Goal: Task Accomplishment & Management: Use online tool/utility

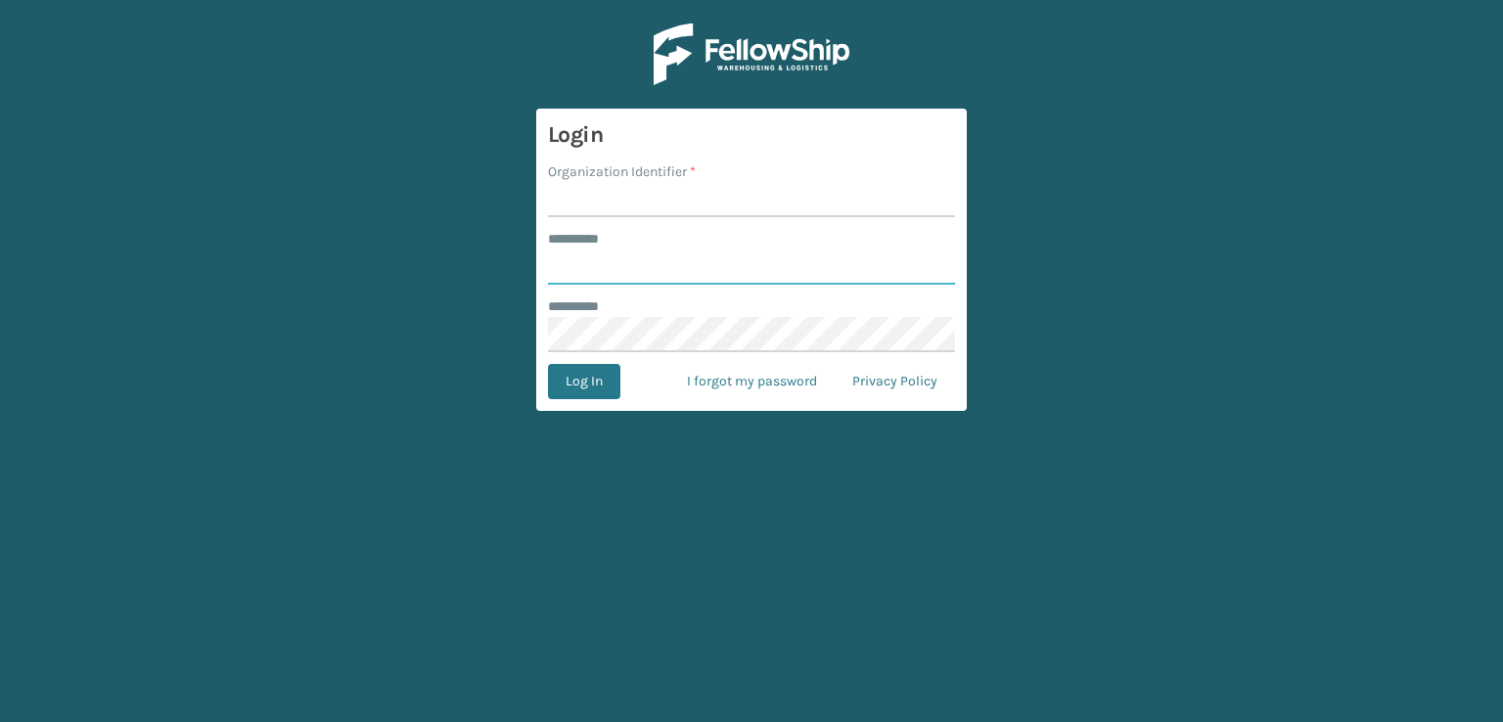
type input "***"
click at [742, 199] on input "Organization Identifier *" at bounding box center [751, 199] width 407 height 35
type input "sleepgeekz warehouse"
click at [611, 384] on button "Log In" at bounding box center [584, 381] width 72 height 35
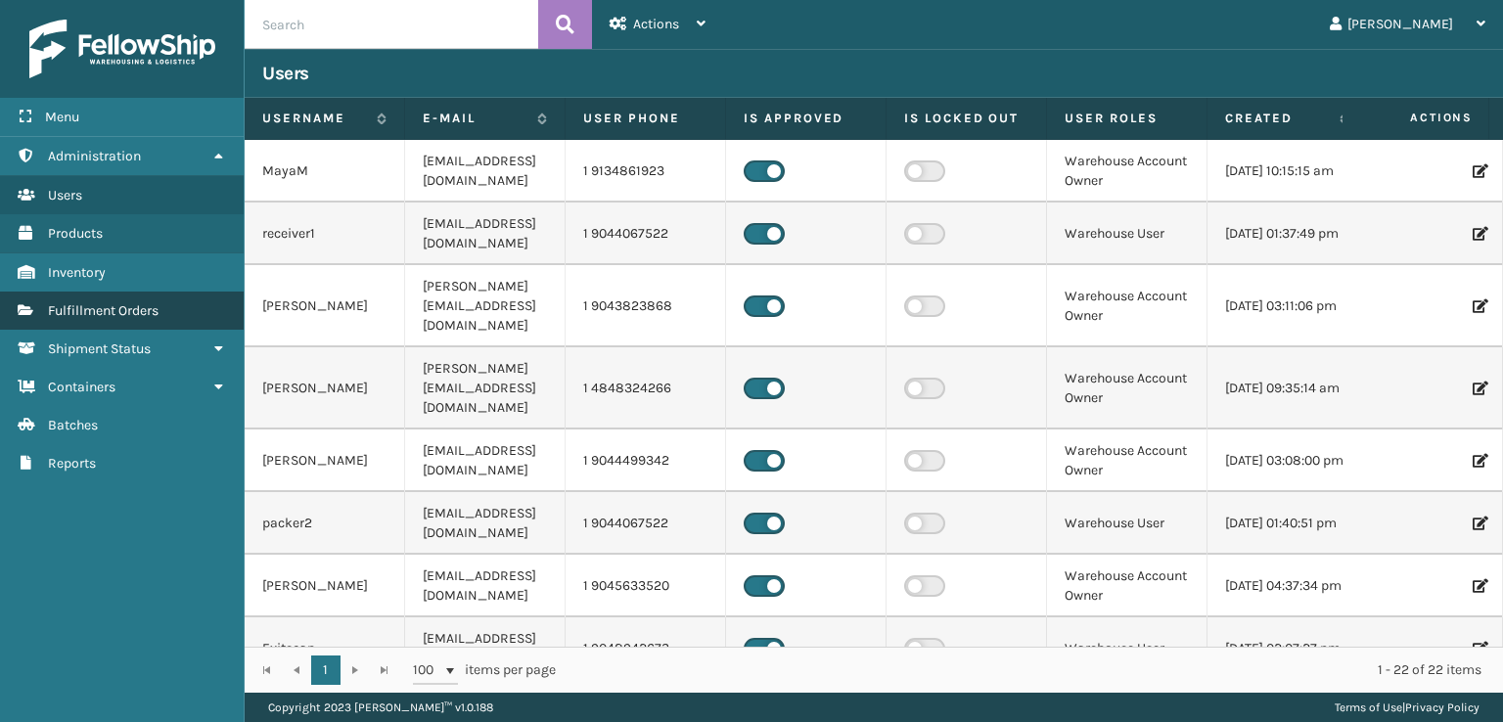
click at [140, 307] on span "Fulfillment Orders" at bounding box center [103, 310] width 111 height 17
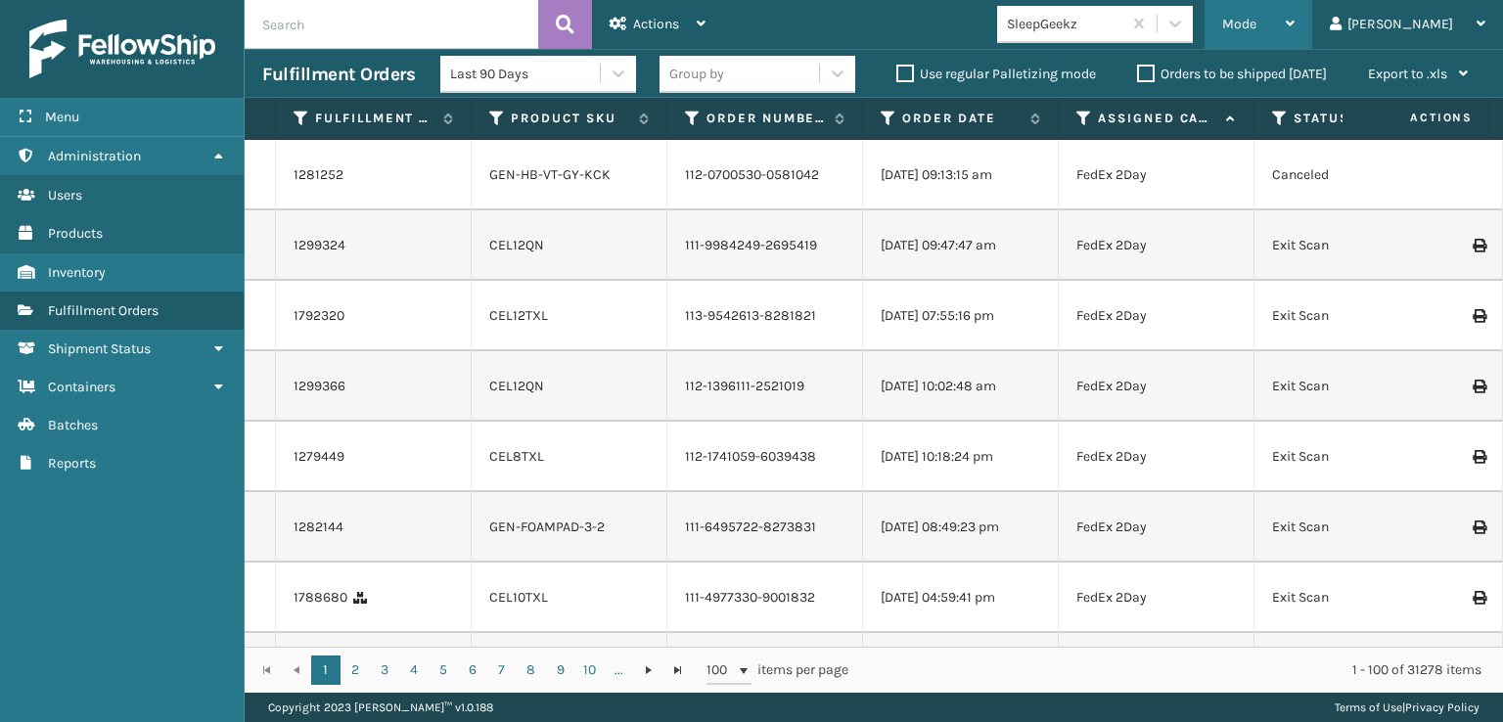
click at [1294, 11] on div "Mode" at bounding box center [1258, 24] width 72 height 49
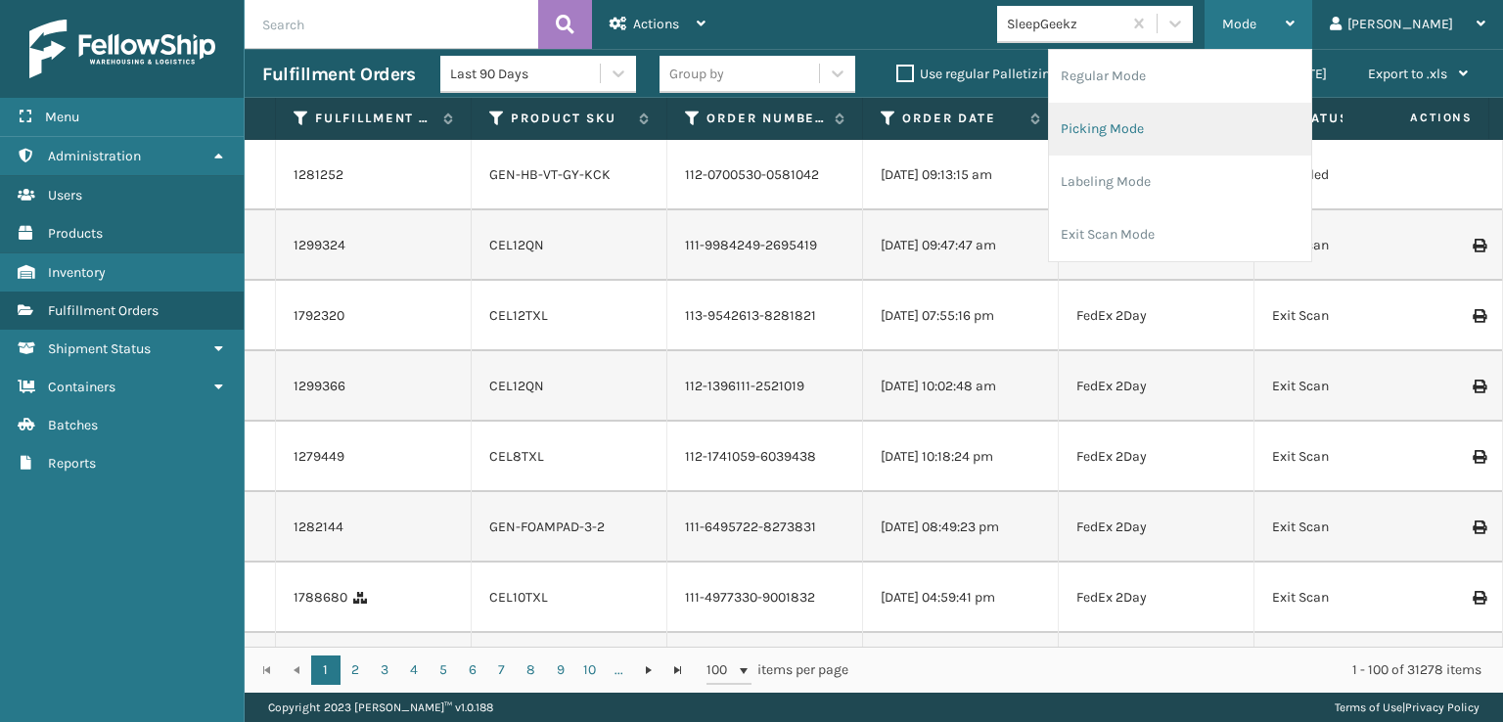
click at [1210, 123] on li "Picking Mode" at bounding box center [1180, 129] width 262 height 53
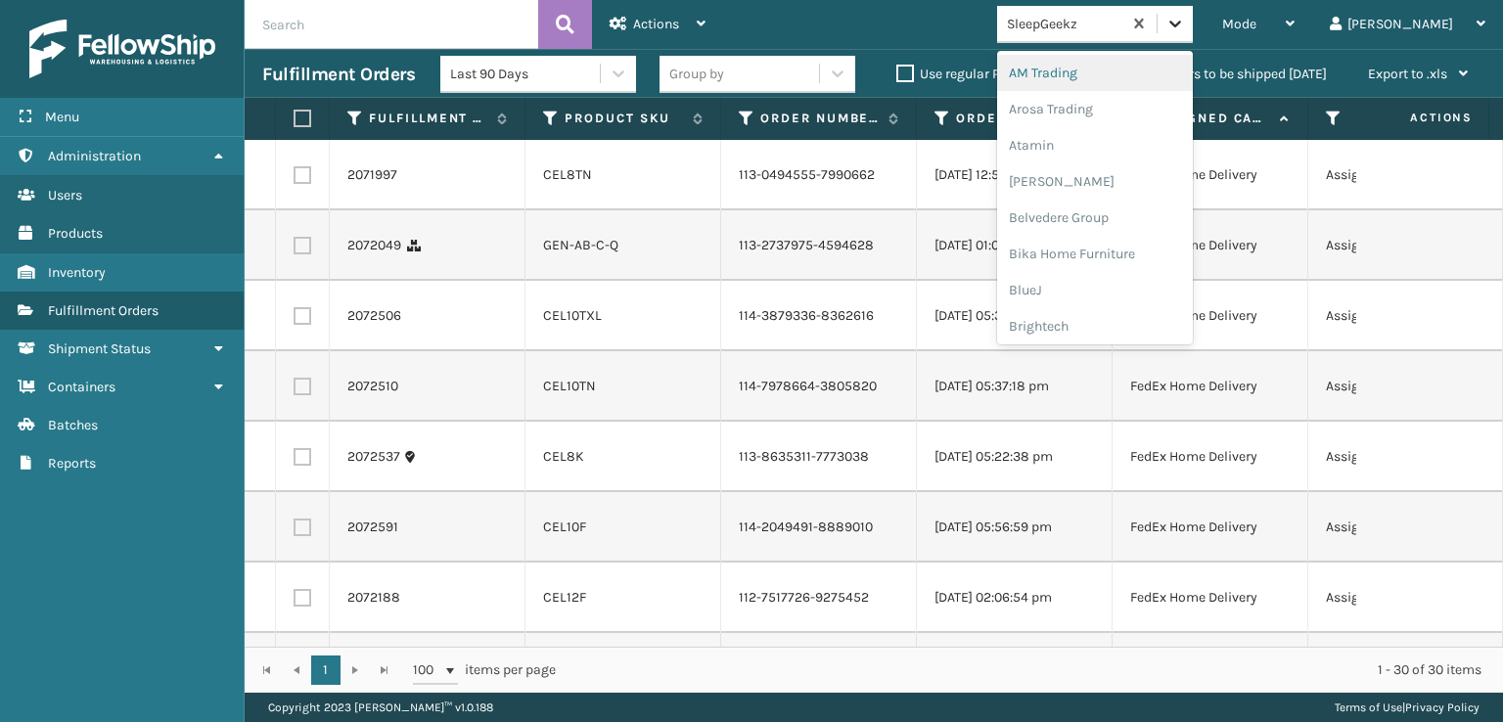
click at [1185, 24] on icon at bounding box center [1175, 24] width 20 height 20
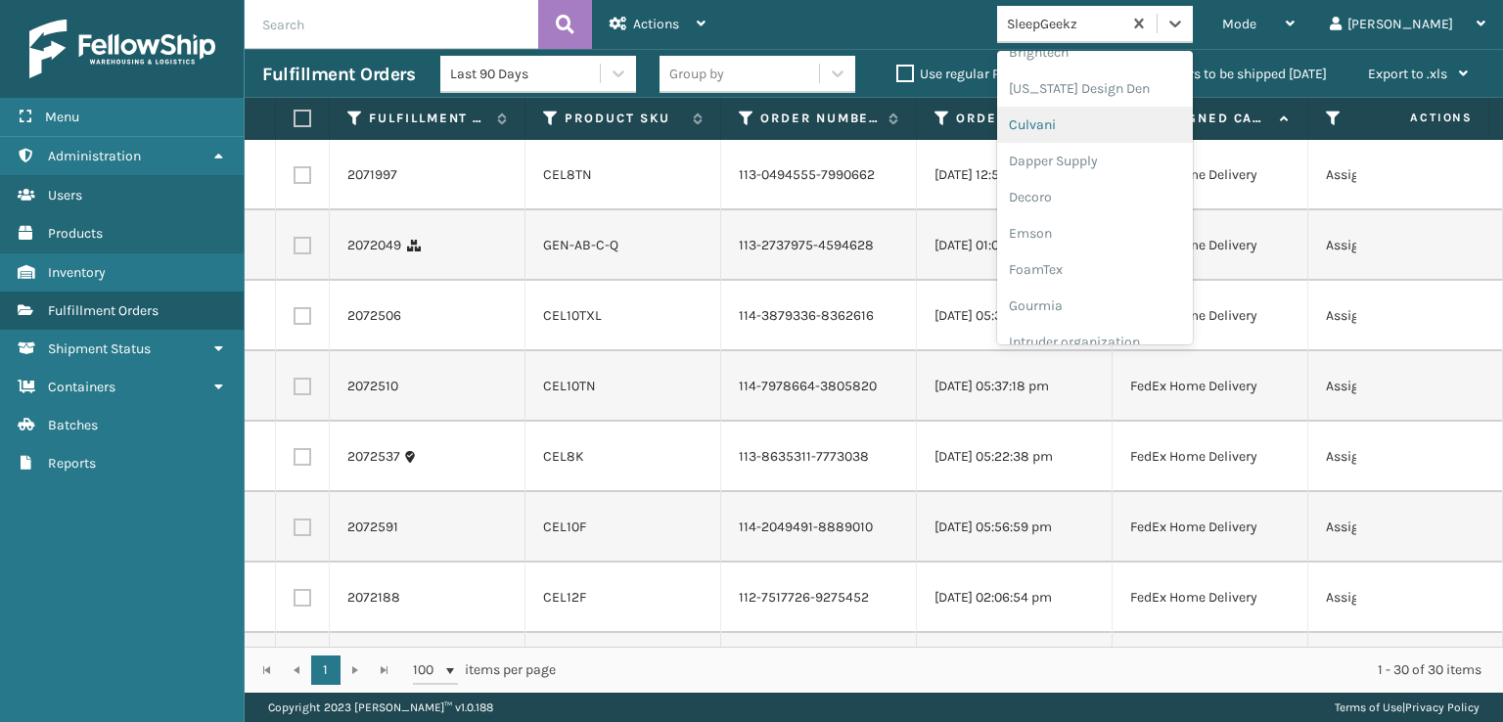
scroll to position [294, 0]
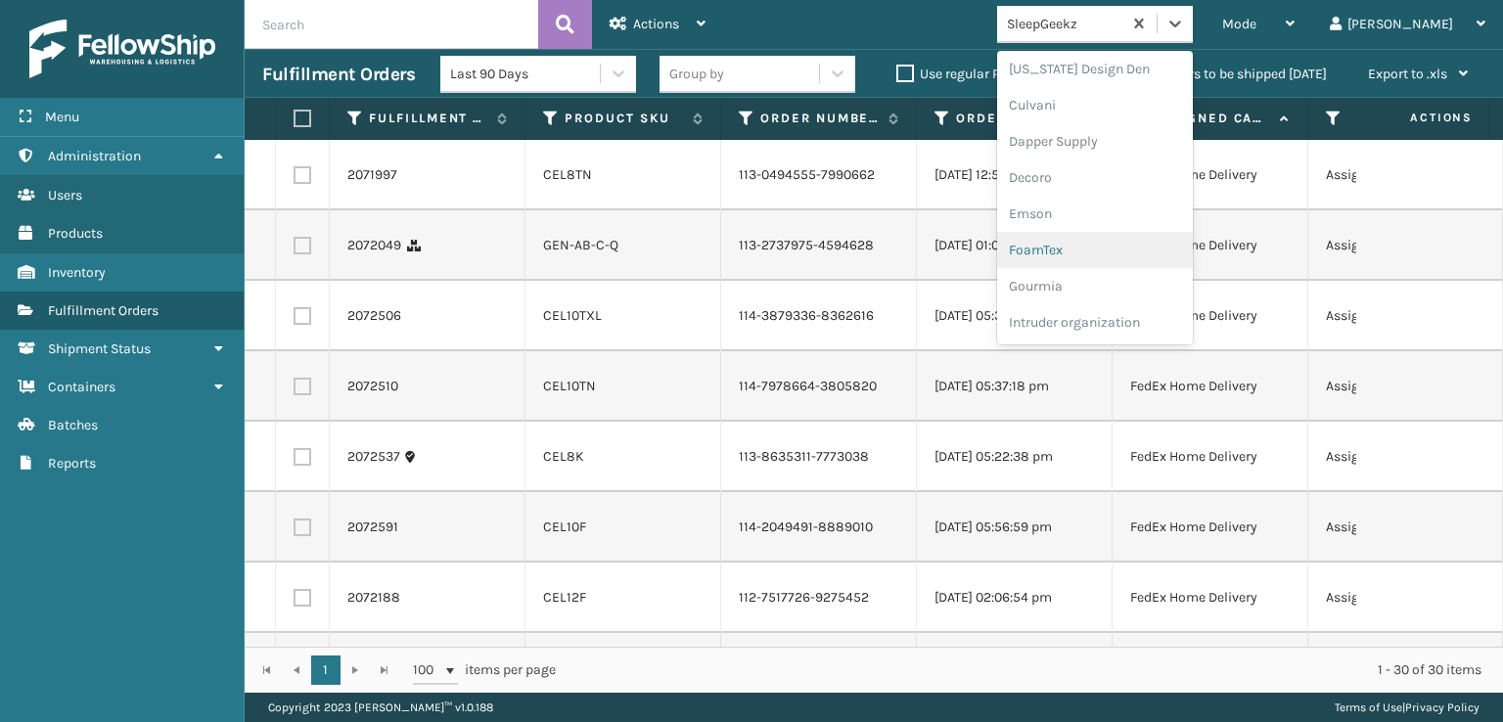
click at [1145, 240] on div "FoamTex" at bounding box center [1095, 250] width 196 height 36
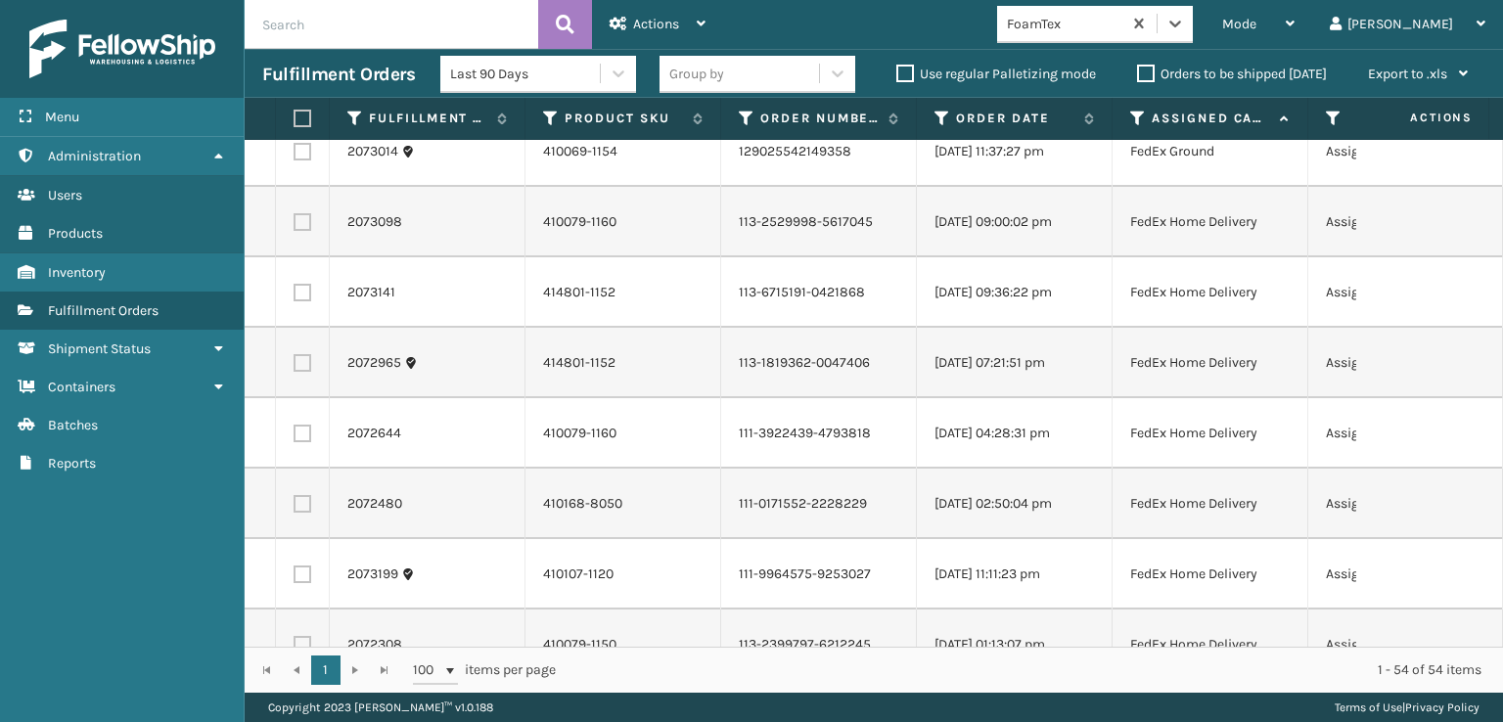
scroll to position [0, 0]
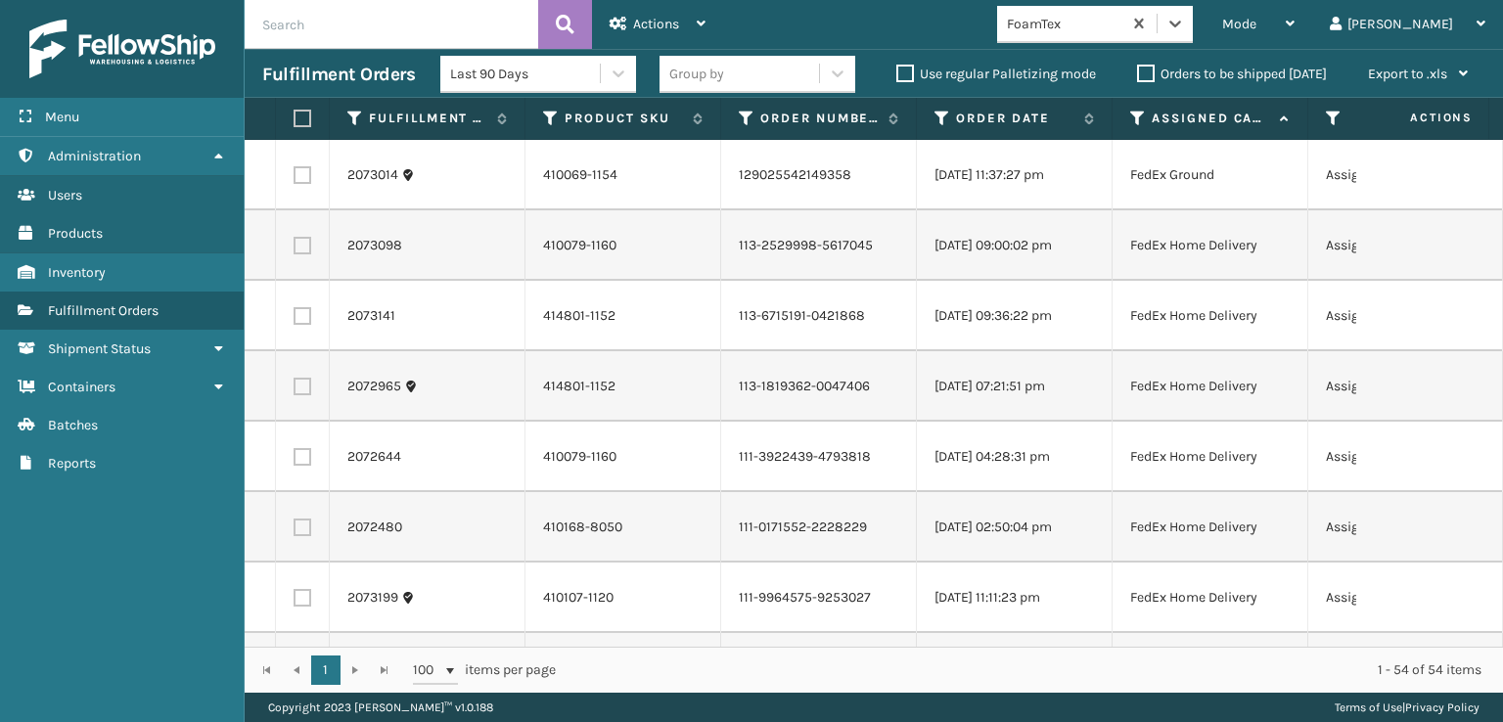
click at [308, 176] on label at bounding box center [303, 175] width 18 height 18
click at [295, 176] on input "checkbox" at bounding box center [294, 172] width 1 height 13
checkbox input "true"
click at [298, 251] on label at bounding box center [303, 246] width 18 height 18
click at [295, 249] on input "checkbox" at bounding box center [294, 243] width 1 height 13
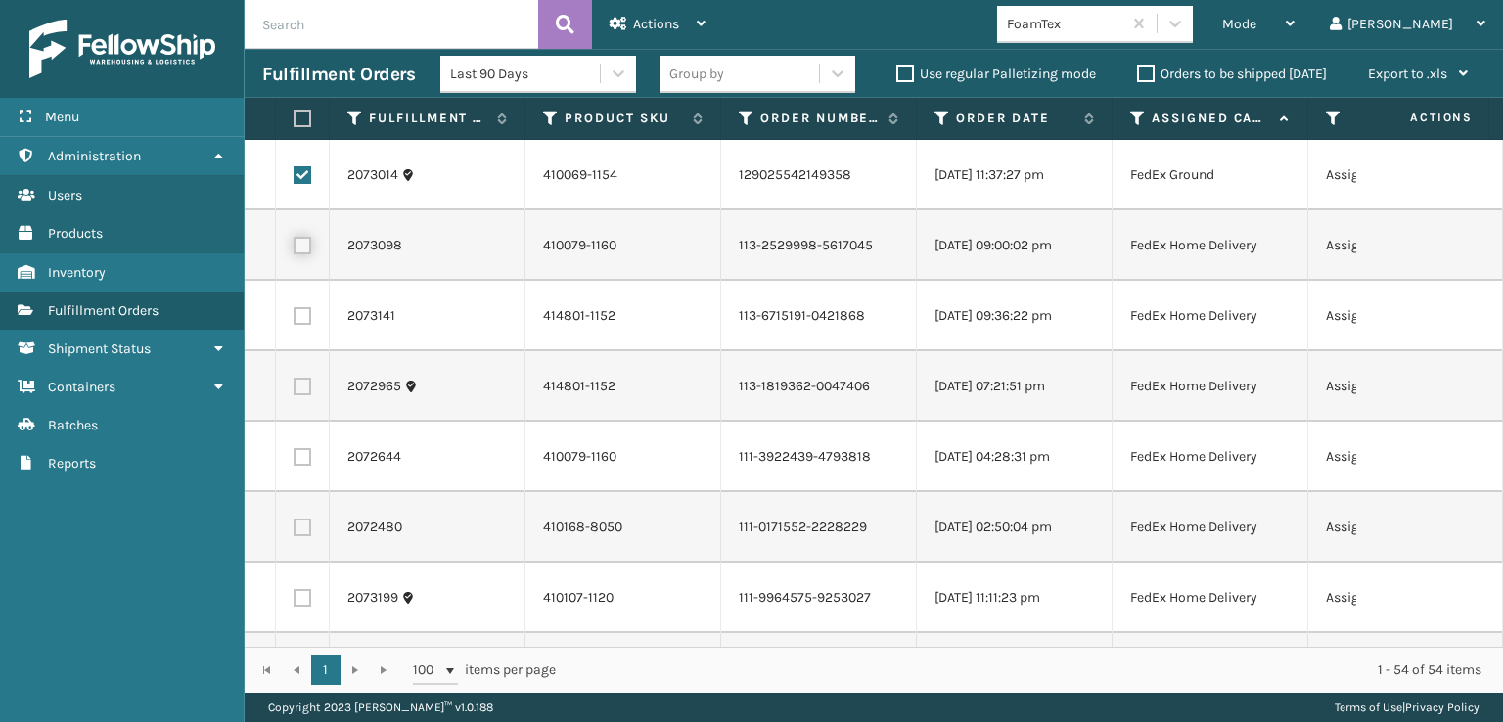
checkbox input "true"
click at [298, 310] on label at bounding box center [303, 316] width 18 height 18
click at [295, 310] on input "checkbox" at bounding box center [294, 313] width 1 height 13
checkbox input "true"
click at [296, 385] on label at bounding box center [303, 387] width 18 height 18
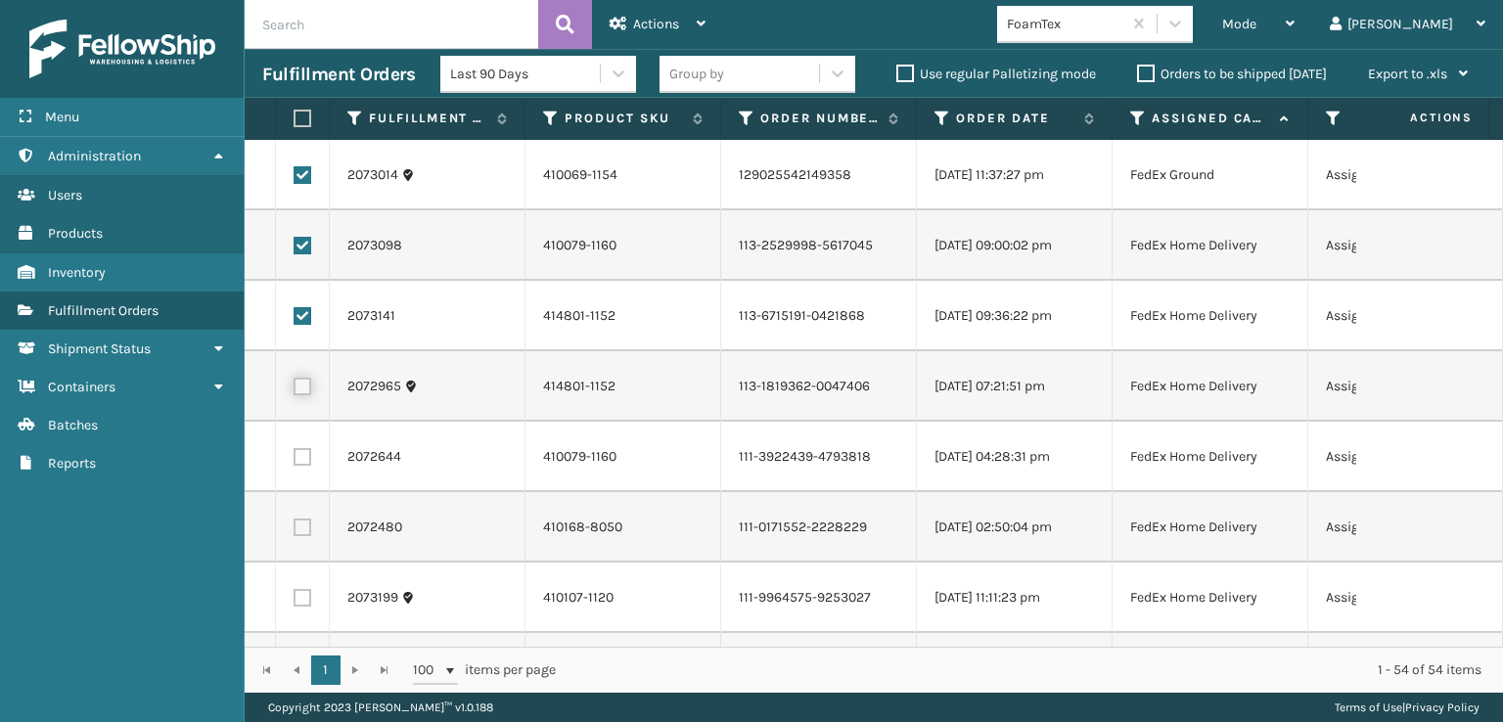
click at [295, 385] on input "checkbox" at bounding box center [294, 384] width 1 height 13
checkbox input "true"
click at [307, 463] on label at bounding box center [303, 457] width 18 height 18
click at [295, 461] on input "checkbox" at bounding box center [294, 454] width 1 height 13
checkbox input "true"
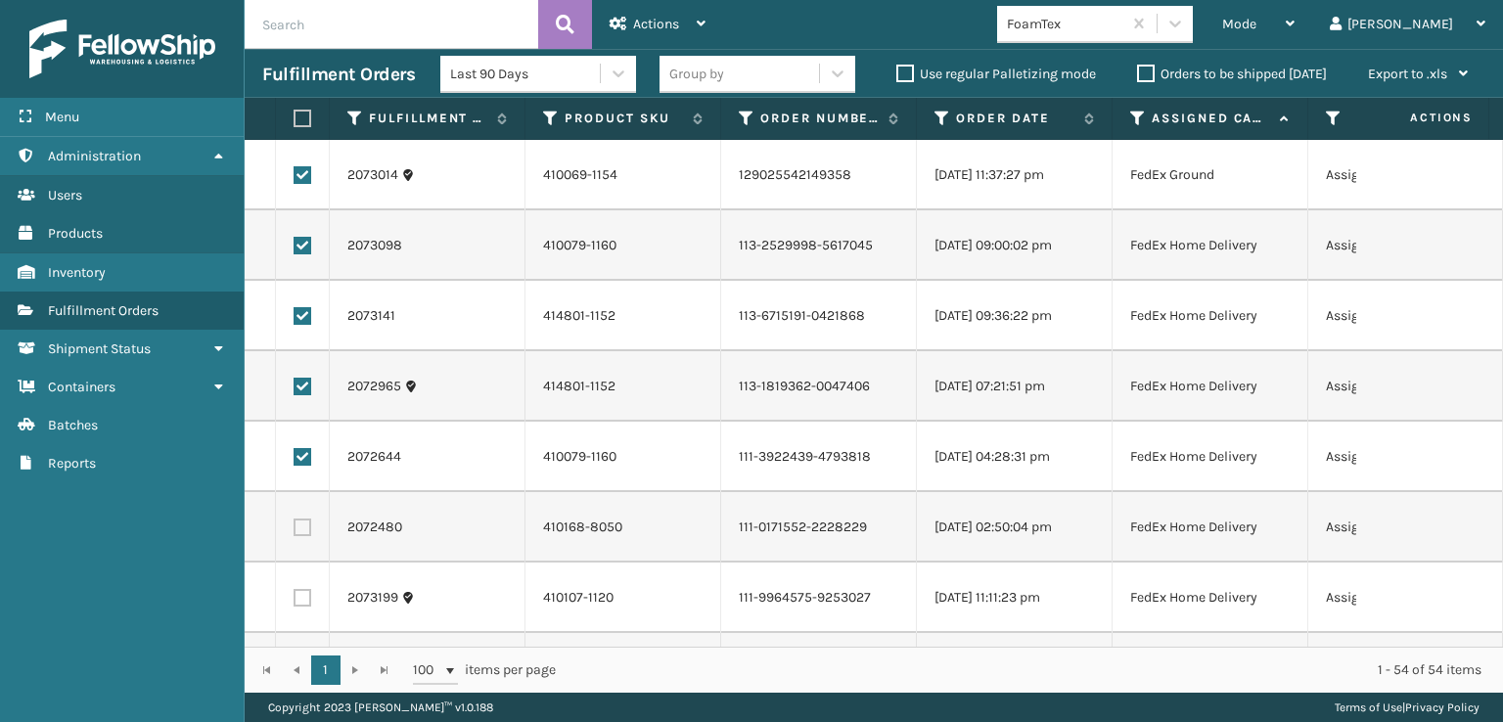
click at [295, 533] on label at bounding box center [303, 528] width 18 height 18
click at [295, 531] on input "checkbox" at bounding box center [294, 525] width 1 height 13
checkbox input "true"
click at [308, 619] on td at bounding box center [303, 598] width 54 height 70
click at [304, 597] on label at bounding box center [303, 598] width 18 height 18
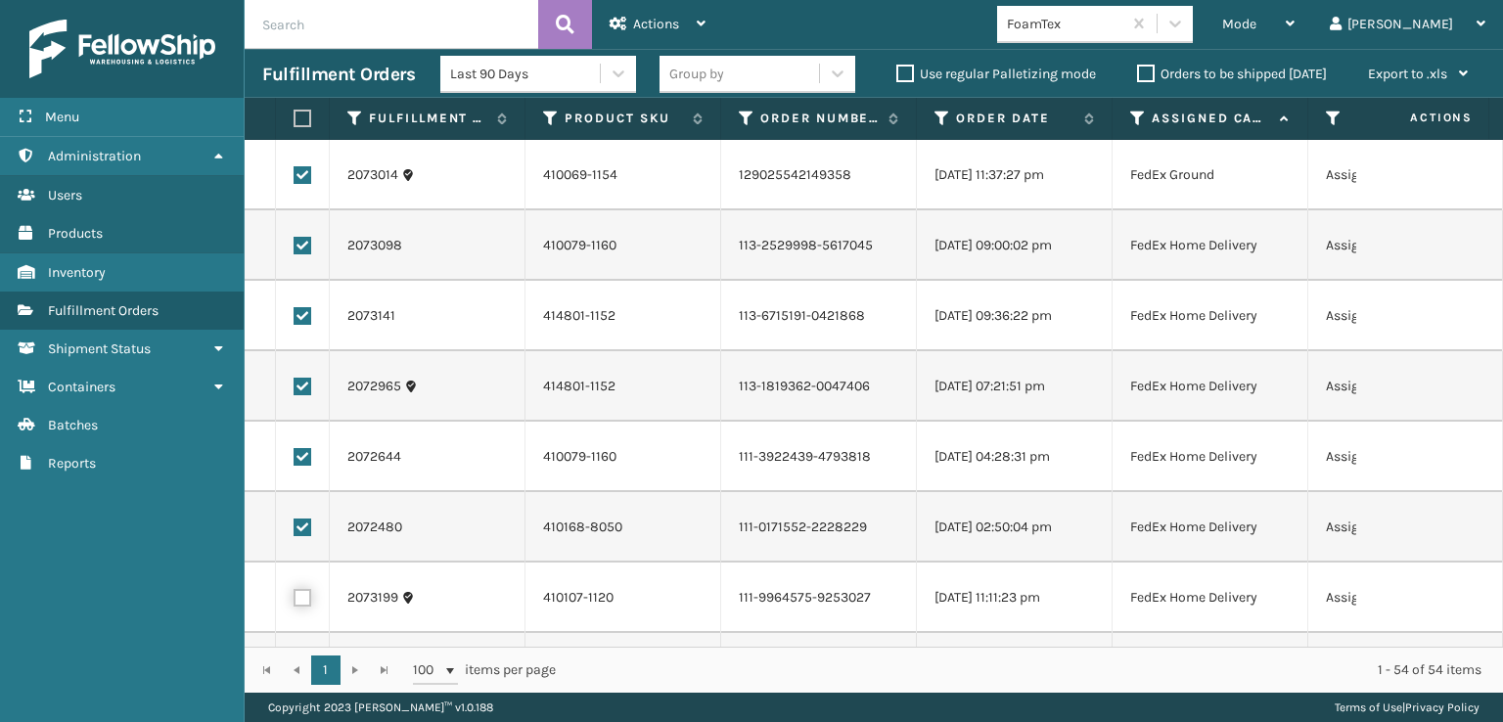
click at [295, 597] on input "checkbox" at bounding box center [294, 595] width 1 height 13
checkbox input "true"
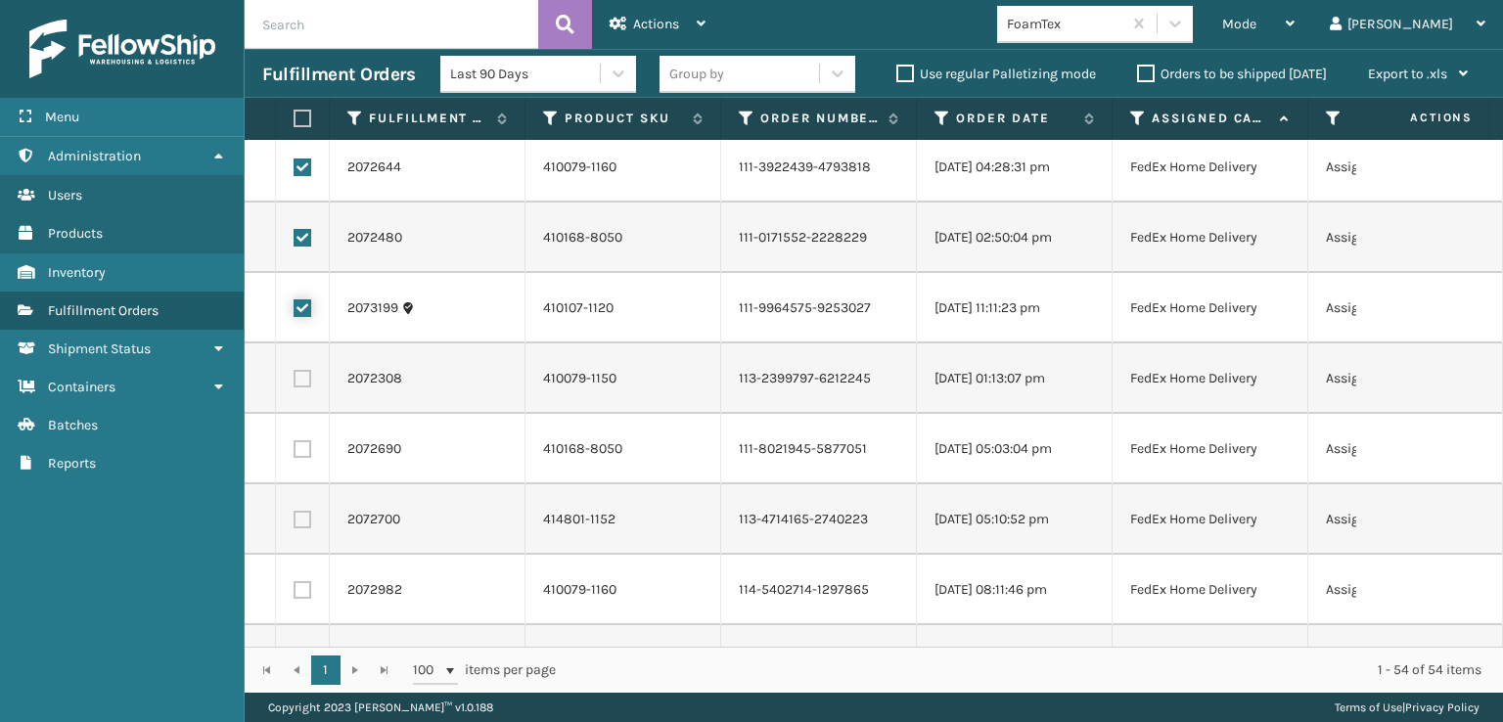
scroll to position [294, 0]
click at [296, 382] on label at bounding box center [303, 375] width 18 height 18
click at [295, 379] on input "checkbox" at bounding box center [294, 372] width 1 height 13
checkbox input "true"
click at [301, 451] on label at bounding box center [303, 445] width 18 height 18
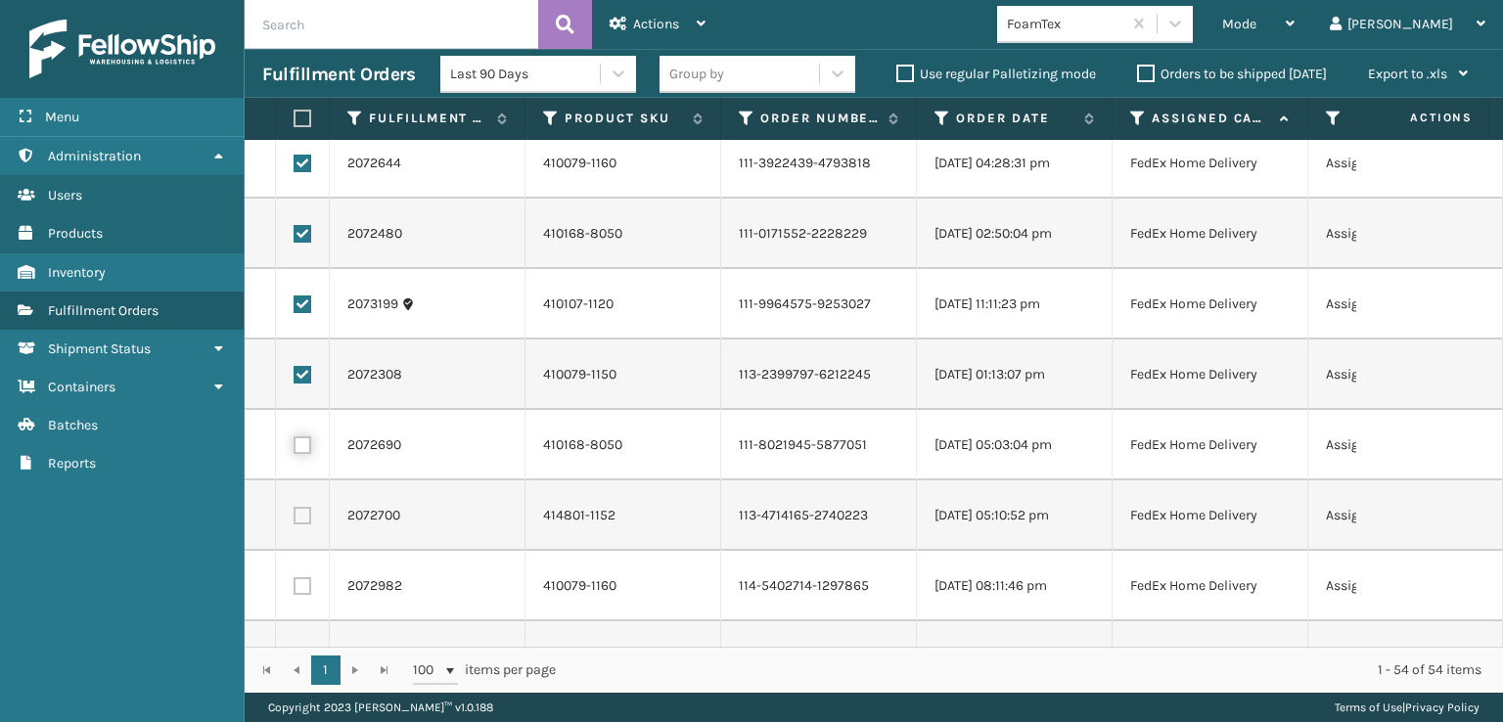
click at [295, 449] on input "checkbox" at bounding box center [294, 442] width 1 height 13
checkbox input "true"
click at [301, 525] on td at bounding box center [303, 515] width 54 height 70
click at [301, 520] on label at bounding box center [303, 516] width 18 height 18
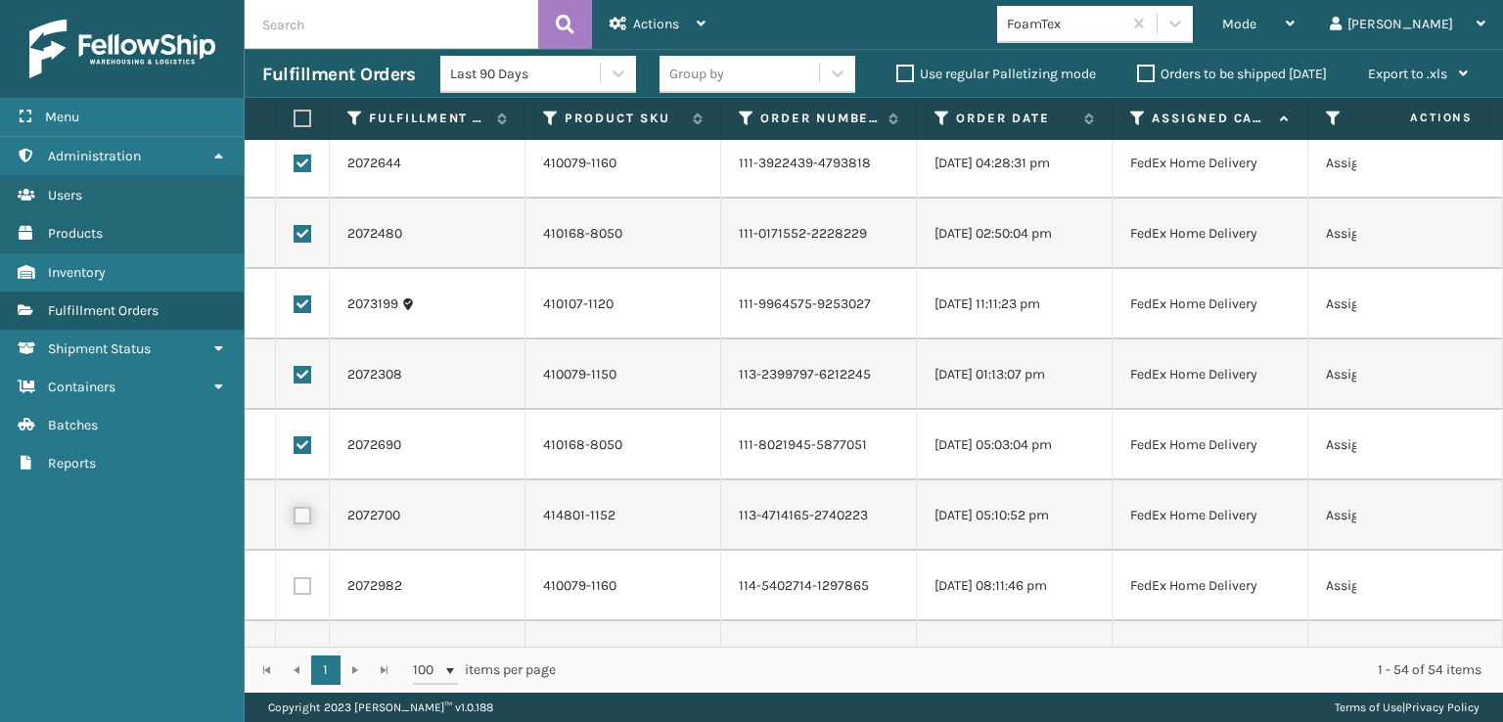
click at [295, 520] on input "checkbox" at bounding box center [294, 513] width 1 height 13
checkbox input "true"
click at [295, 600] on td at bounding box center [303, 586] width 54 height 70
click at [297, 585] on label at bounding box center [303, 586] width 18 height 18
click at [295, 585] on input "checkbox" at bounding box center [294, 583] width 1 height 13
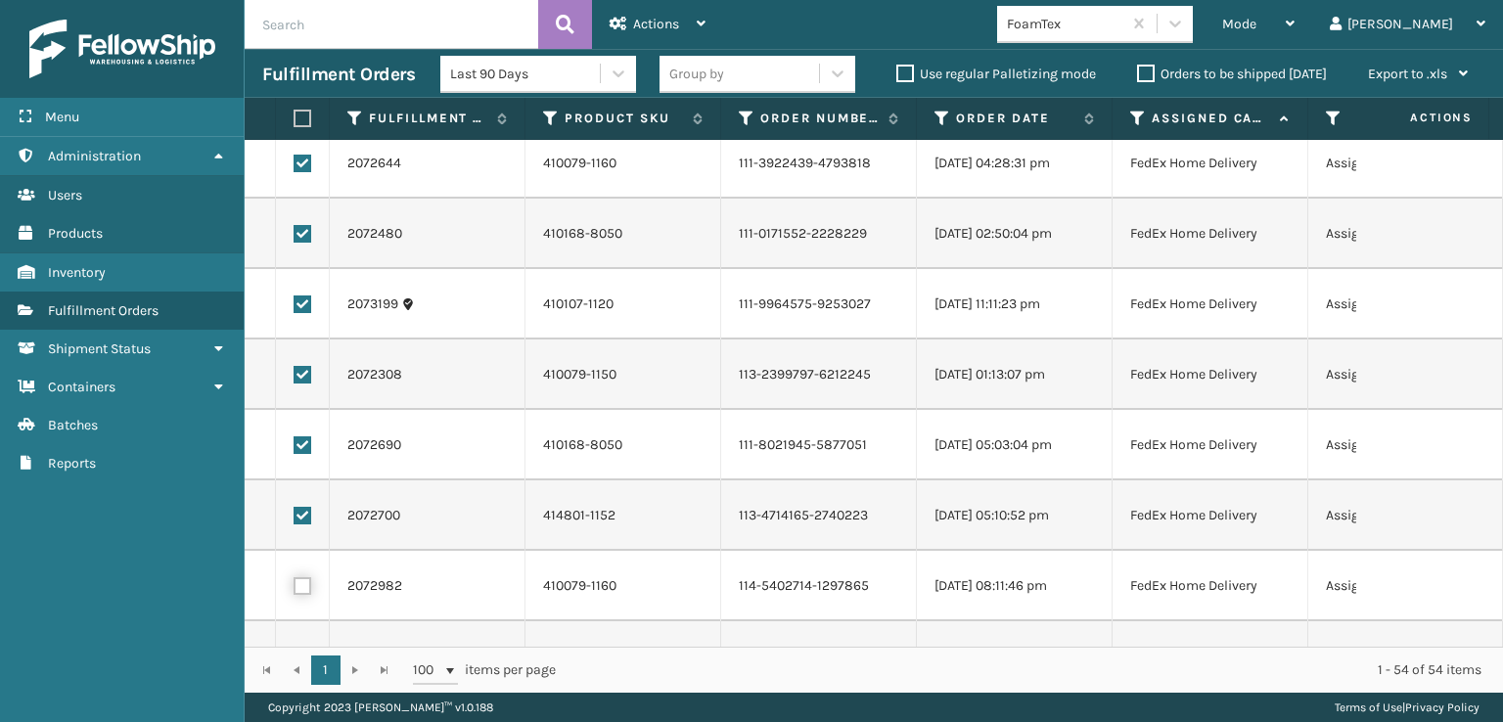
checkbox input "true"
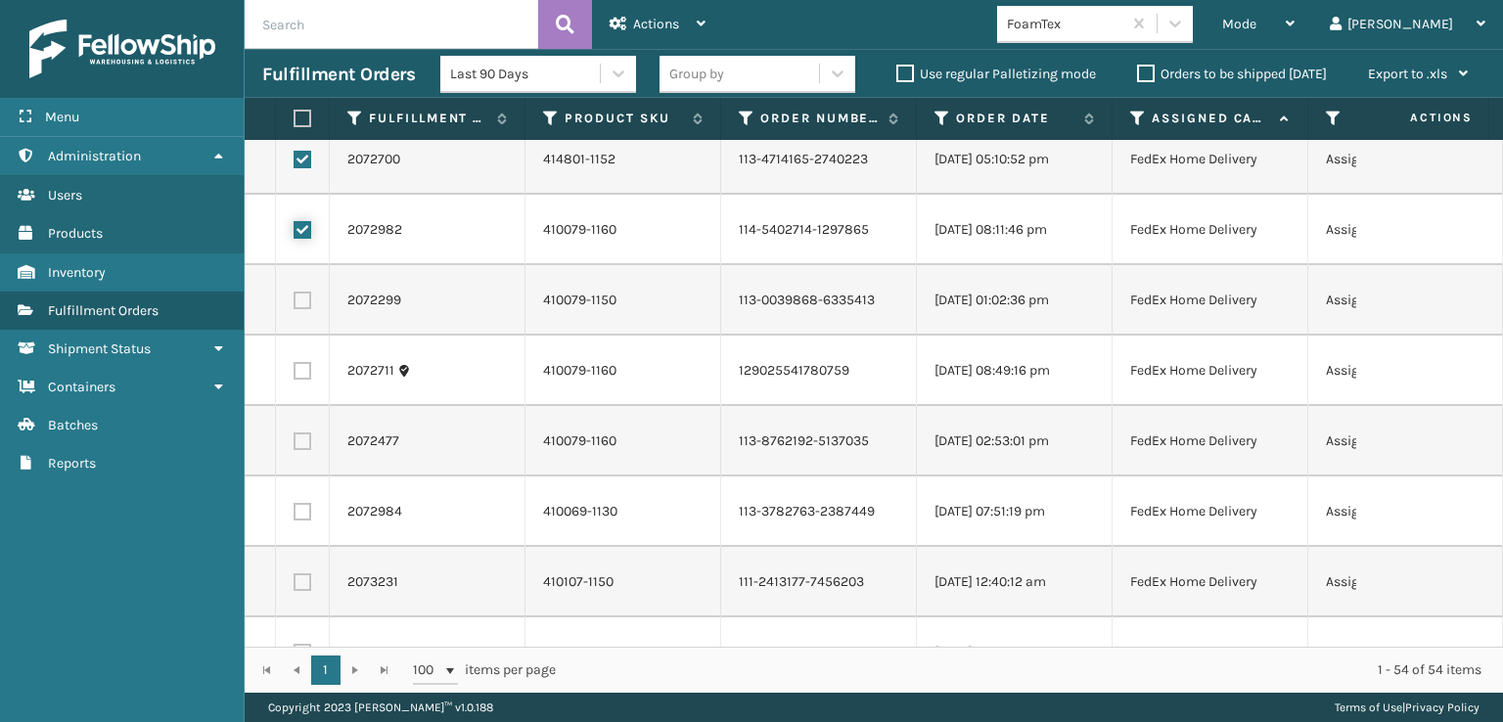
scroll to position [685, 0]
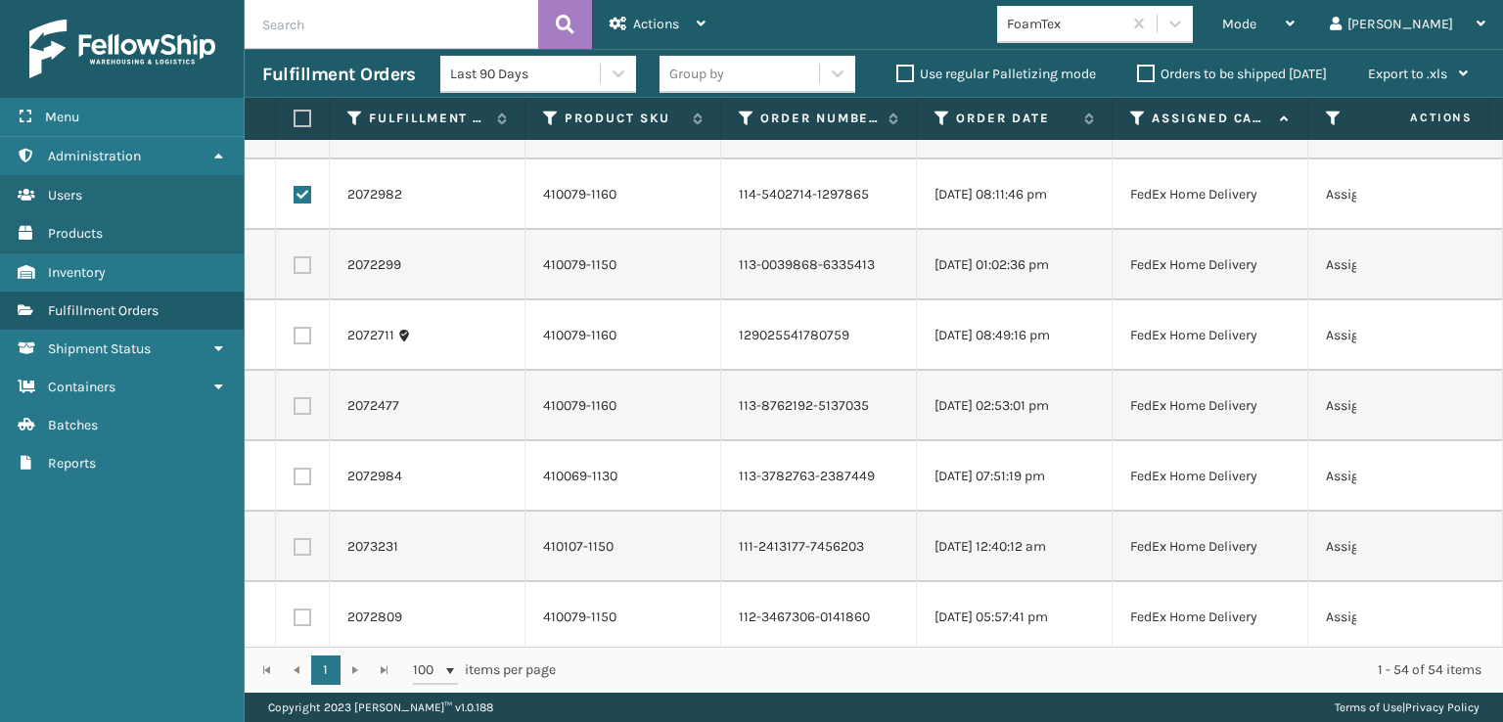
click at [301, 269] on label at bounding box center [303, 265] width 18 height 18
click at [295, 269] on input "checkbox" at bounding box center [294, 262] width 1 height 13
checkbox input "true"
click at [297, 341] on label at bounding box center [303, 336] width 18 height 18
click at [295, 340] on input "checkbox" at bounding box center [294, 333] width 1 height 13
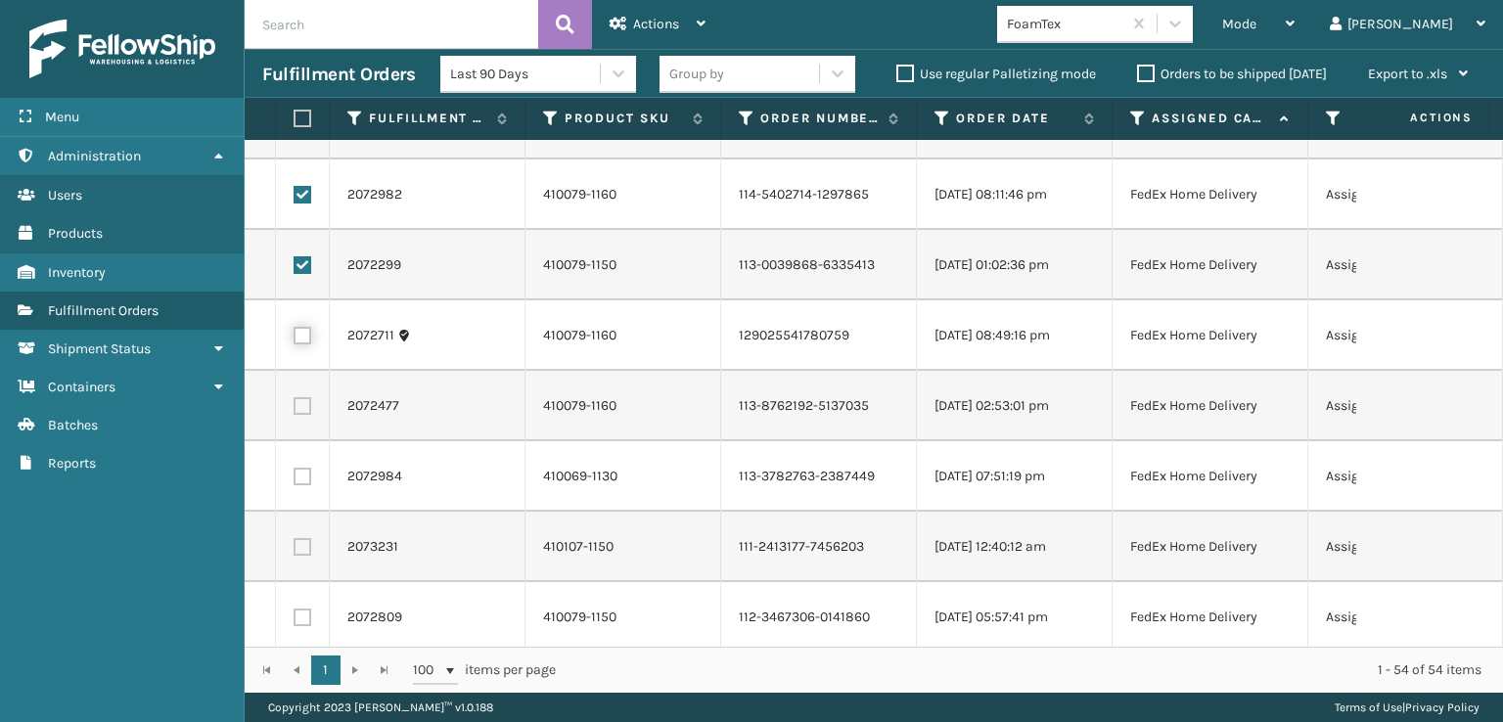
checkbox input "true"
click at [296, 397] on label at bounding box center [303, 406] width 18 height 18
click at [295, 397] on input "checkbox" at bounding box center [294, 403] width 1 height 13
checkbox input "true"
click at [301, 476] on label at bounding box center [303, 477] width 18 height 18
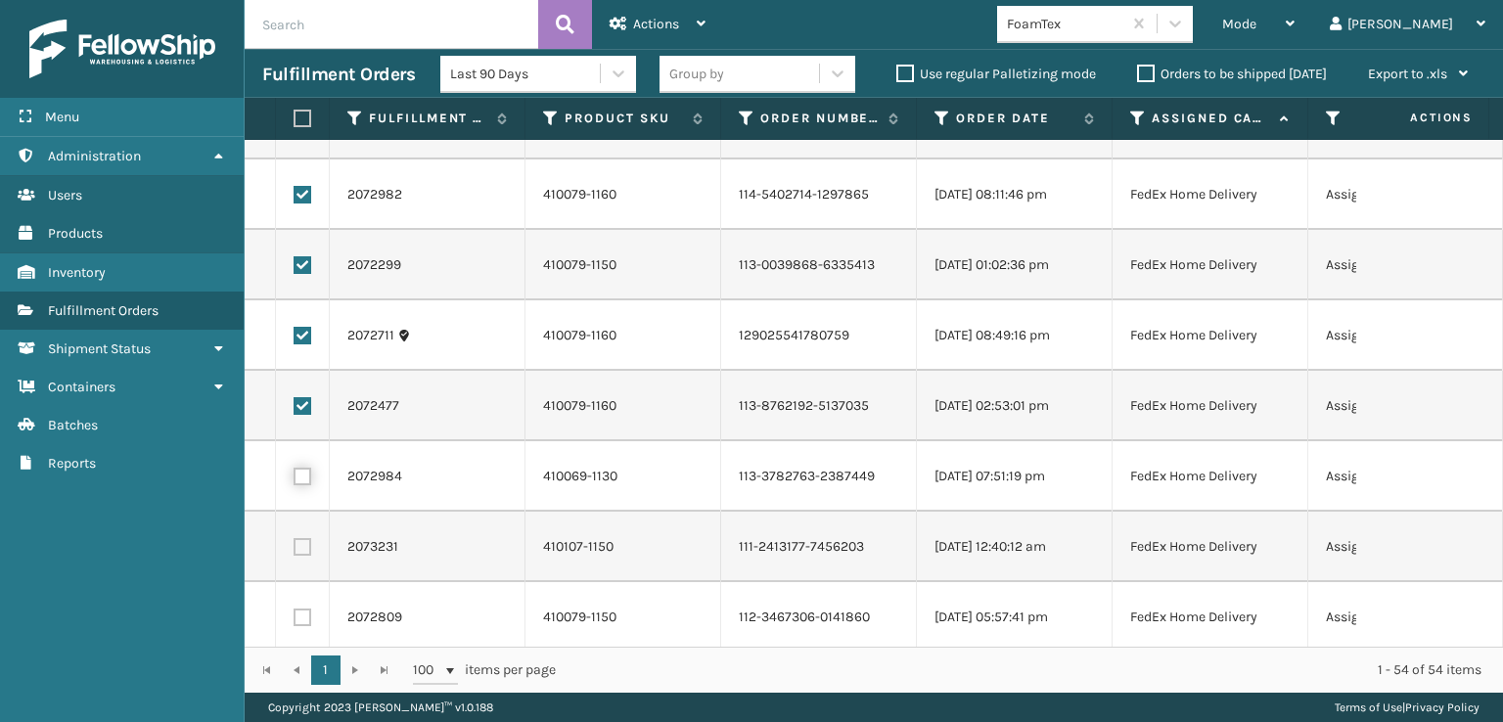
click at [295, 476] on input "checkbox" at bounding box center [294, 474] width 1 height 13
checkbox input "true"
drag, startPoint x: 301, startPoint y: 541, endPoint x: 294, endPoint y: 557, distance: 17.5
click at [301, 542] on label at bounding box center [303, 547] width 18 height 18
click at [295, 542] on input "checkbox" at bounding box center [294, 544] width 1 height 13
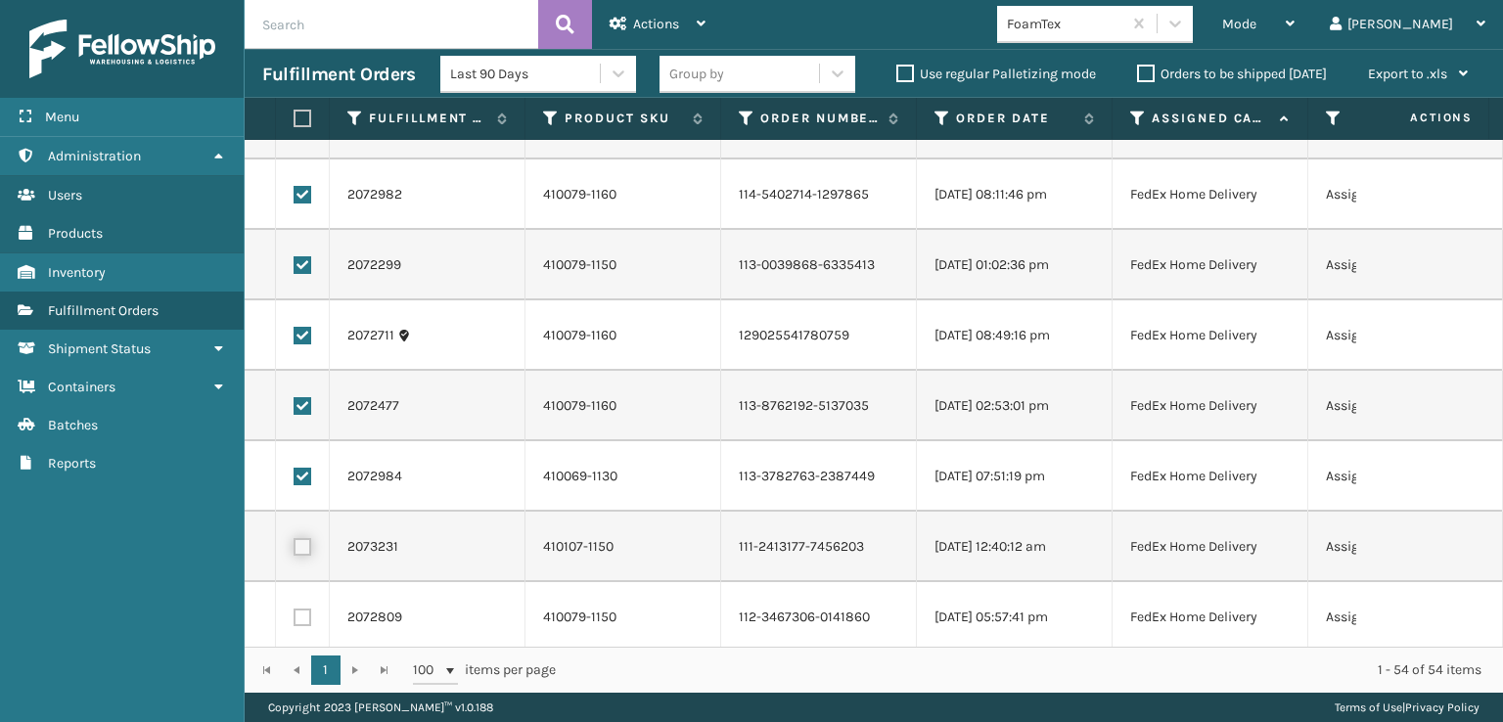
checkbox input "true"
click at [310, 612] on label at bounding box center [303, 618] width 18 height 18
click at [295, 612] on input "checkbox" at bounding box center [294, 615] width 1 height 13
checkbox input "true"
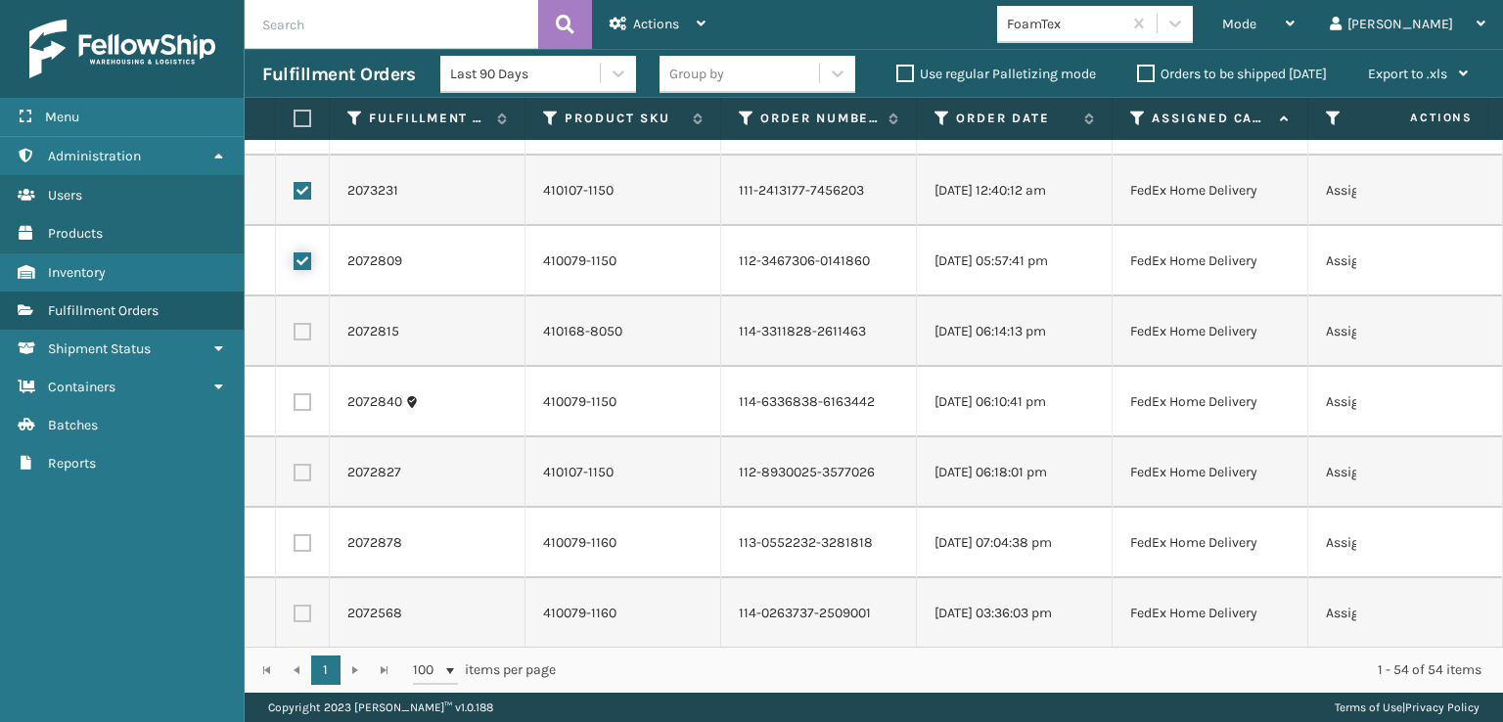
scroll to position [1076, 0]
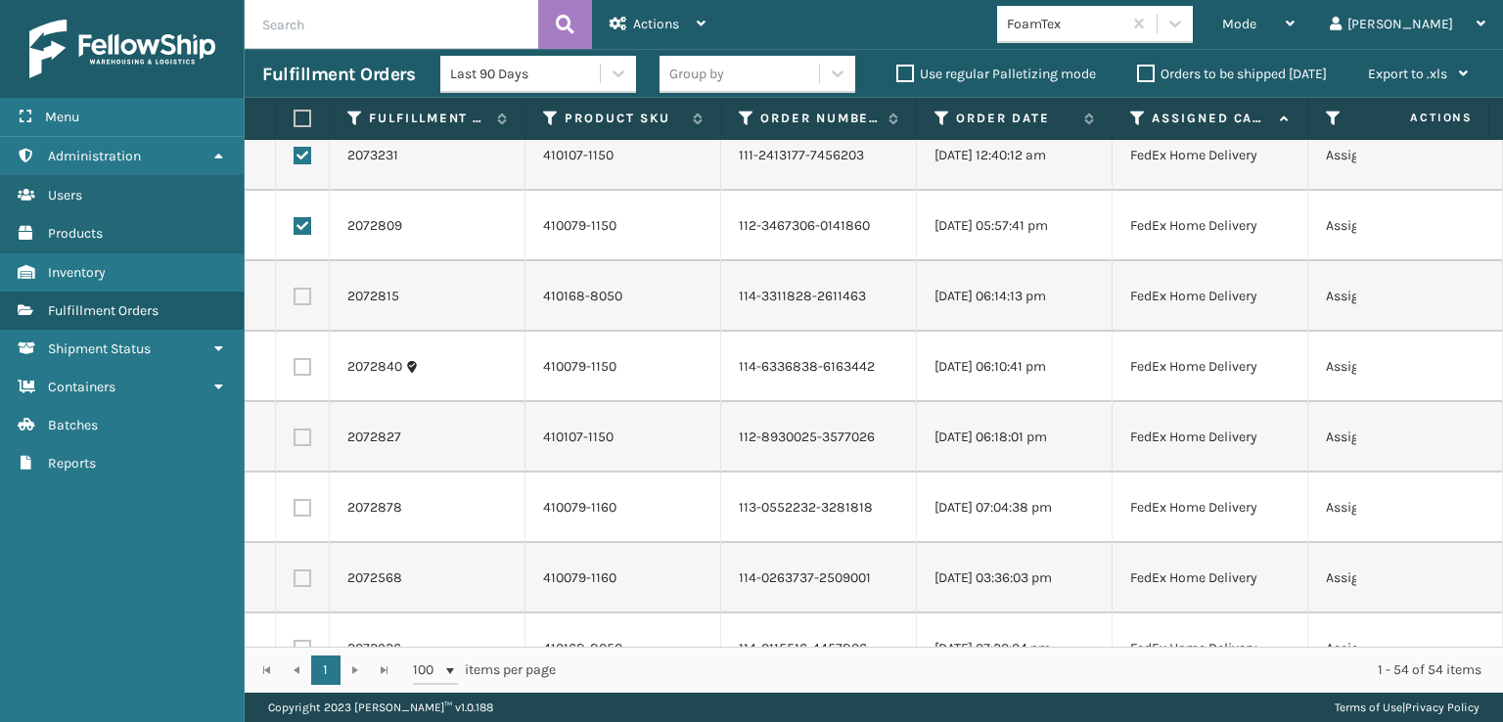
click at [300, 295] on label at bounding box center [303, 297] width 18 height 18
click at [295, 295] on input "checkbox" at bounding box center [294, 294] width 1 height 13
checkbox input "true"
click at [305, 361] on label at bounding box center [303, 367] width 18 height 18
click at [295, 361] on input "checkbox" at bounding box center [294, 364] width 1 height 13
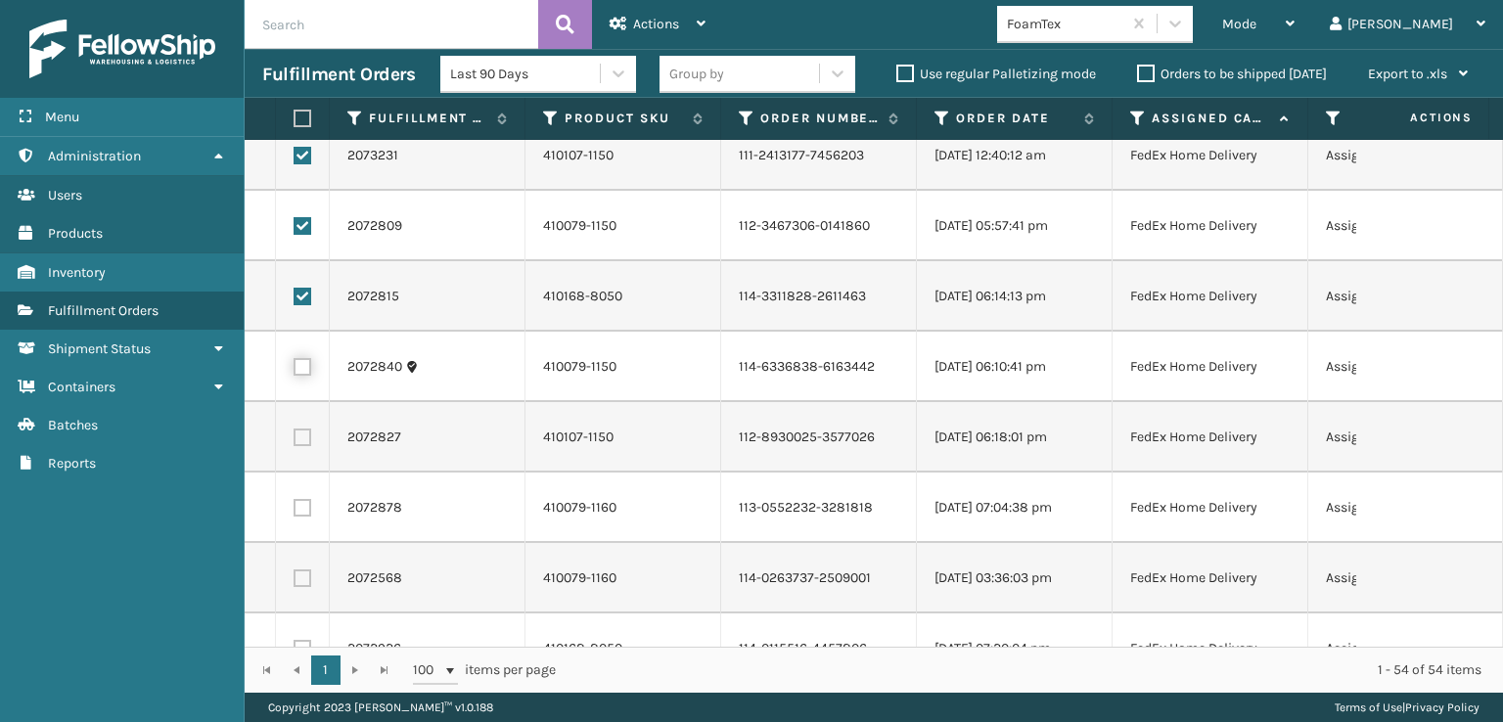
checkbox input "true"
click at [309, 435] on label at bounding box center [303, 438] width 18 height 18
click at [295, 435] on input "checkbox" at bounding box center [294, 435] width 1 height 13
checkbox input "true"
click at [294, 514] on label at bounding box center [303, 508] width 18 height 18
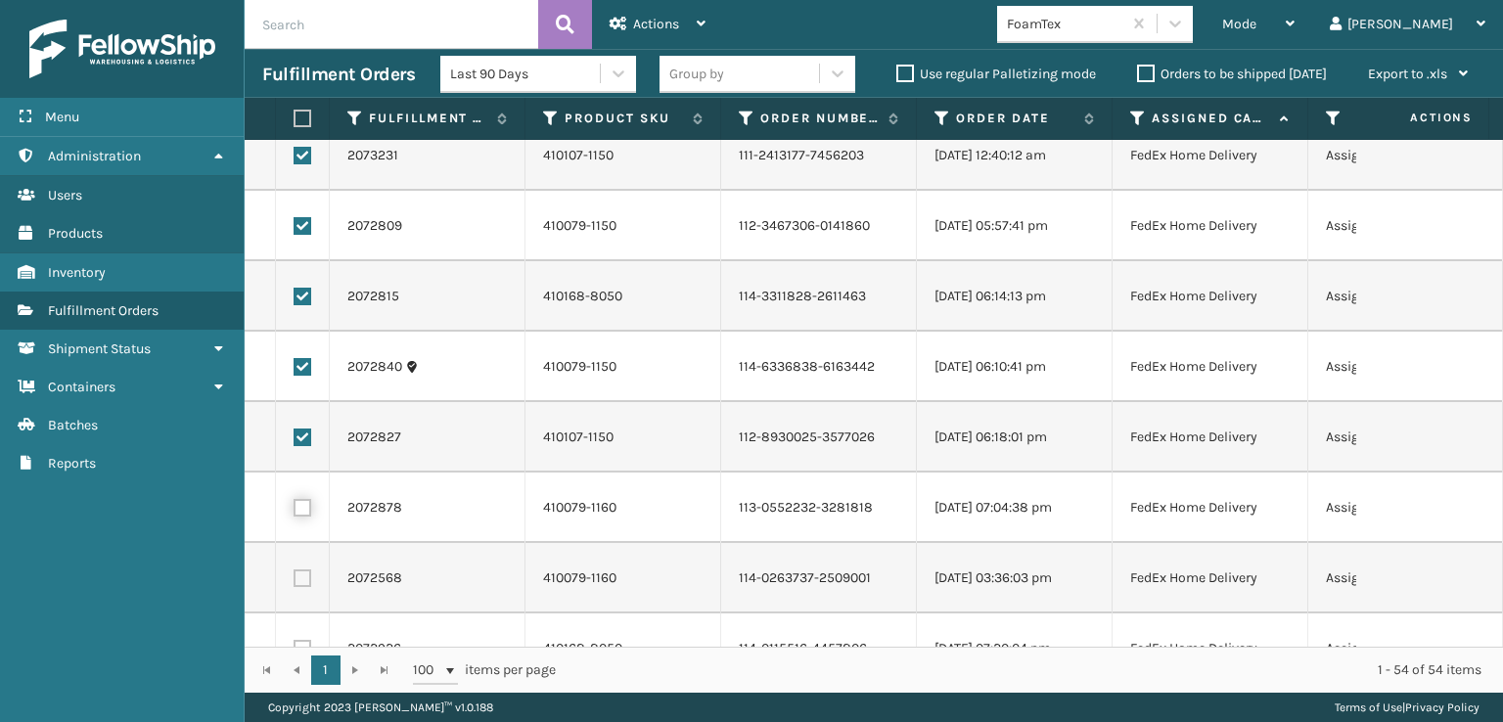
click at [294, 512] on input "checkbox" at bounding box center [294, 505] width 1 height 13
checkbox input "true"
click at [302, 581] on label at bounding box center [303, 578] width 18 height 18
click at [295, 581] on input "checkbox" at bounding box center [294, 575] width 1 height 13
checkbox input "true"
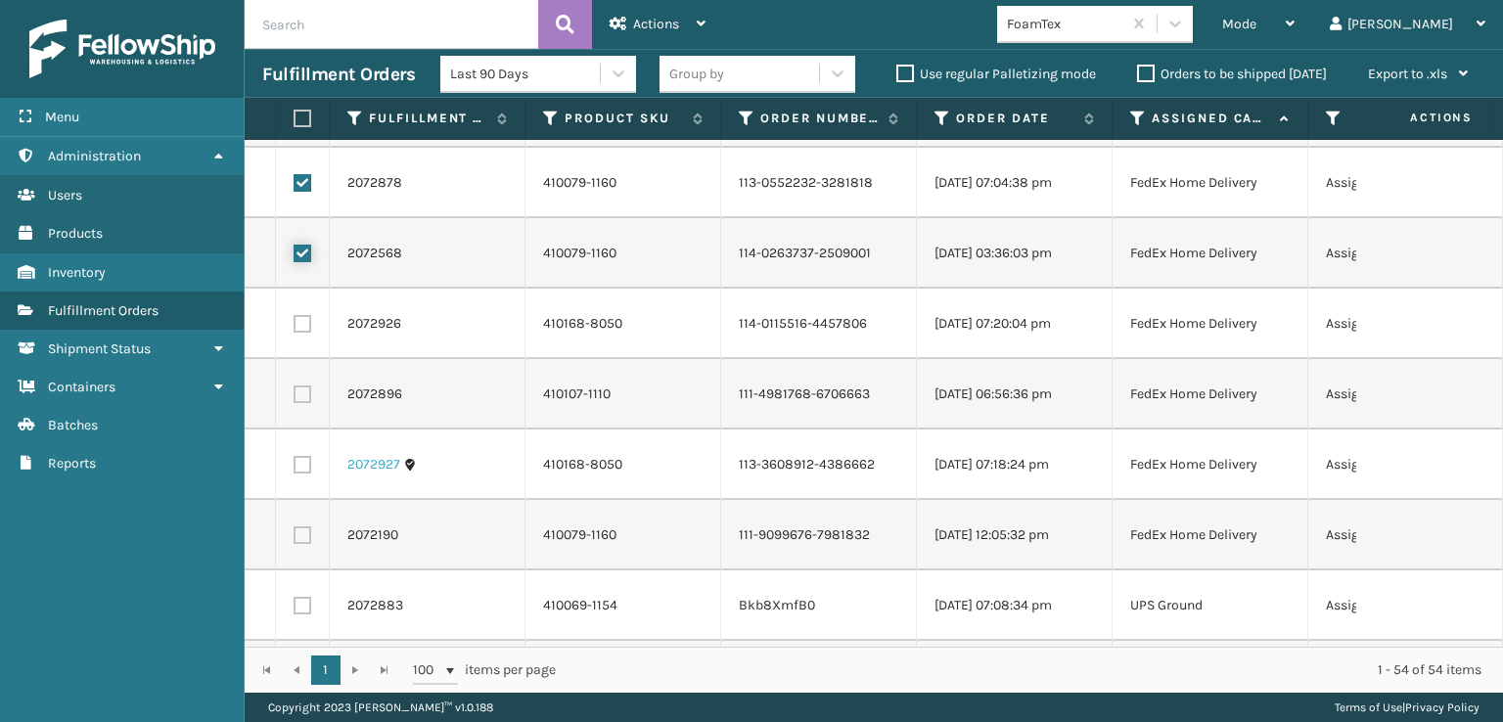
scroll to position [1468, 0]
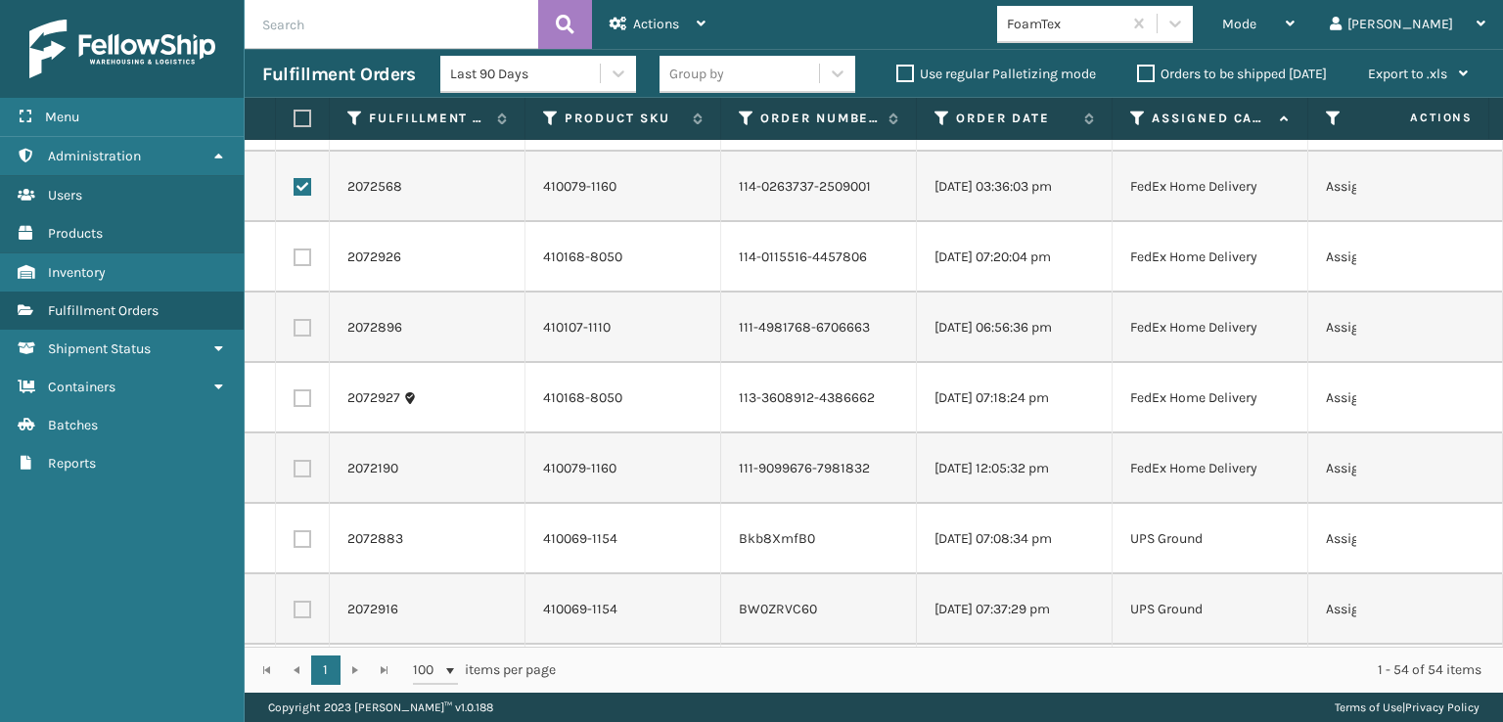
click at [295, 256] on label at bounding box center [303, 258] width 18 height 18
click at [295, 256] on input "checkbox" at bounding box center [294, 255] width 1 height 13
checkbox input "true"
click at [310, 334] on label at bounding box center [303, 328] width 18 height 18
click at [295, 332] on input "checkbox" at bounding box center [294, 325] width 1 height 13
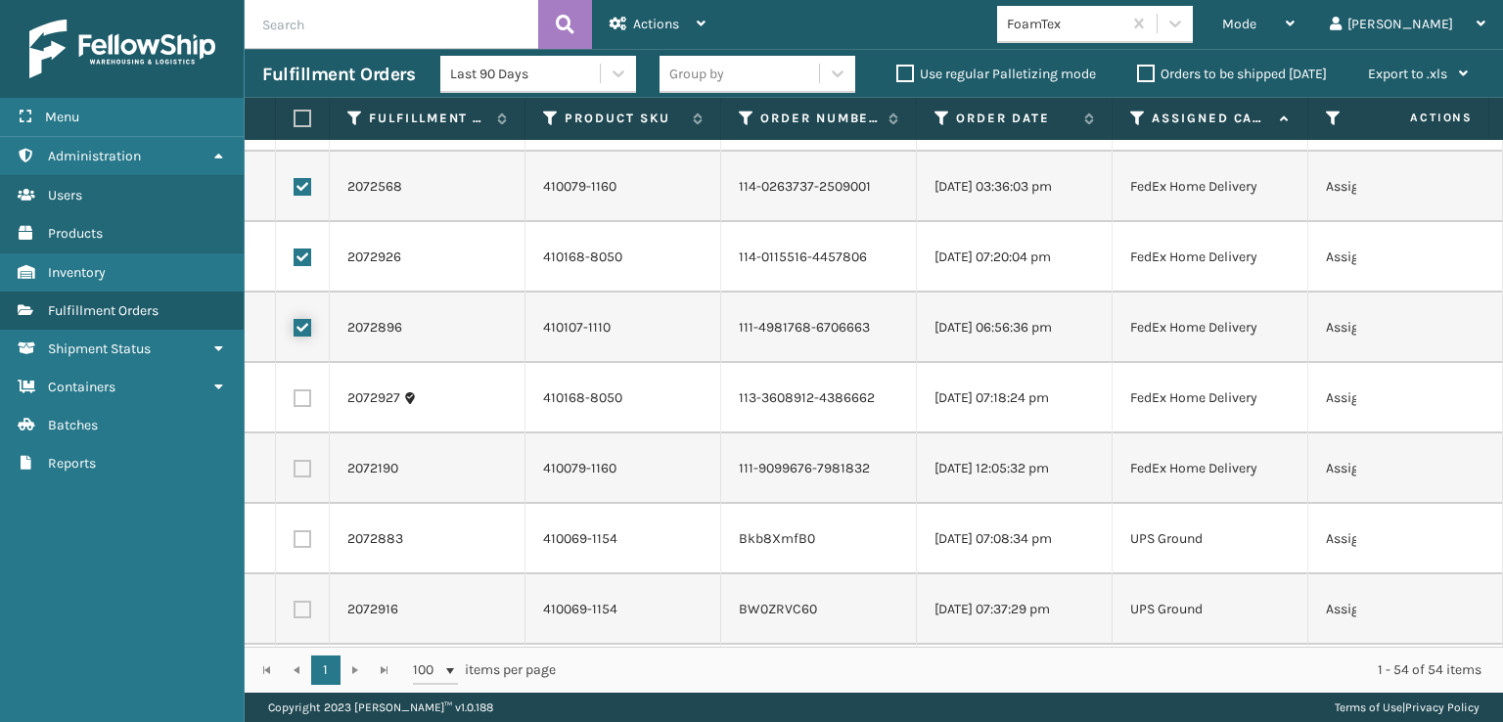
checkbox input "true"
click at [306, 400] on label at bounding box center [303, 398] width 18 height 18
click at [295, 400] on input "checkbox" at bounding box center [294, 395] width 1 height 13
checkbox input "true"
click at [305, 463] on label at bounding box center [303, 469] width 18 height 18
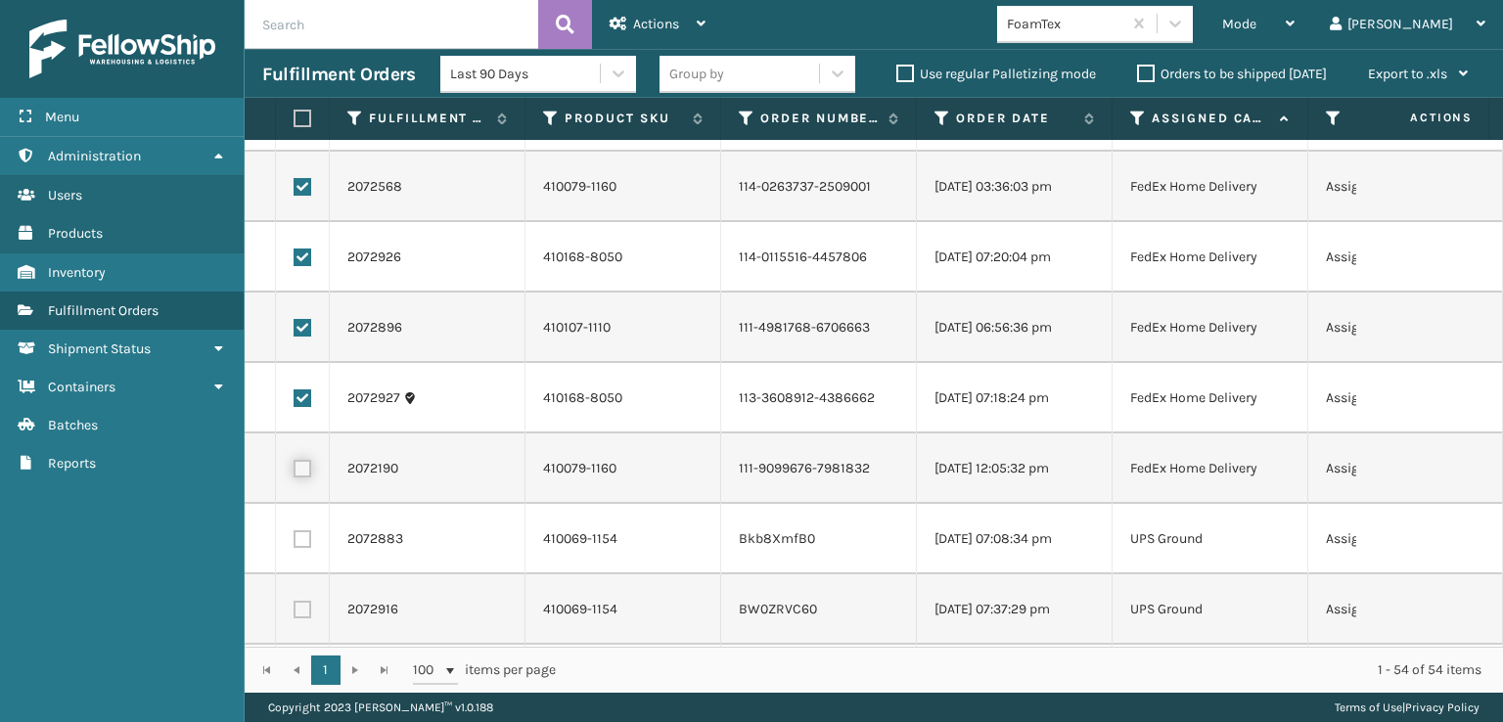
click at [295, 463] on input "checkbox" at bounding box center [294, 466] width 1 height 13
checkbox input "true"
click at [695, 17] on div "Actions" at bounding box center [658, 24] width 96 height 49
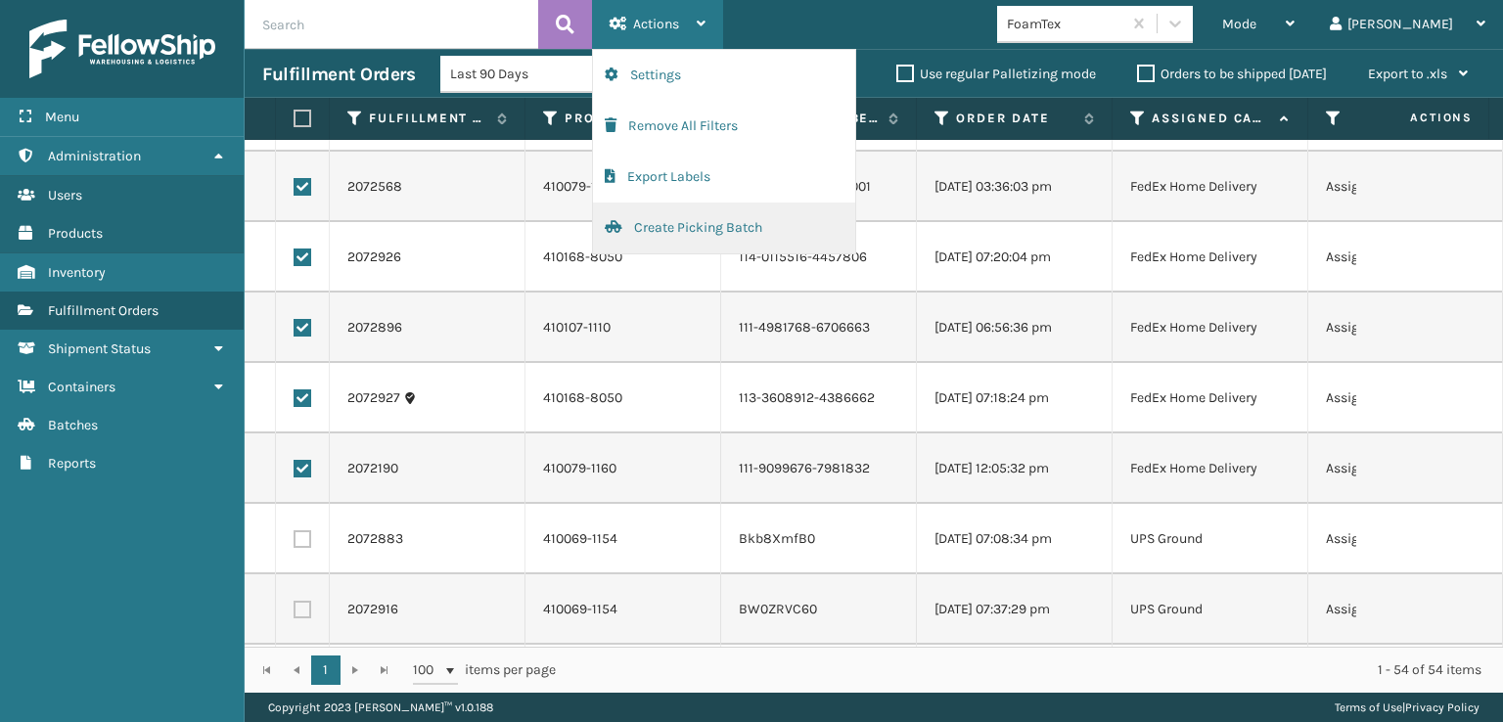
click at [640, 222] on button "Create Picking Batch" at bounding box center [724, 228] width 262 height 51
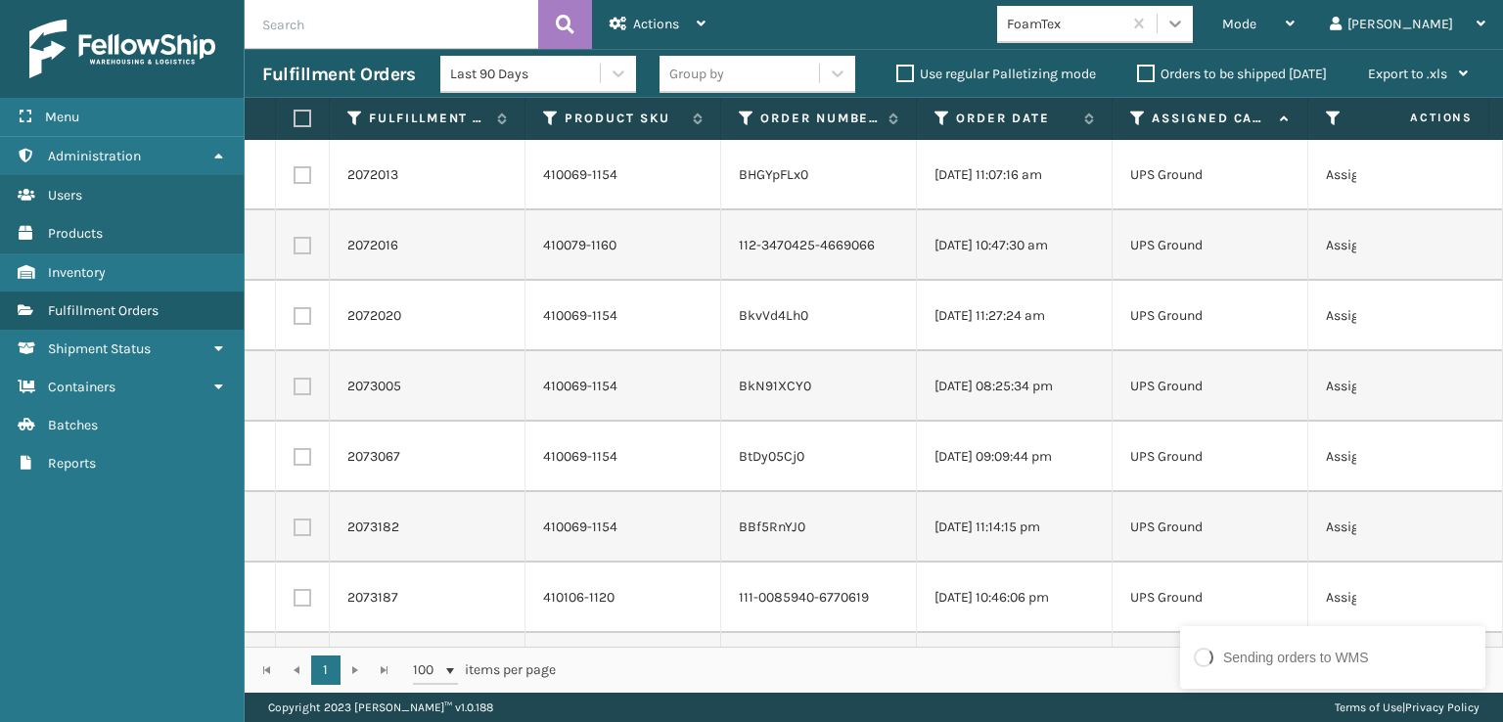
click at [1193, 40] on div at bounding box center [1174, 23] width 35 height 35
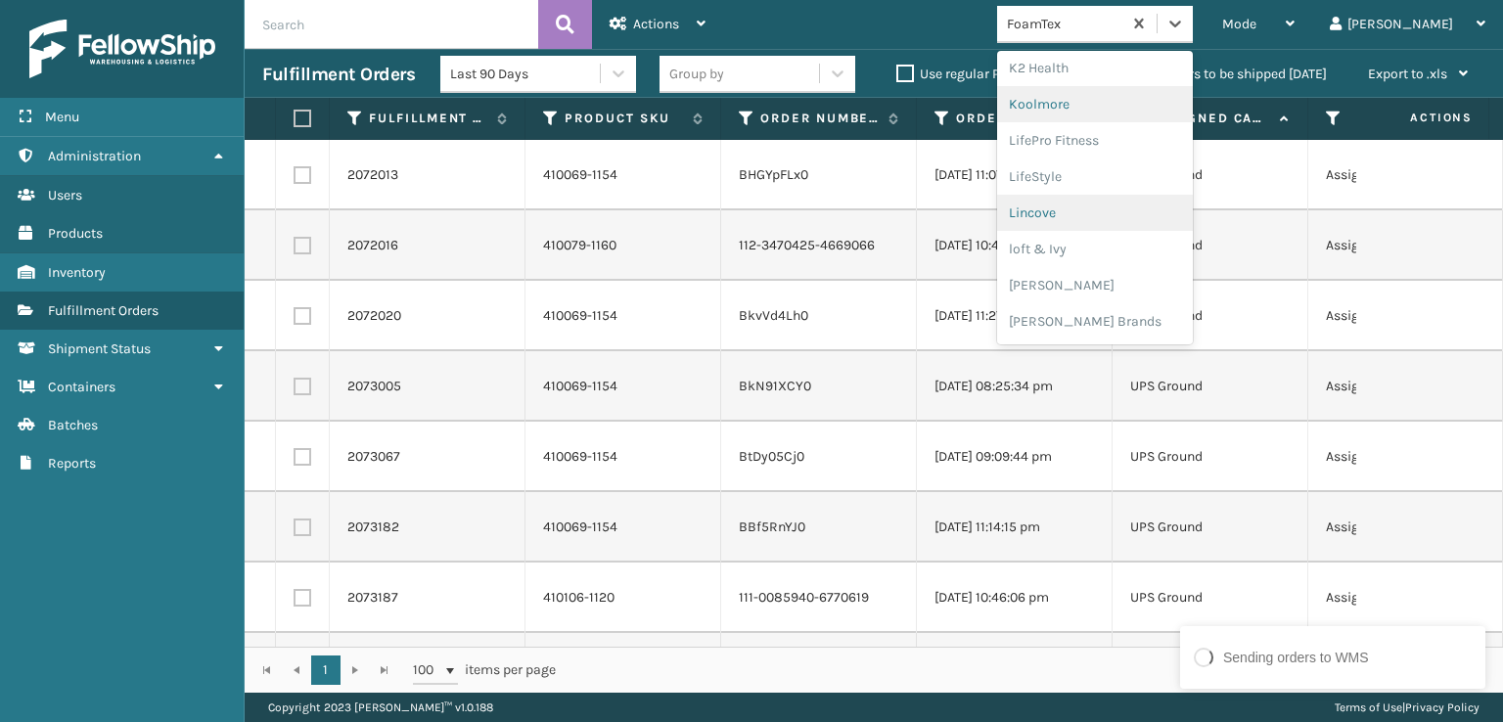
scroll to position [716, 0]
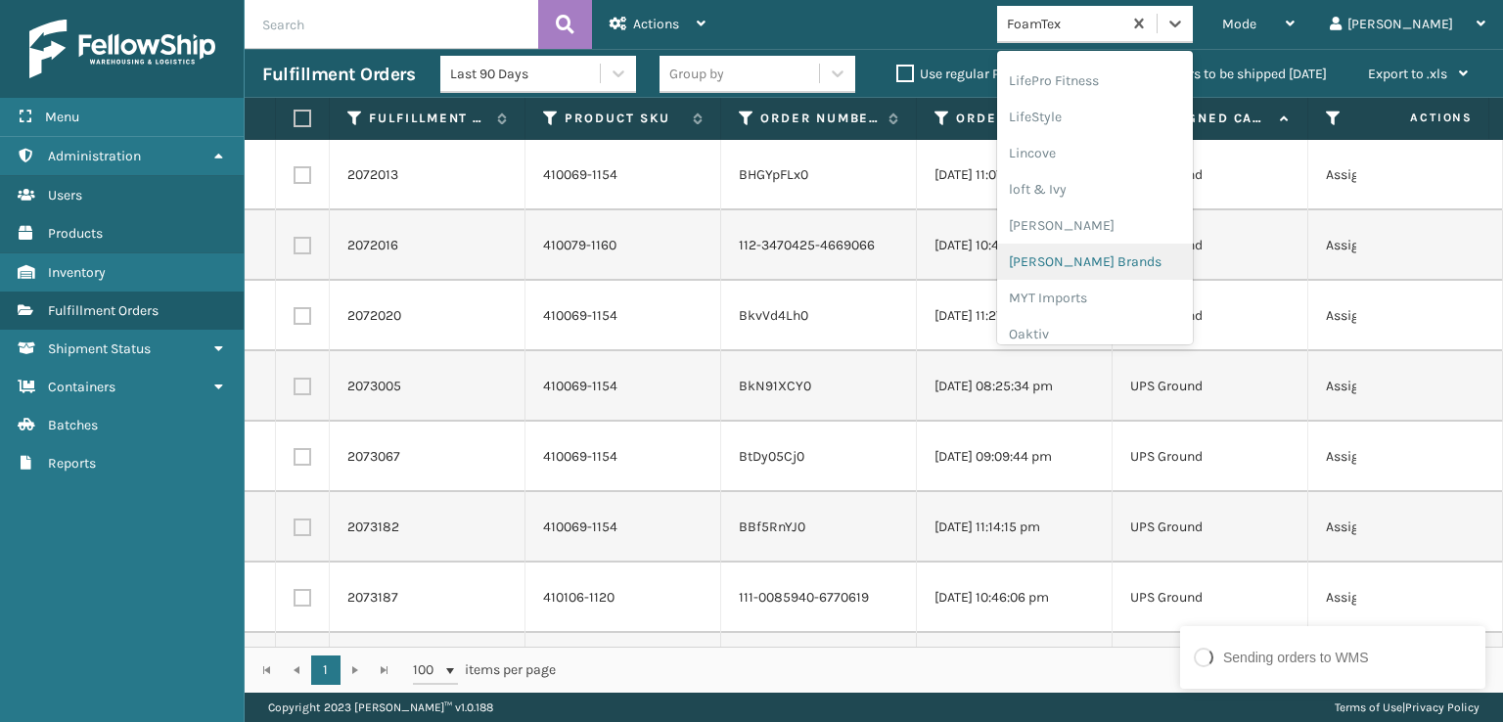
click at [1170, 255] on div "[PERSON_NAME] Brands" at bounding box center [1095, 262] width 196 height 36
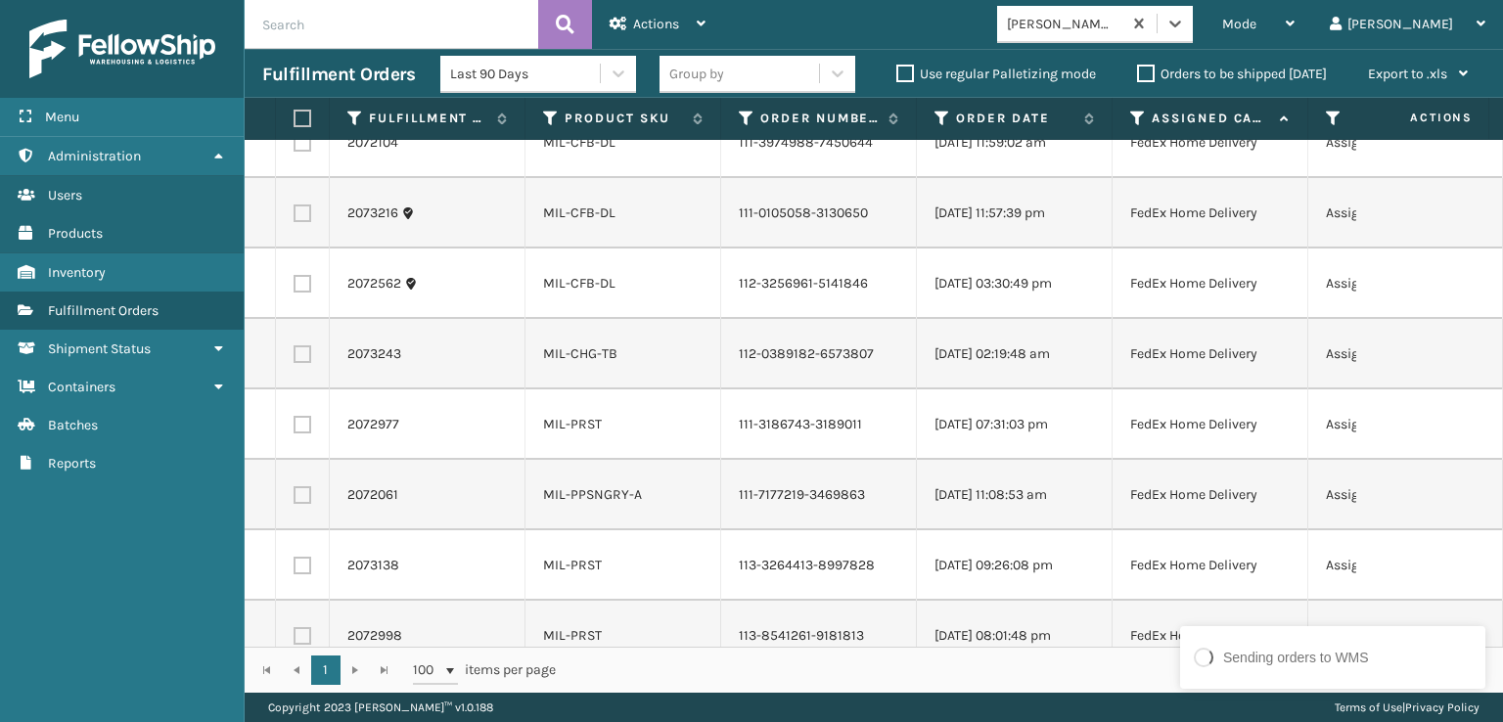
scroll to position [0, 0]
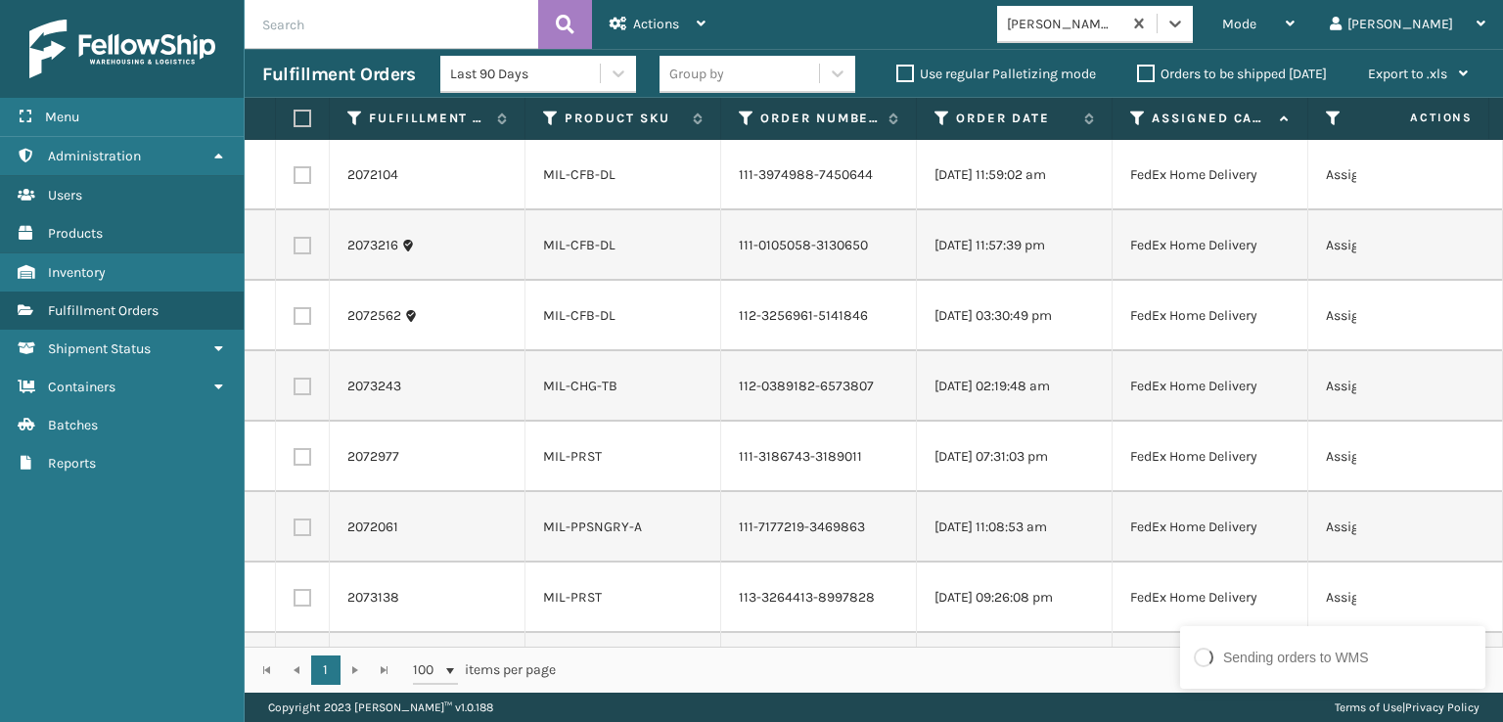
click at [305, 120] on label at bounding box center [300, 119] width 12 height 18
click at [295, 120] on input "checkbox" at bounding box center [294, 119] width 1 height 13
checkbox input "true"
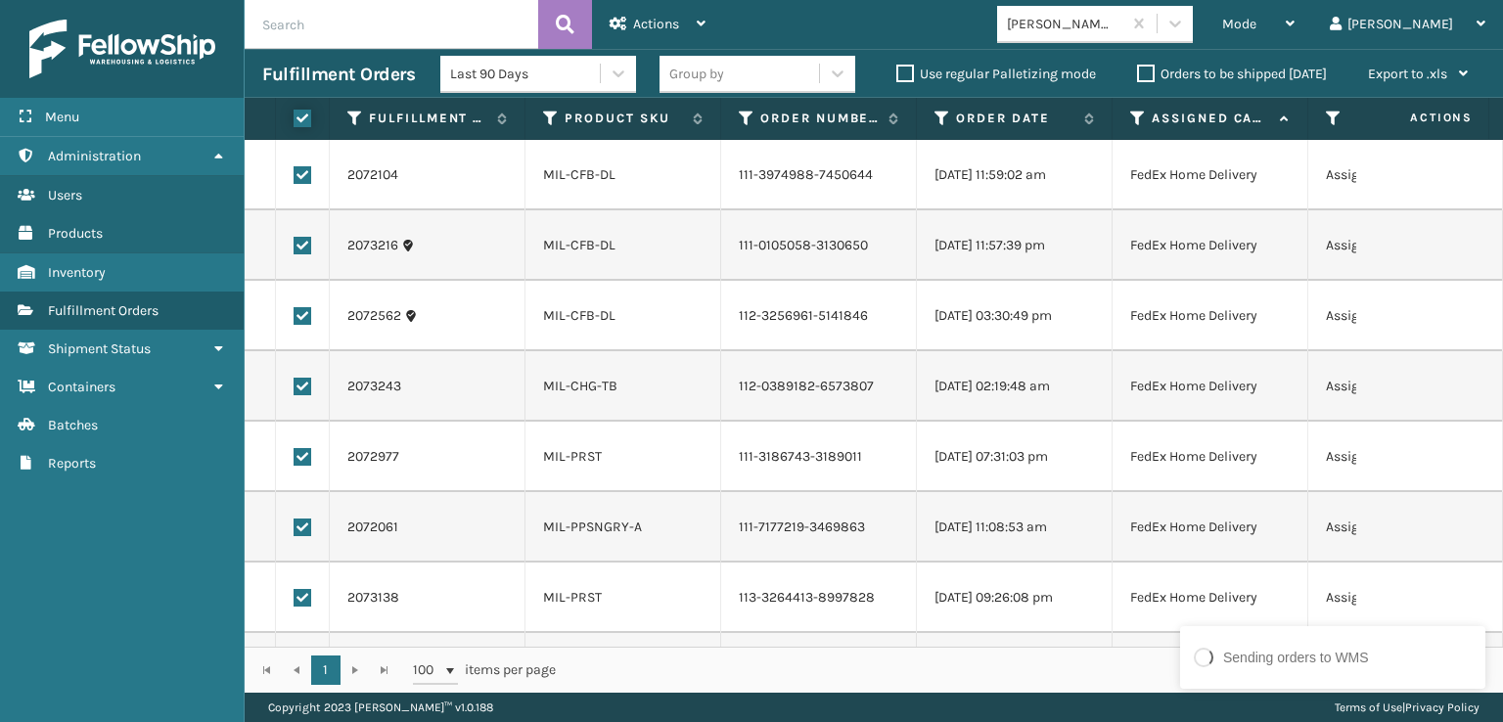
checkbox input "true"
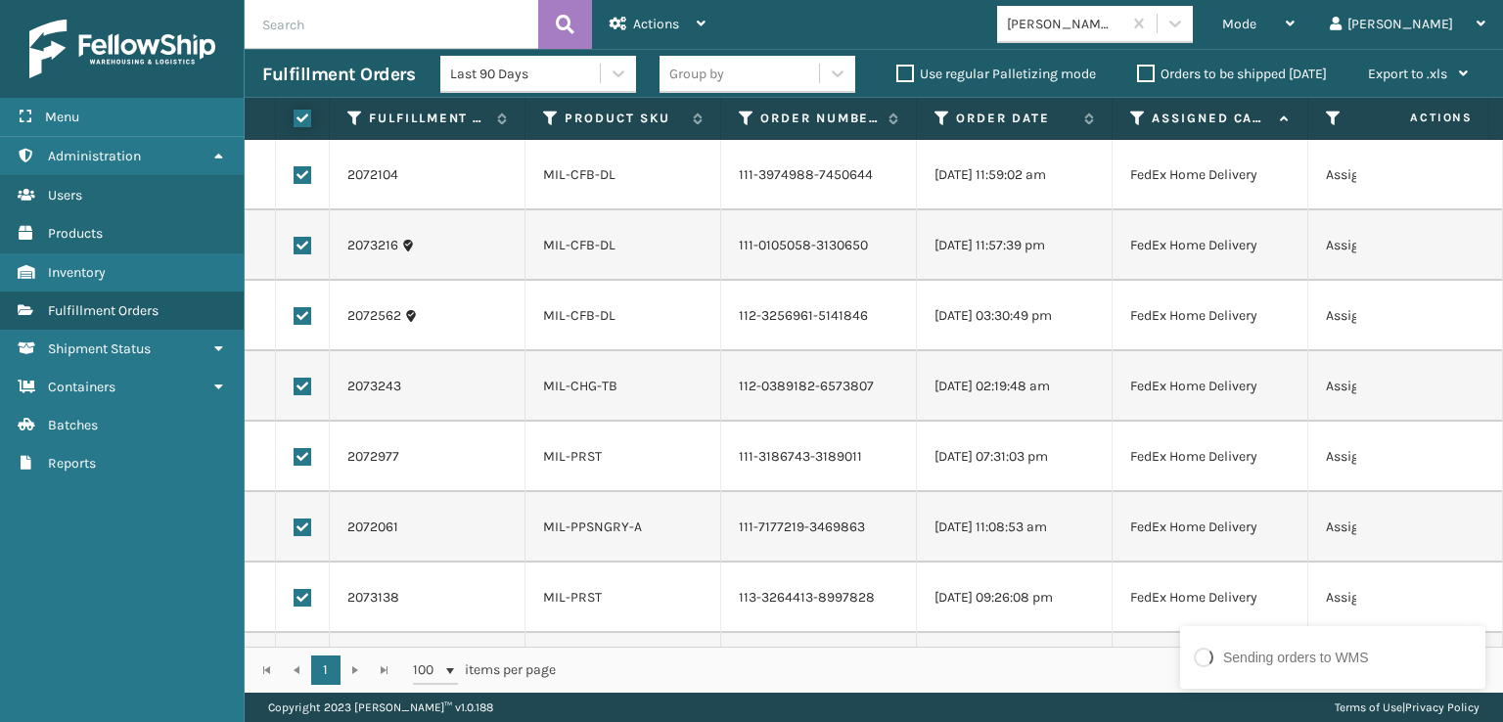
checkbox input "true"
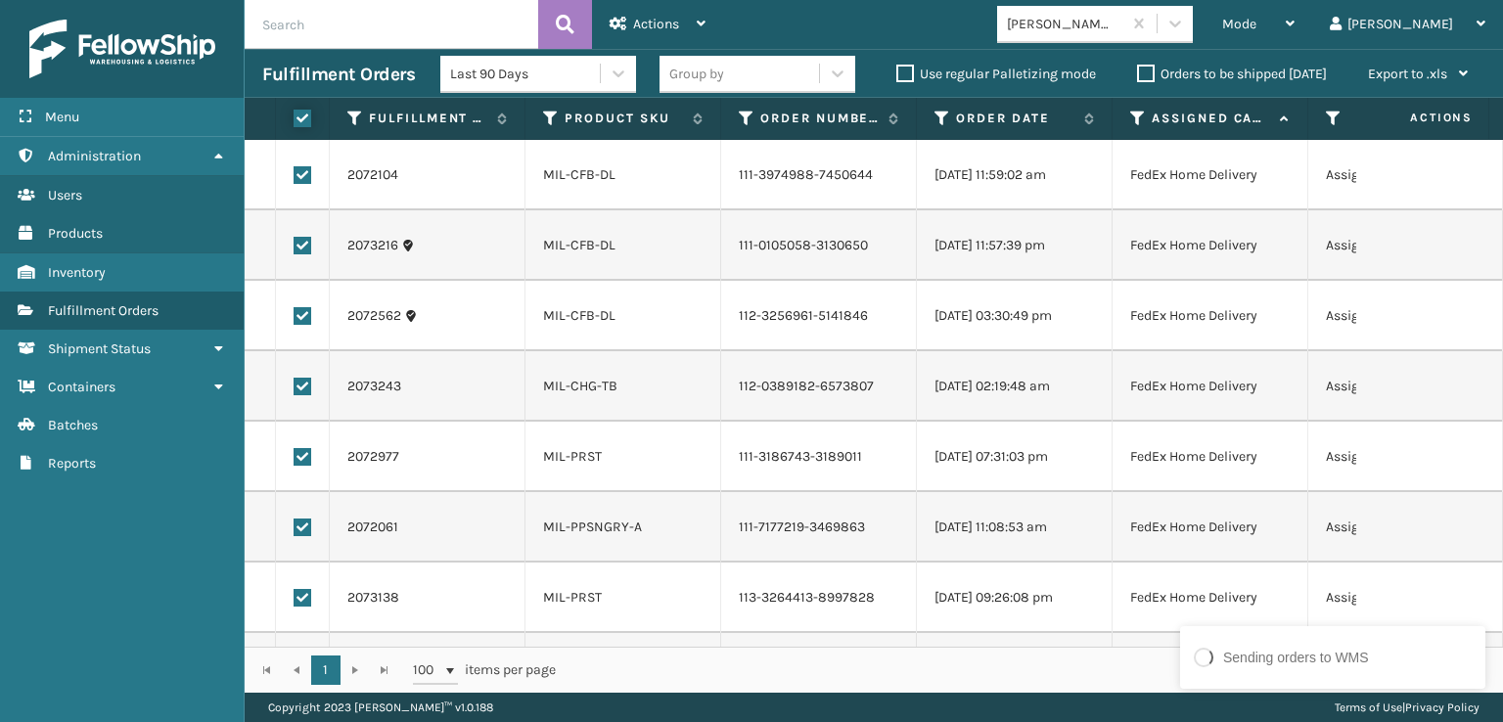
checkbox input "true"
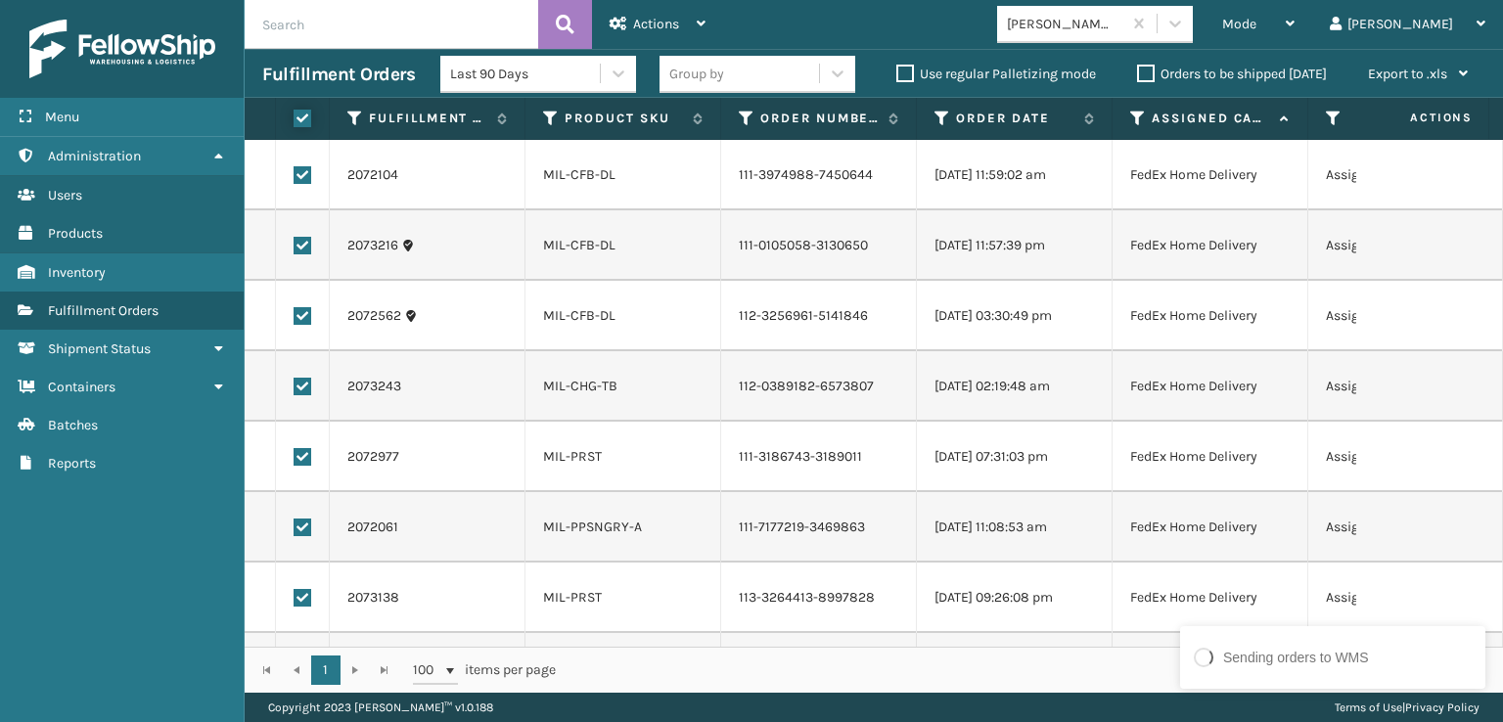
checkbox input "true"
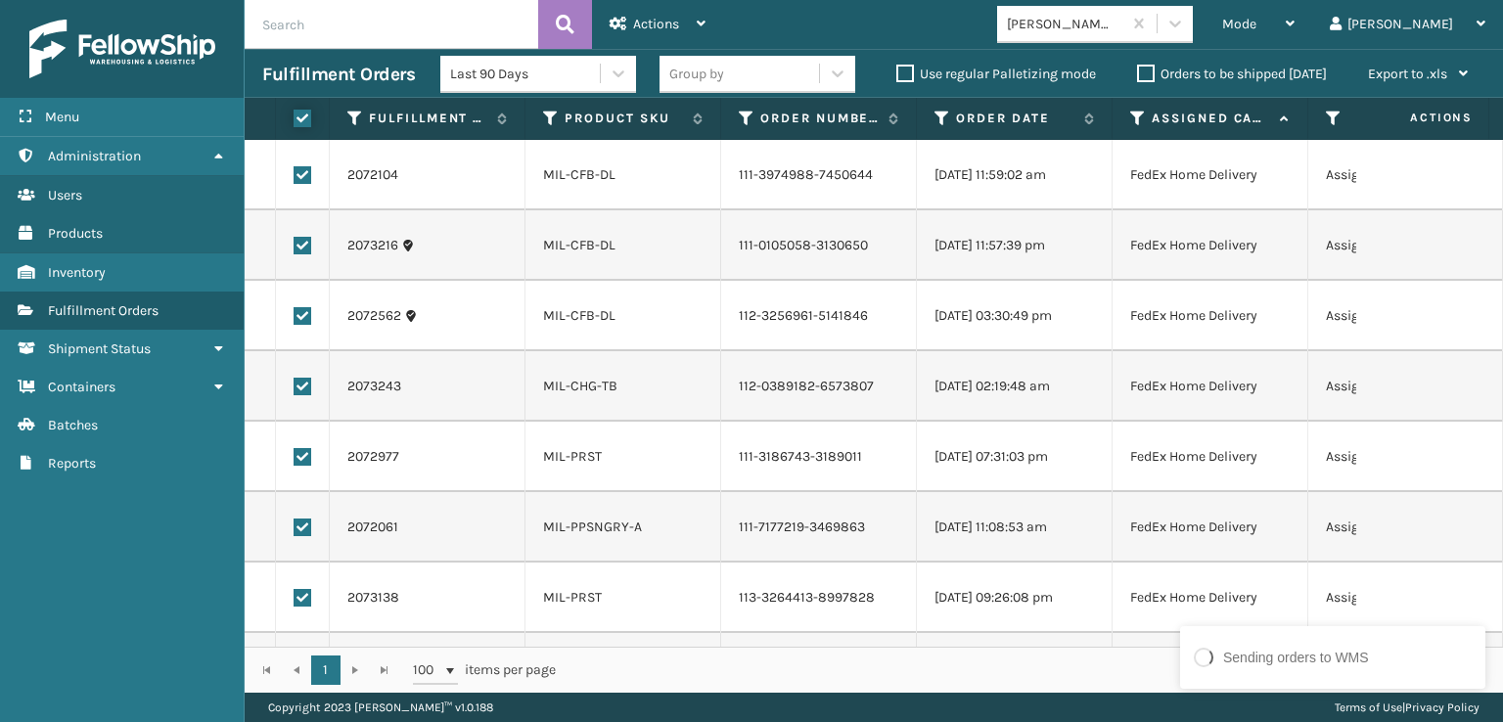
checkbox input "true"
click at [302, 179] on label at bounding box center [303, 175] width 18 height 18
click at [295, 179] on input "checkbox" at bounding box center [294, 172] width 1 height 13
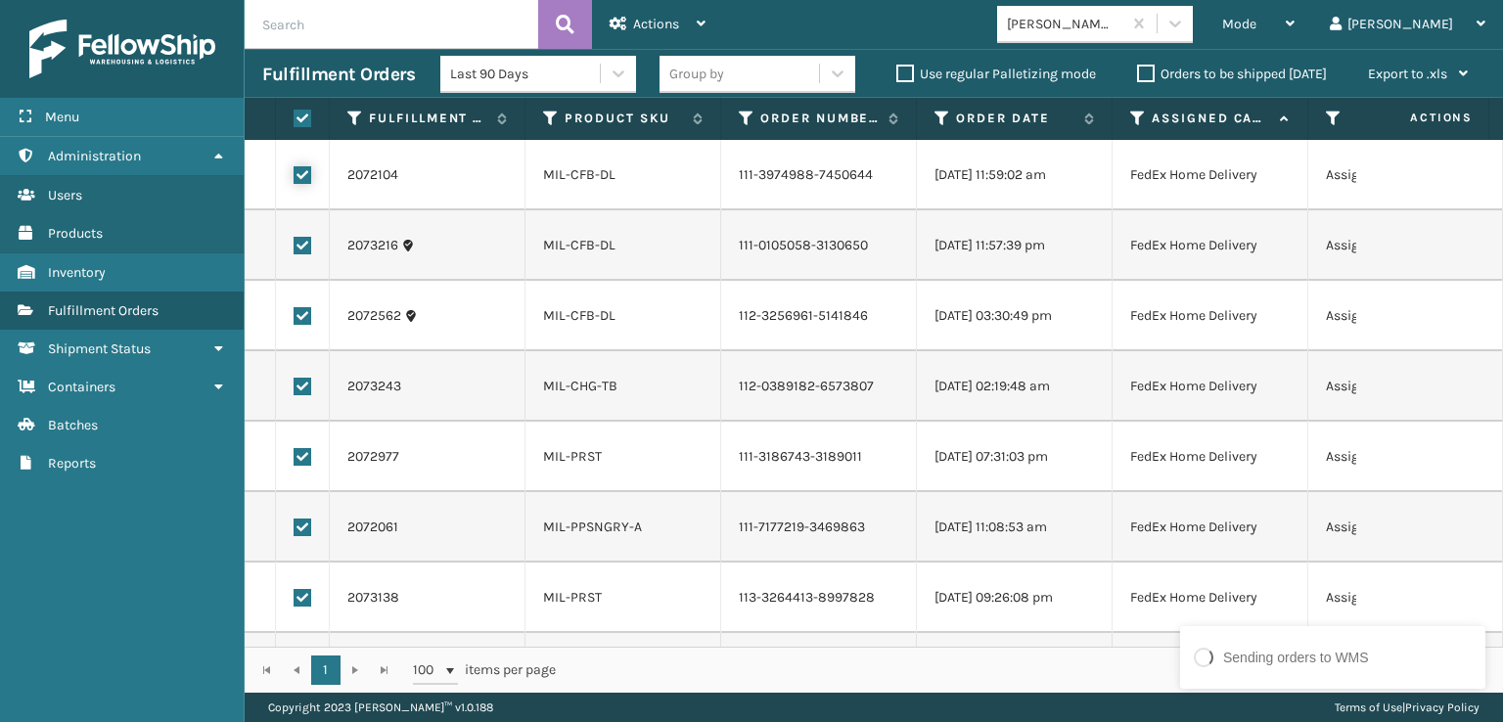
checkbox input "false"
click at [301, 245] on label at bounding box center [303, 246] width 18 height 18
click at [295, 245] on input "checkbox" at bounding box center [294, 243] width 1 height 13
checkbox input "false"
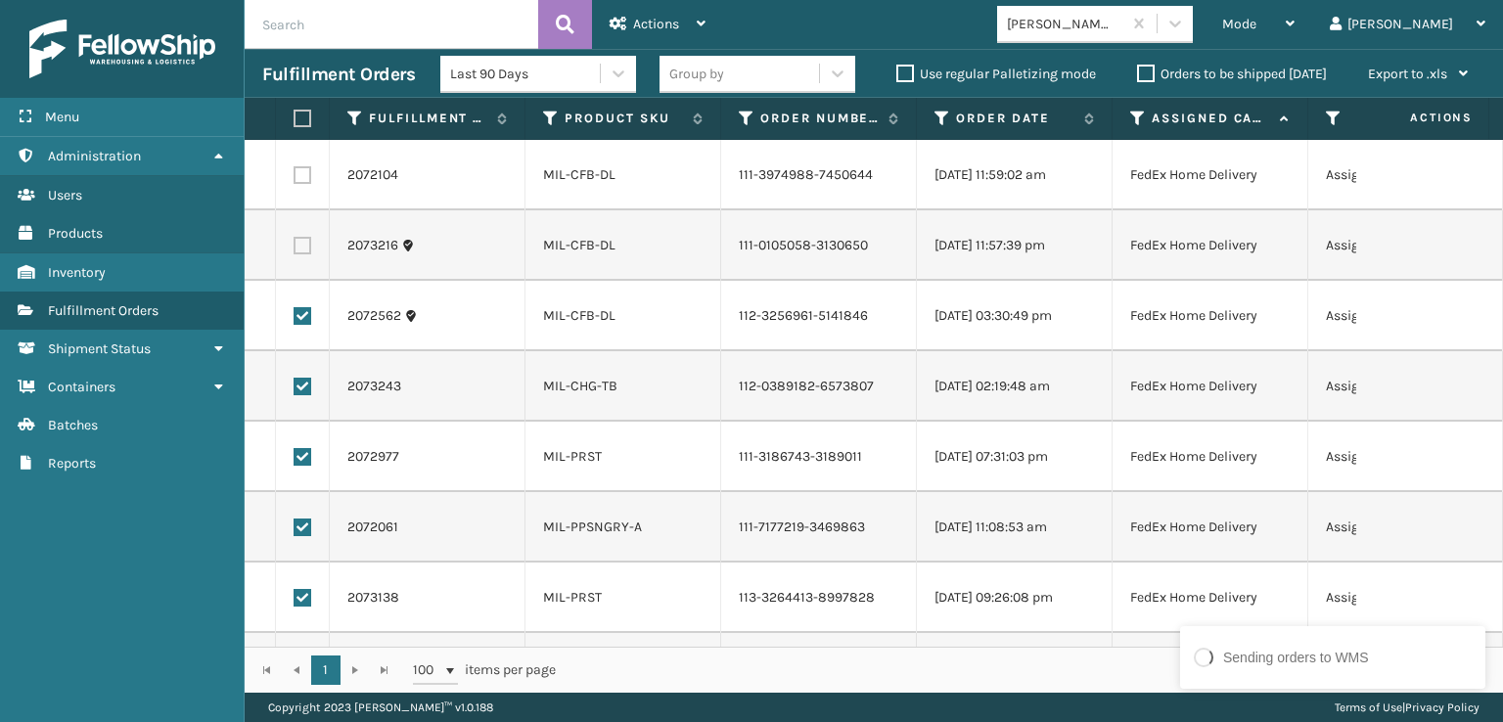
click at [299, 324] on label at bounding box center [303, 316] width 18 height 18
click at [295, 320] on input "checkbox" at bounding box center [294, 313] width 1 height 13
checkbox input "false"
click at [306, 388] on label at bounding box center [303, 387] width 18 height 18
click at [295, 388] on input "checkbox" at bounding box center [294, 384] width 1 height 13
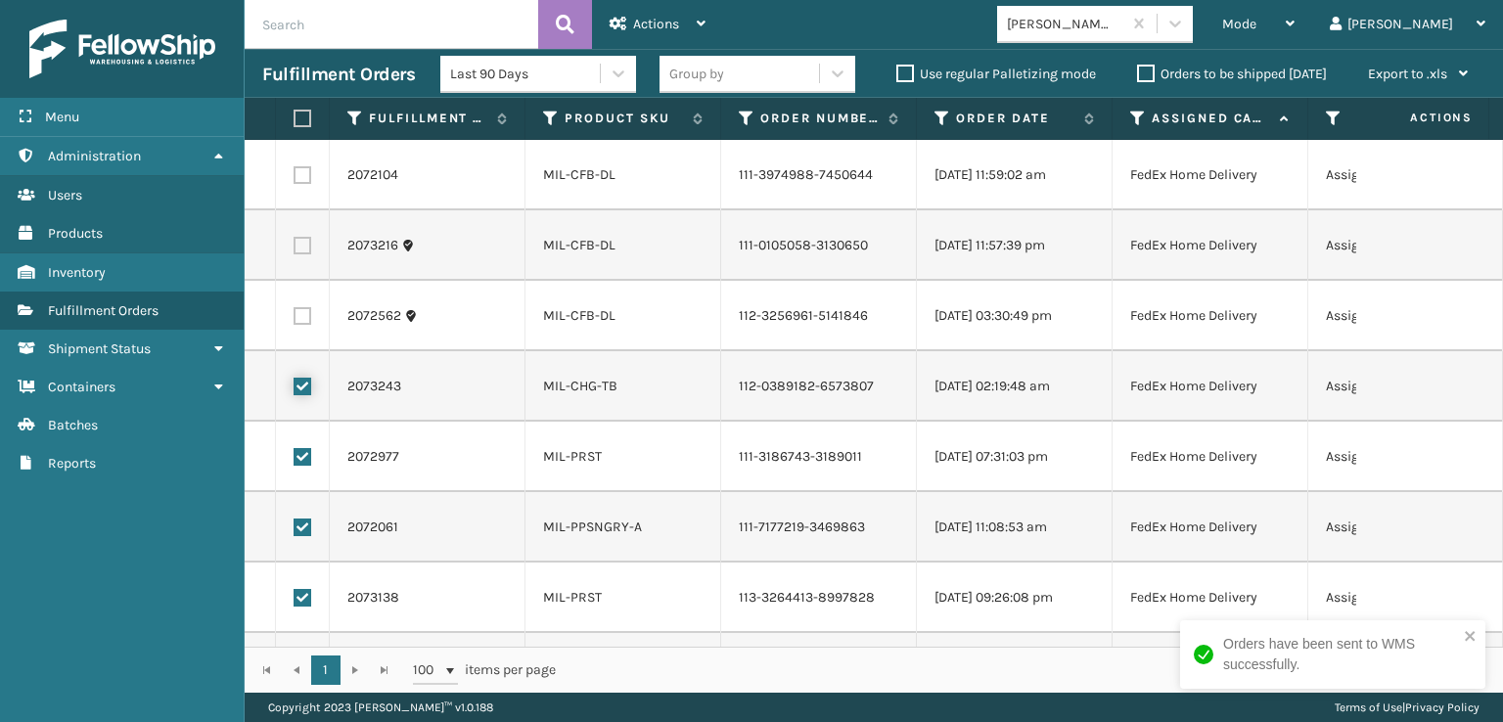
checkbox input "false"
click at [298, 453] on label at bounding box center [303, 457] width 18 height 18
click at [295, 453] on input "checkbox" at bounding box center [294, 454] width 1 height 13
checkbox input "false"
click at [298, 519] on label at bounding box center [303, 528] width 18 height 18
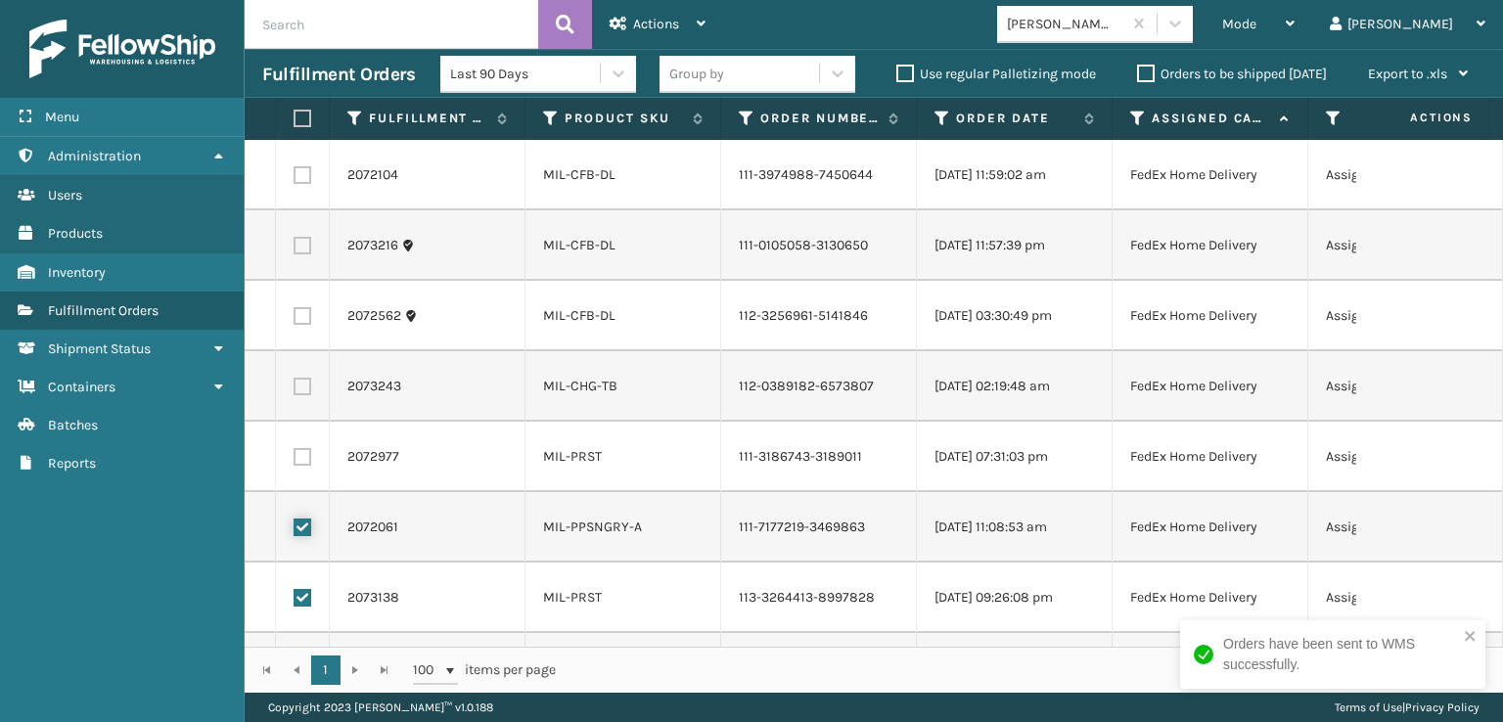
click at [295, 519] on input "checkbox" at bounding box center [294, 525] width 1 height 13
checkbox input "false"
click at [290, 600] on td at bounding box center [303, 598] width 54 height 70
click at [298, 597] on label at bounding box center [303, 598] width 18 height 18
click at [295, 597] on input "checkbox" at bounding box center [294, 595] width 1 height 13
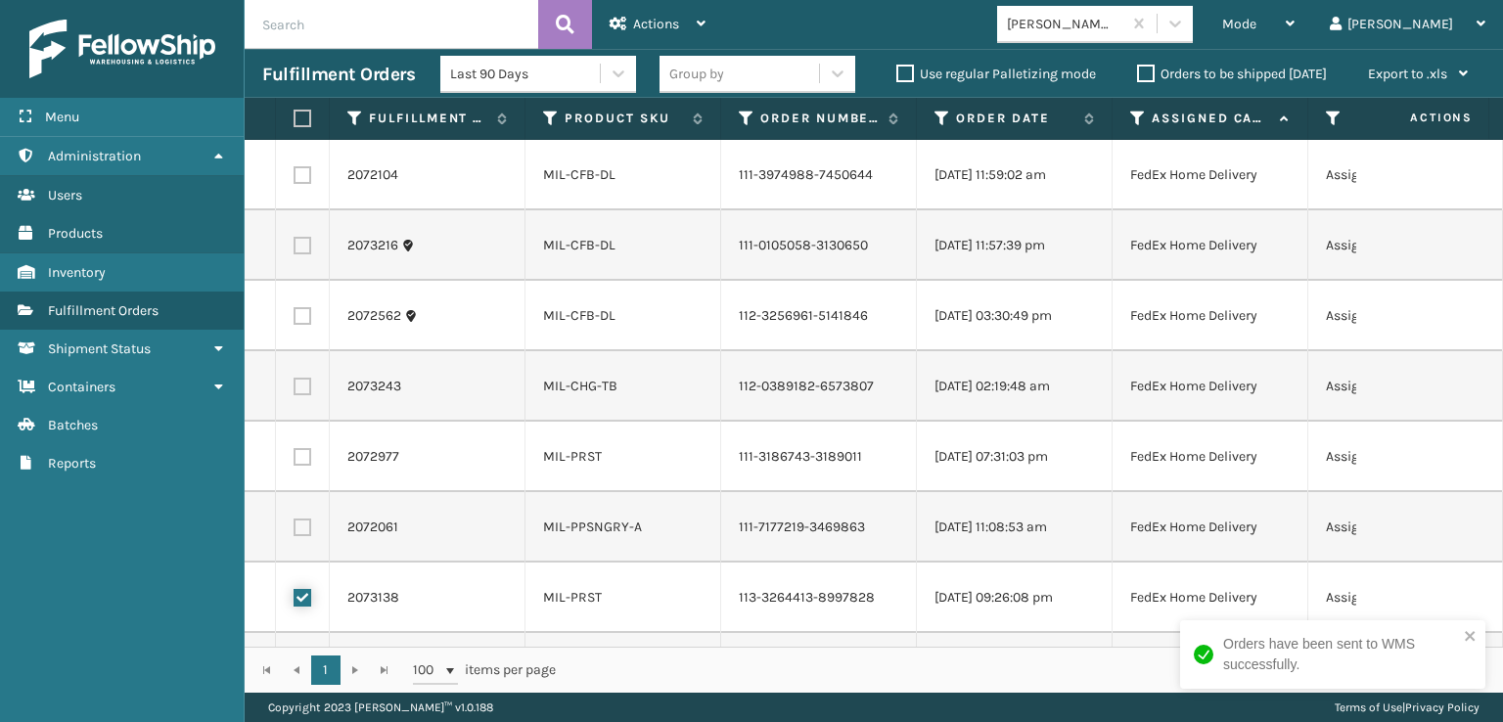
checkbox input "false"
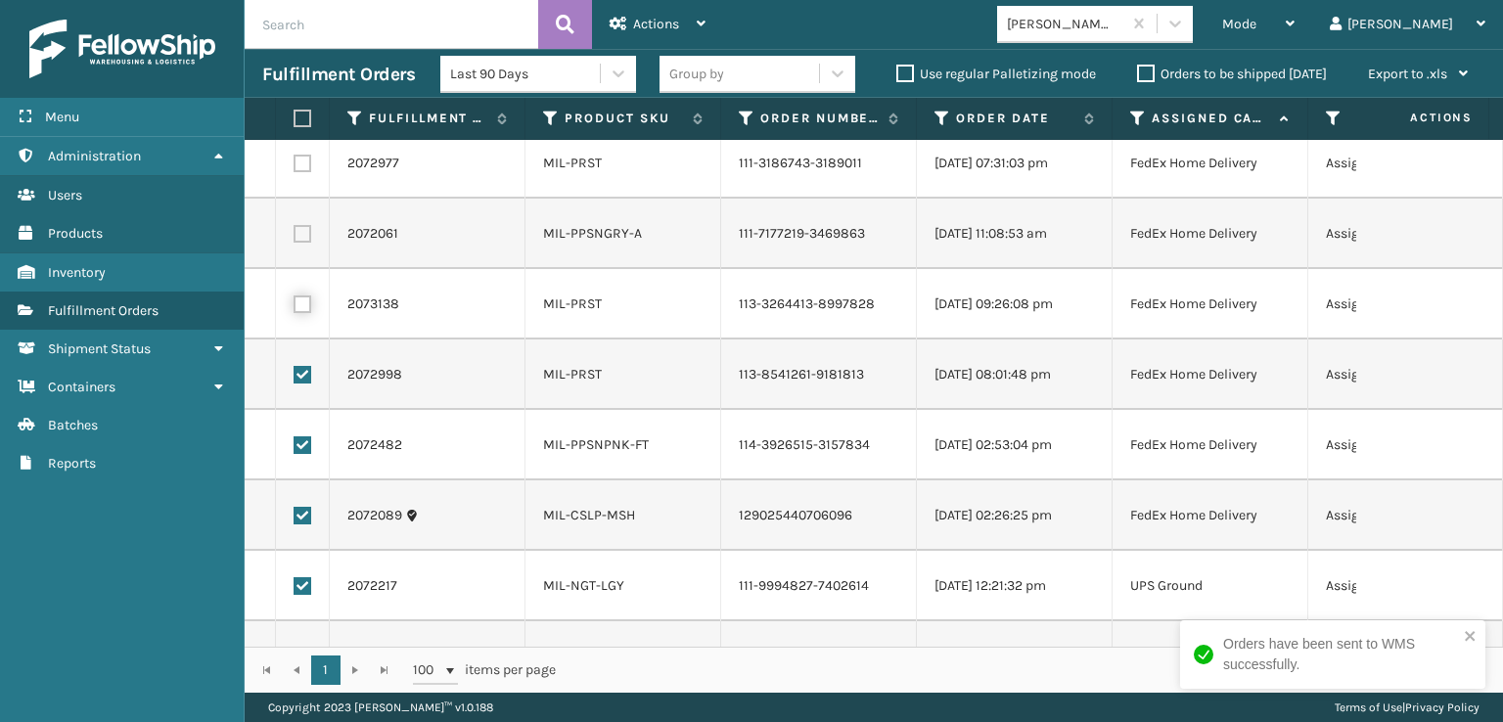
scroll to position [391, 0]
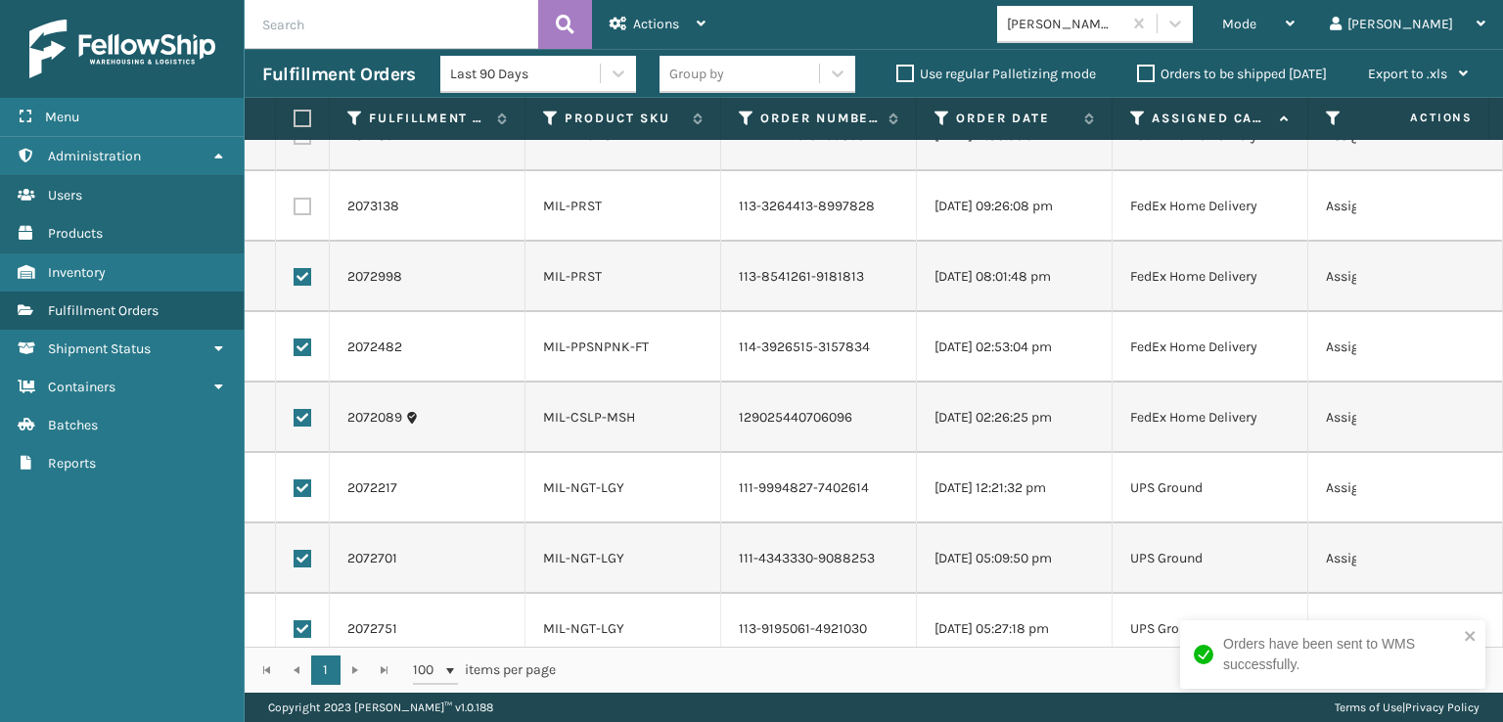
click at [305, 279] on label at bounding box center [303, 277] width 18 height 18
click at [295, 279] on input "checkbox" at bounding box center [294, 274] width 1 height 13
checkbox input "false"
click at [305, 355] on label at bounding box center [303, 348] width 18 height 18
click at [295, 351] on input "checkbox" at bounding box center [294, 345] width 1 height 13
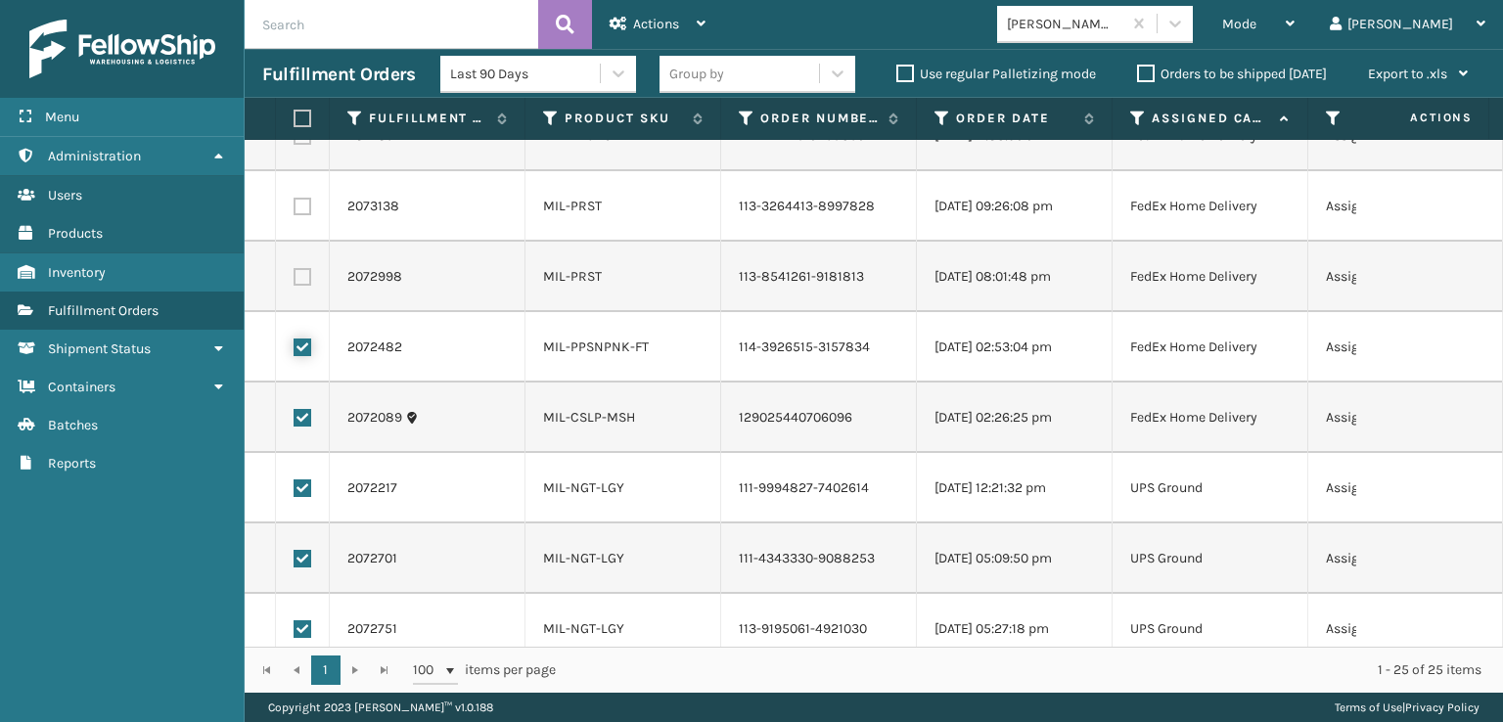
checkbox input "false"
click at [309, 421] on label at bounding box center [303, 418] width 18 height 18
click at [295, 421] on input "checkbox" at bounding box center [294, 415] width 1 height 13
checkbox input "false"
click at [679, 26] on div "Actions" at bounding box center [658, 24] width 96 height 49
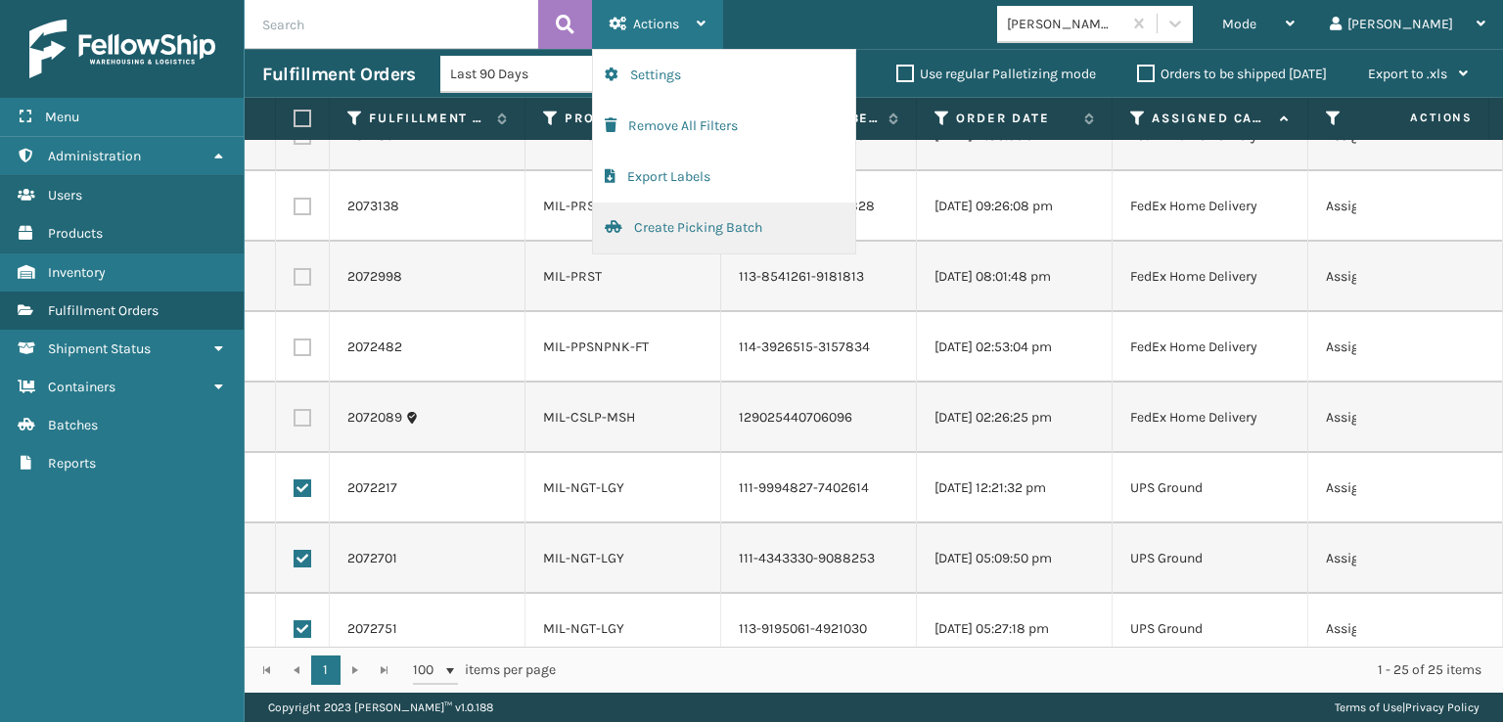
click at [678, 218] on button "Create Picking Batch" at bounding box center [724, 228] width 262 height 51
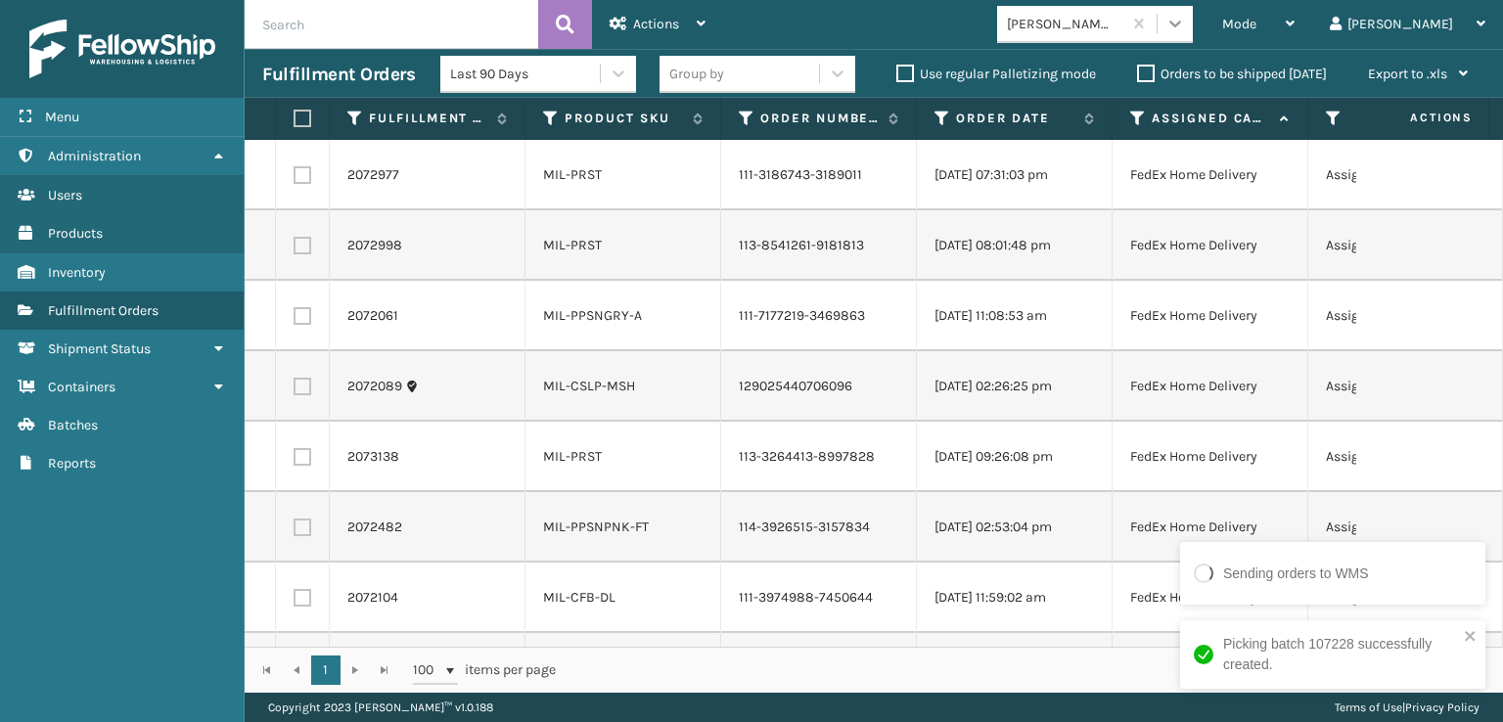
click at [1185, 18] on icon at bounding box center [1175, 24] width 20 height 20
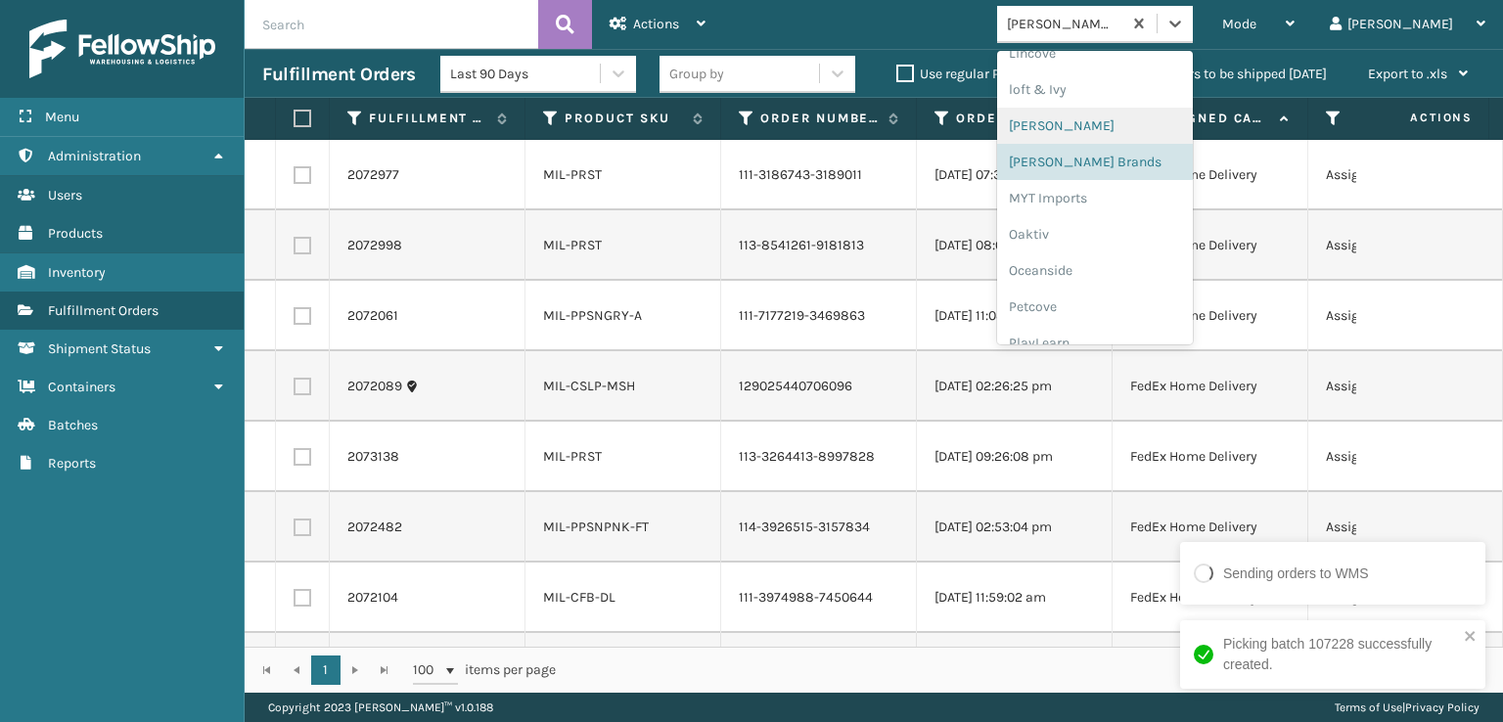
scroll to position [912, 0]
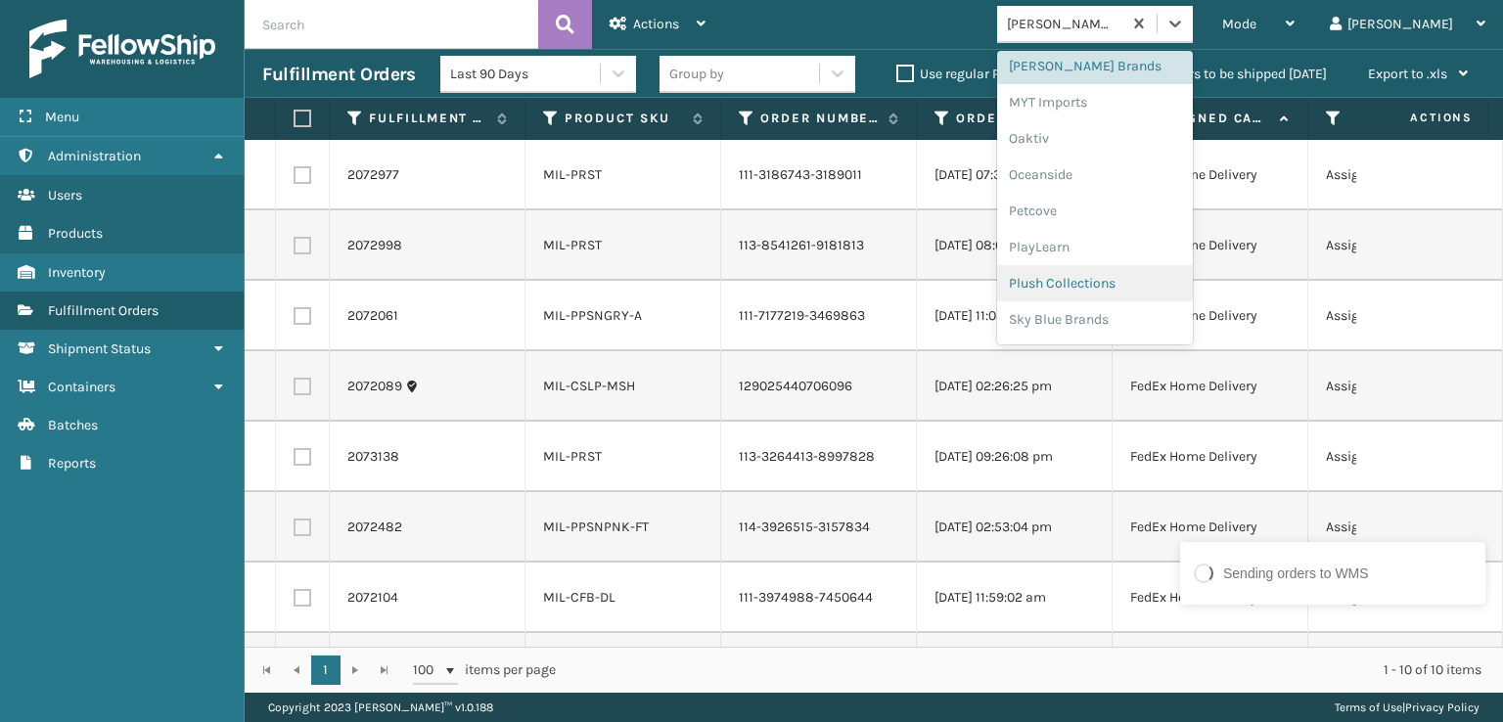
click at [1120, 273] on div "Plush Collections" at bounding box center [1095, 283] width 196 height 36
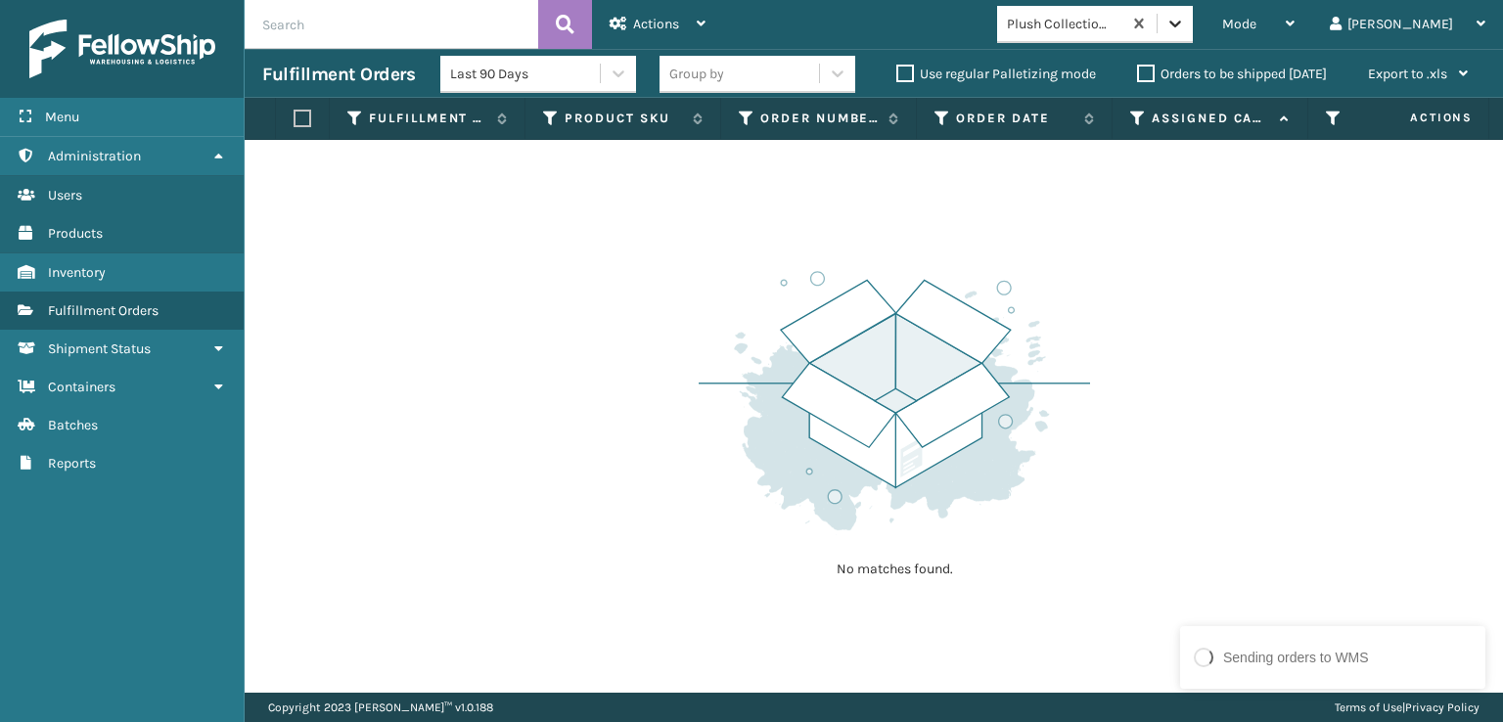
click at [1185, 21] on icon at bounding box center [1175, 24] width 20 height 20
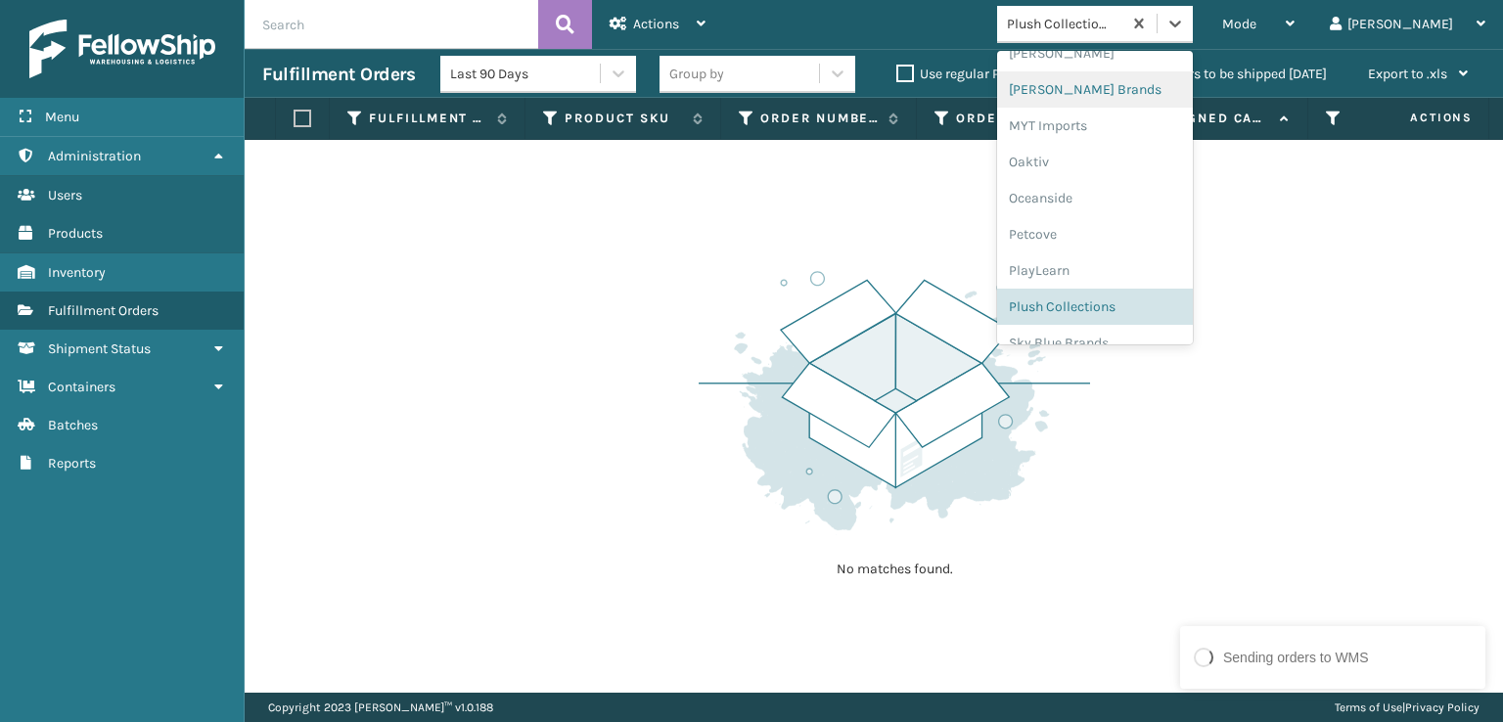
scroll to position [981, 0]
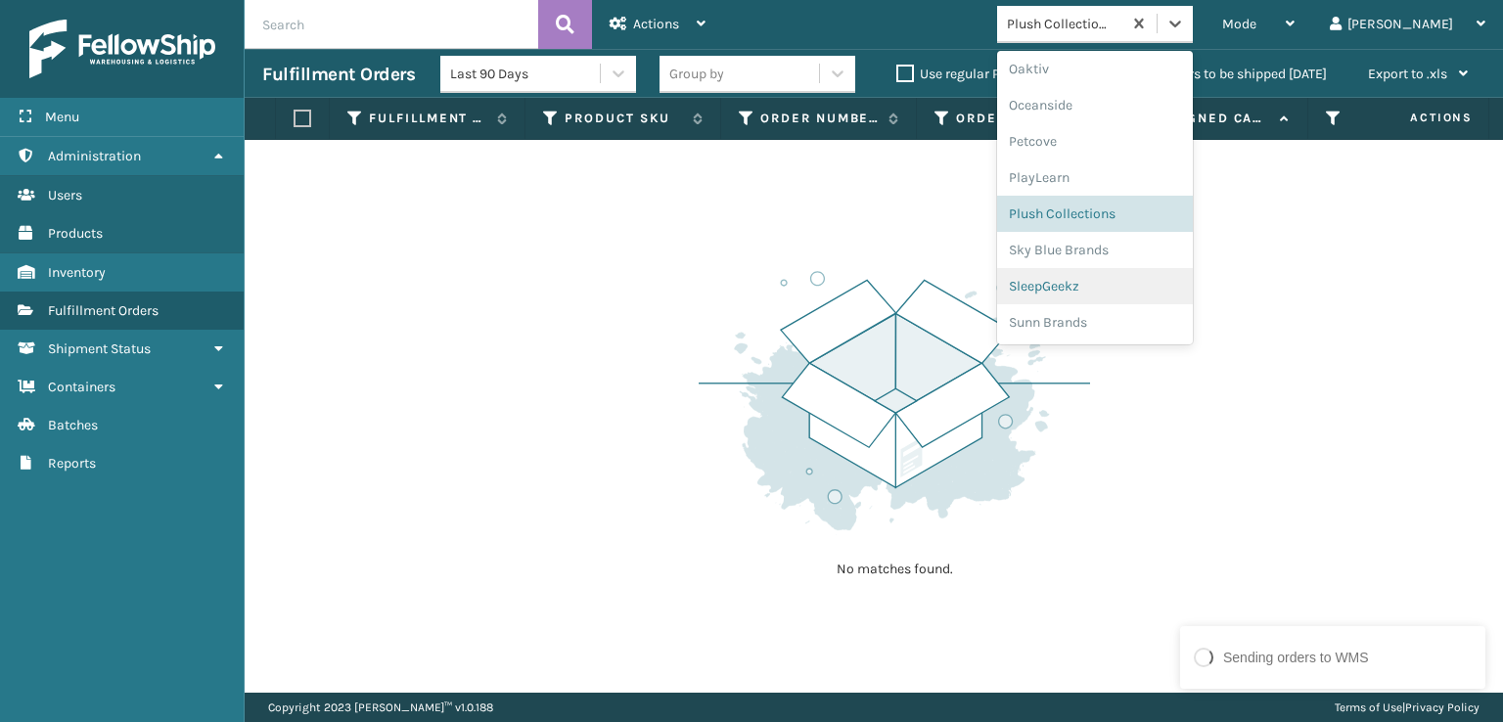
click at [1133, 284] on div "SleepGeekz" at bounding box center [1095, 286] width 196 height 36
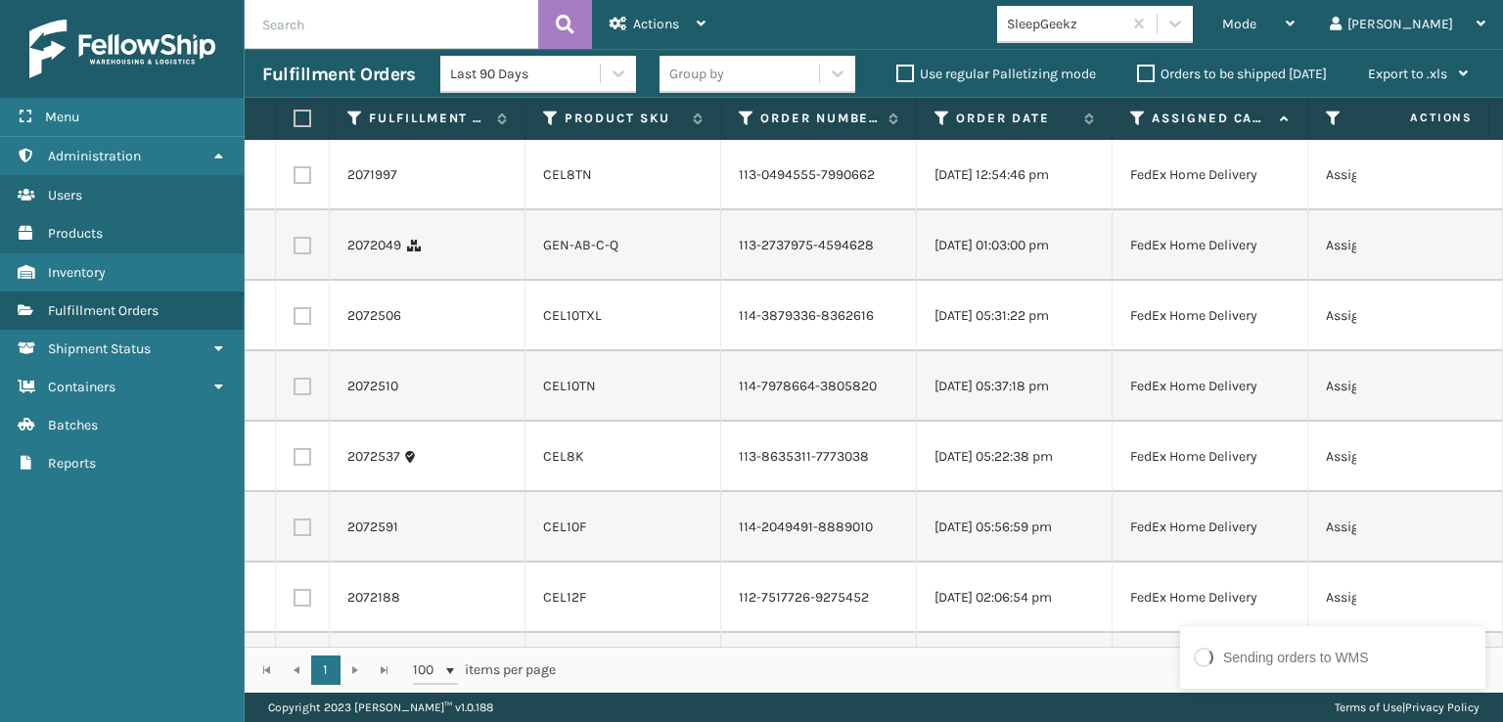
click at [307, 184] on label at bounding box center [303, 175] width 18 height 18
click at [295, 179] on input "checkbox" at bounding box center [294, 172] width 1 height 13
checkbox input "true"
click at [309, 254] on label at bounding box center [303, 246] width 18 height 18
click at [295, 249] on input "checkbox" at bounding box center [294, 243] width 1 height 13
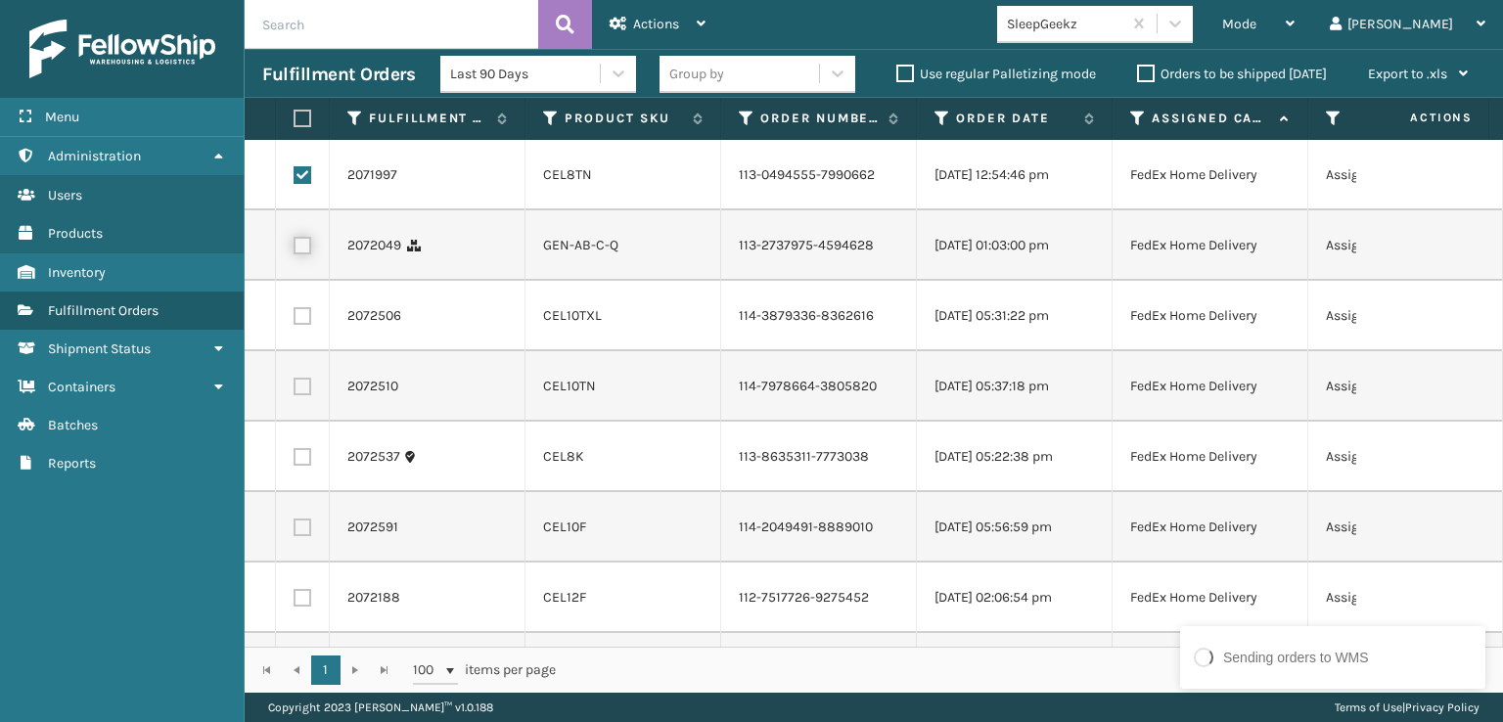
checkbox input "true"
click at [305, 325] on label at bounding box center [303, 316] width 18 height 18
click at [295, 320] on input "checkbox" at bounding box center [294, 313] width 1 height 13
checkbox input "true"
click at [303, 395] on label at bounding box center [303, 387] width 18 height 18
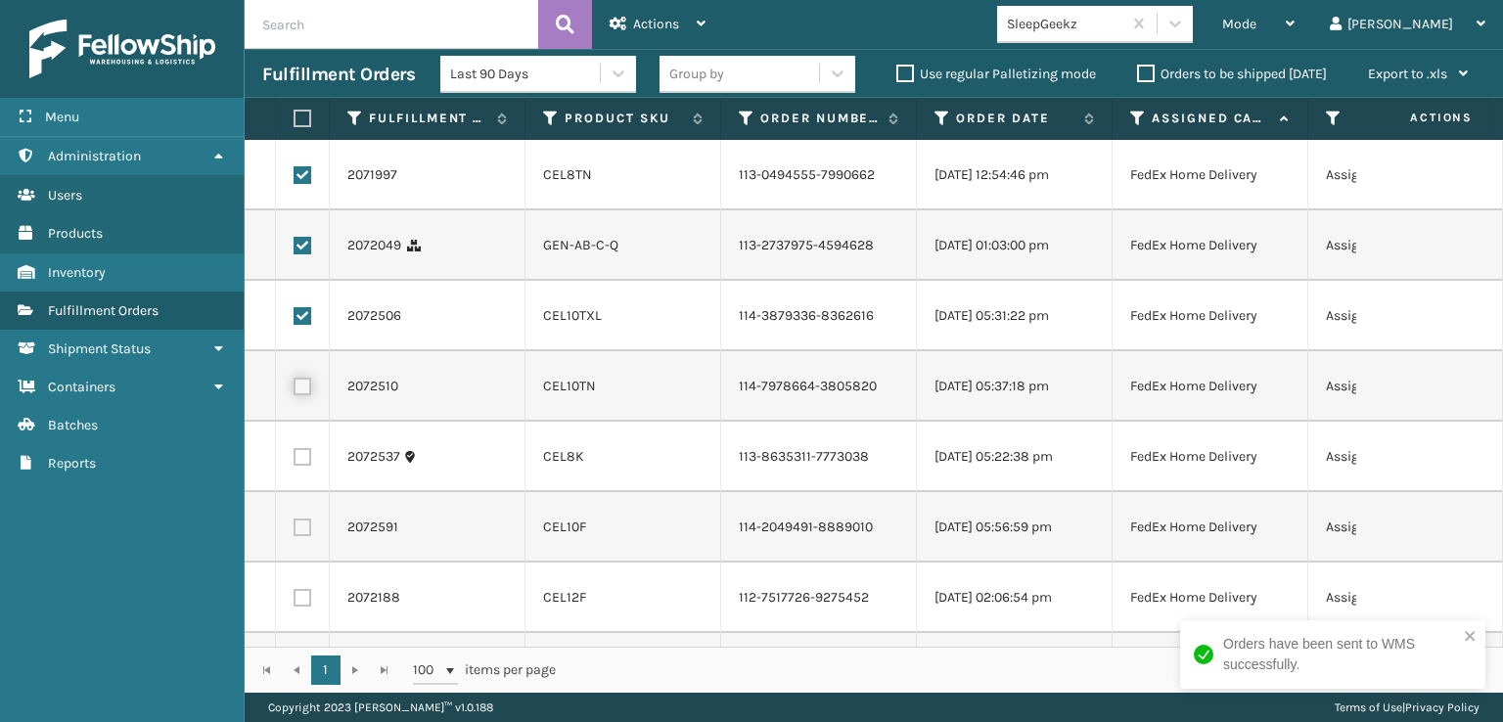
click at [295, 390] on input "checkbox" at bounding box center [294, 384] width 1 height 13
checkbox input "true"
click at [307, 466] on label at bounding box center [303, 457] width 18 height 18
click at [295, 461] on input "checkbox" at bounding box center [294, 454] width 1 height 13
checkbox input "true"
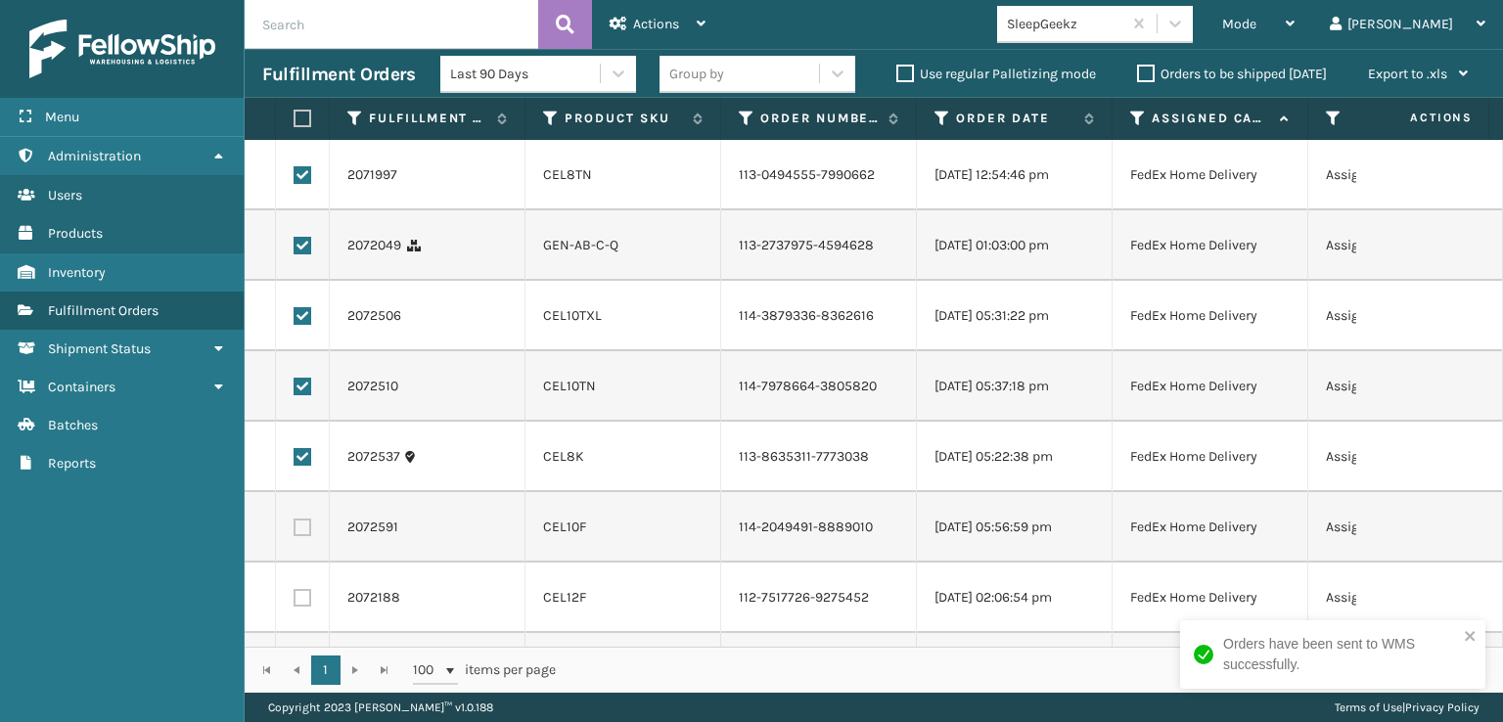
click at [313, 563] on td at bounding box center [303, 527] width 54 height 70
click at [301, 536] on label at bounding box center [303, 528] width 18 height 18
click at [295, 531] on input "checkbox" at bounding box center [294, 525] width 1 height 13
checkbox input "true"
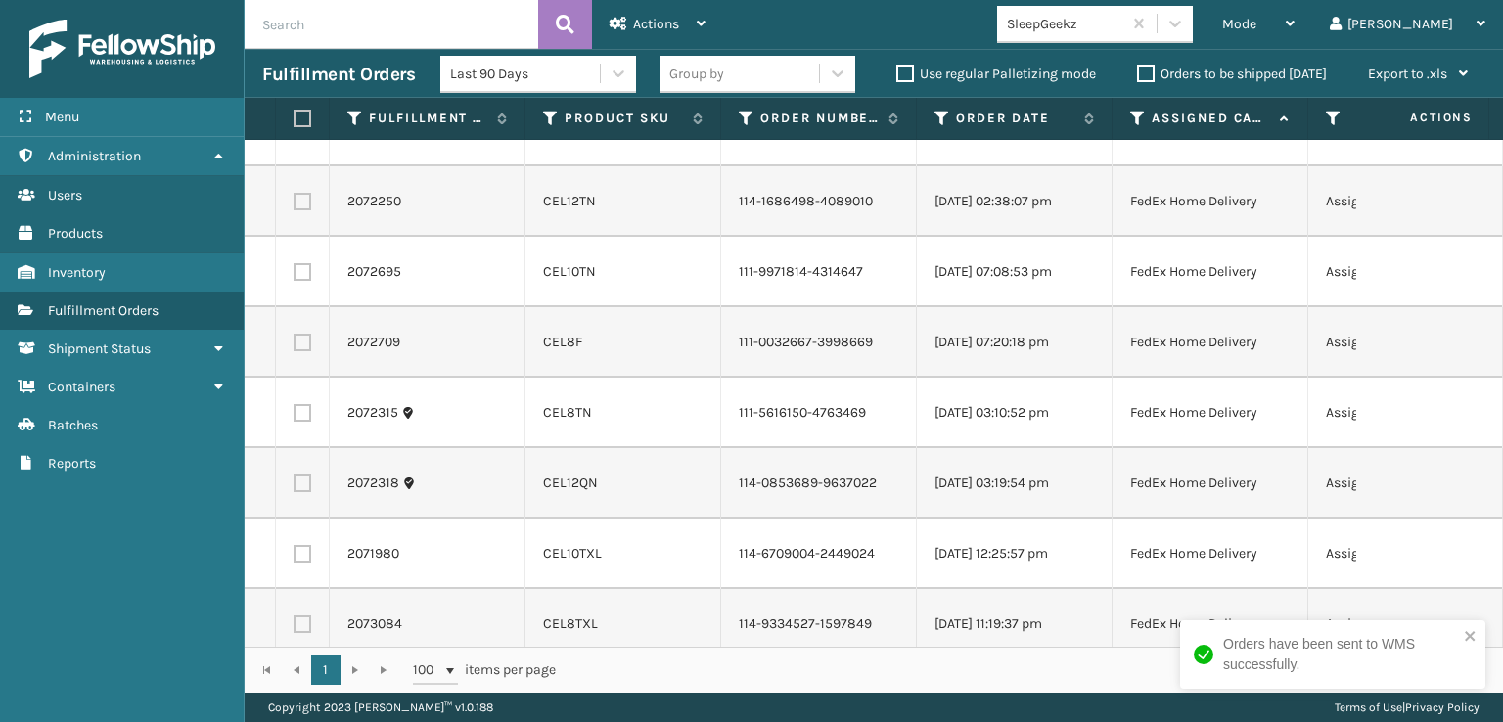
scroll to position [489, 0]
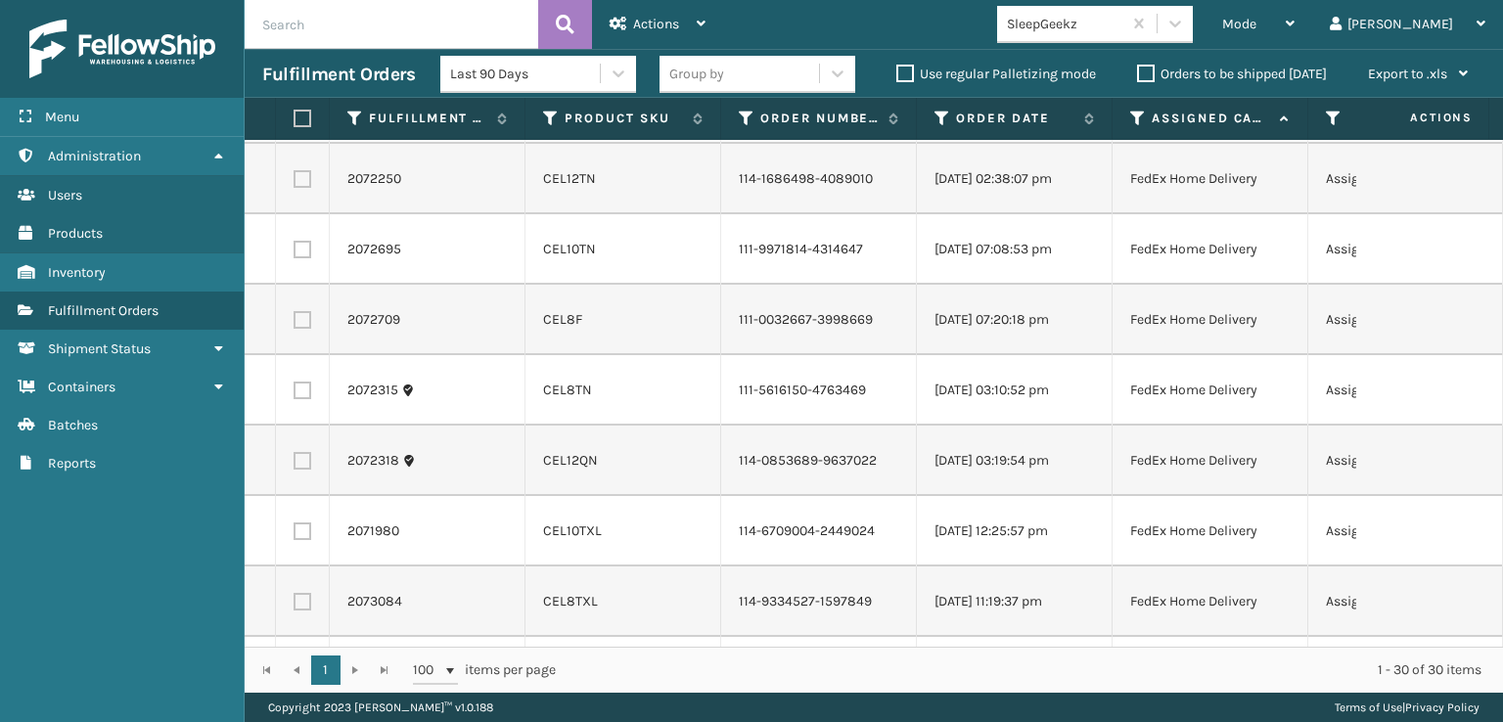
click at [294, 117] on label at bounding box center [303, 109] width 18 height 18
click at [294, 113] on input "checkbox" at bounding box center [294, 106] width 1 height 13
checkbox input "true"
click at [301, 188] on label at bounding box center [303, 179] width 18 height 18
click at [295, 183] on input "checkbox" at bounding box center [294, 176] width 1 height 13
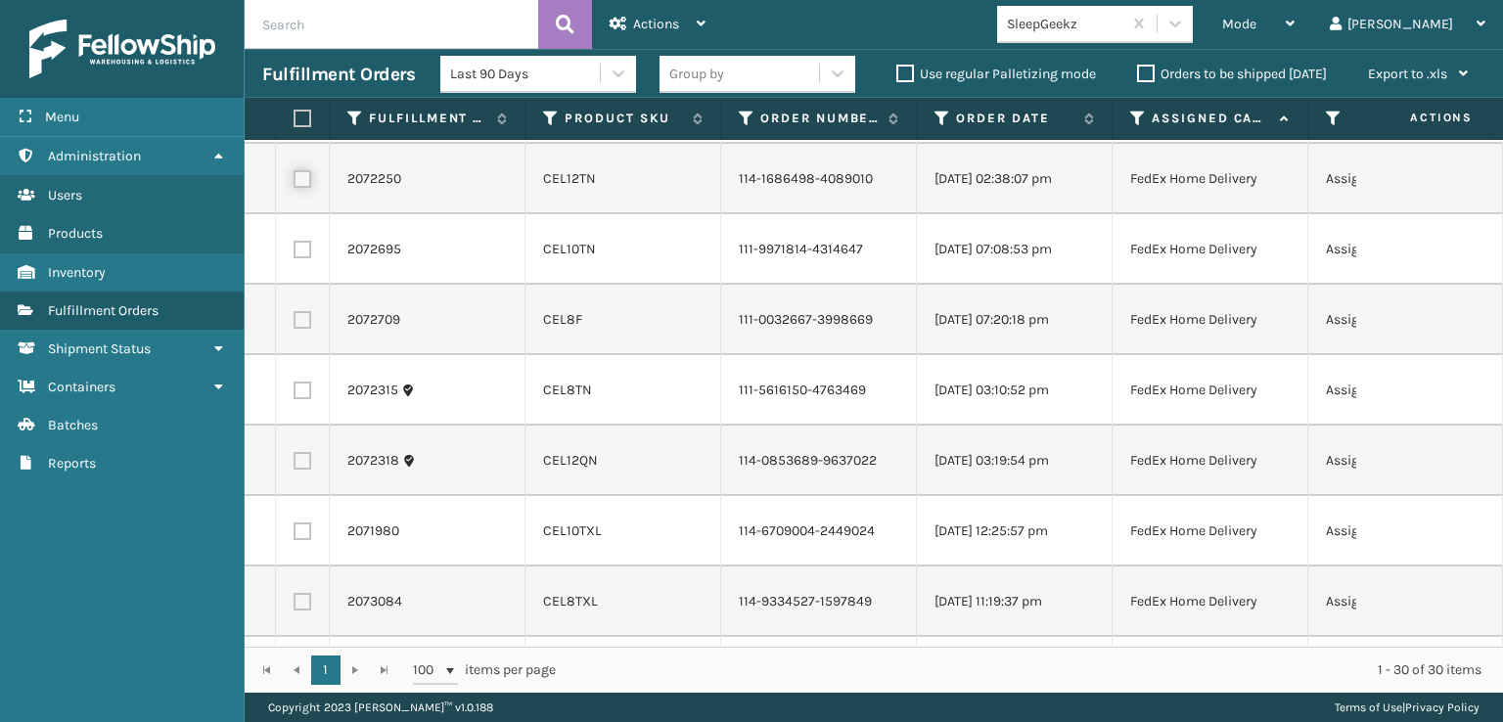
checkbox input "true"
click at [305, 258] on label at bounding box center [303, 250] width 18 height 18
click at [295, 253] on input "checkbox" at bounding box center [294, 247] width 1 height 13
checkbox input "true"
click at [295, 329] on label at bounding box center [303, 320] width 18 height 18
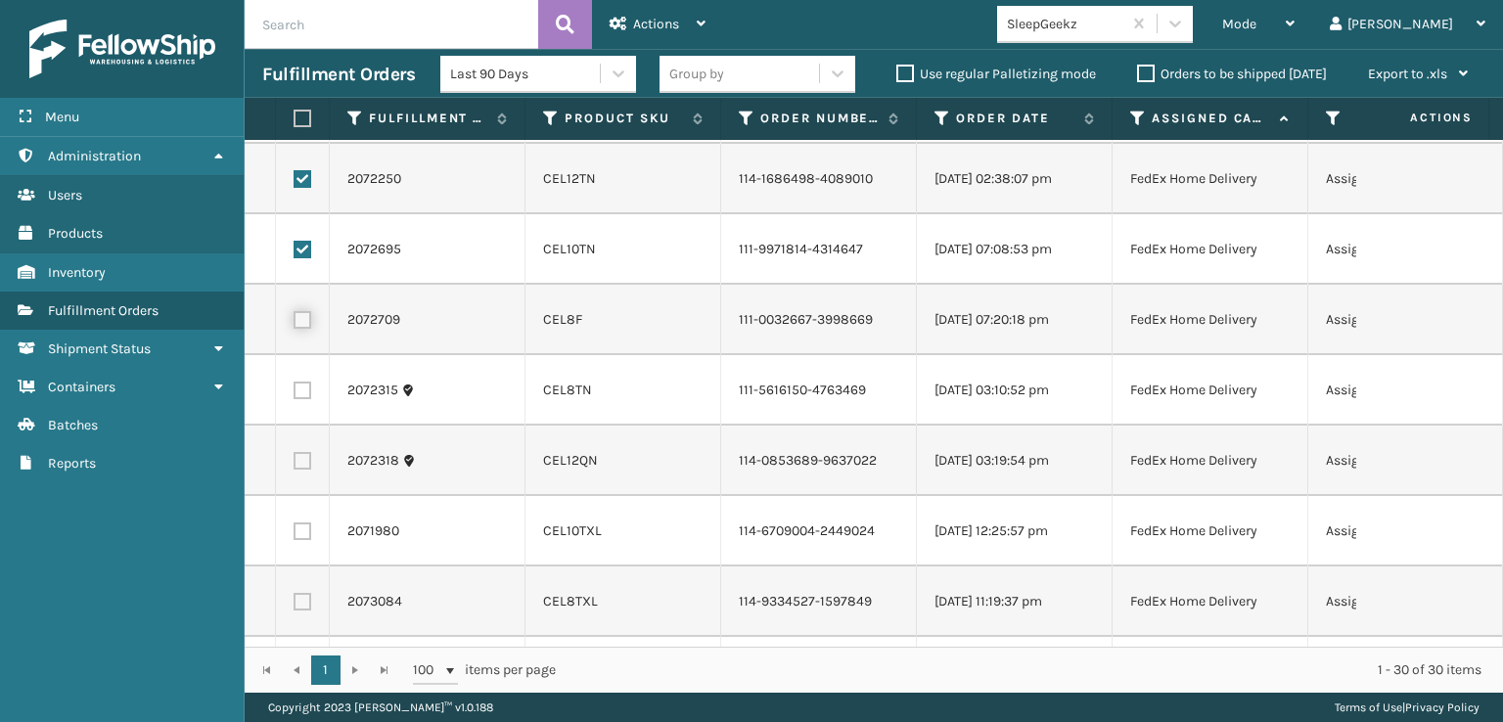
click at [295, 324] on input "checkbox" at bounding box center [294, 317] width 1 height 13
checkbox input "true"
click at [303, 399] on label at bounding box center [303, 391] width 18 height 18
click at [295, 394] on input "checkbox" at bounding box center [294, 388] width 1 height 13
checkbox input "true"
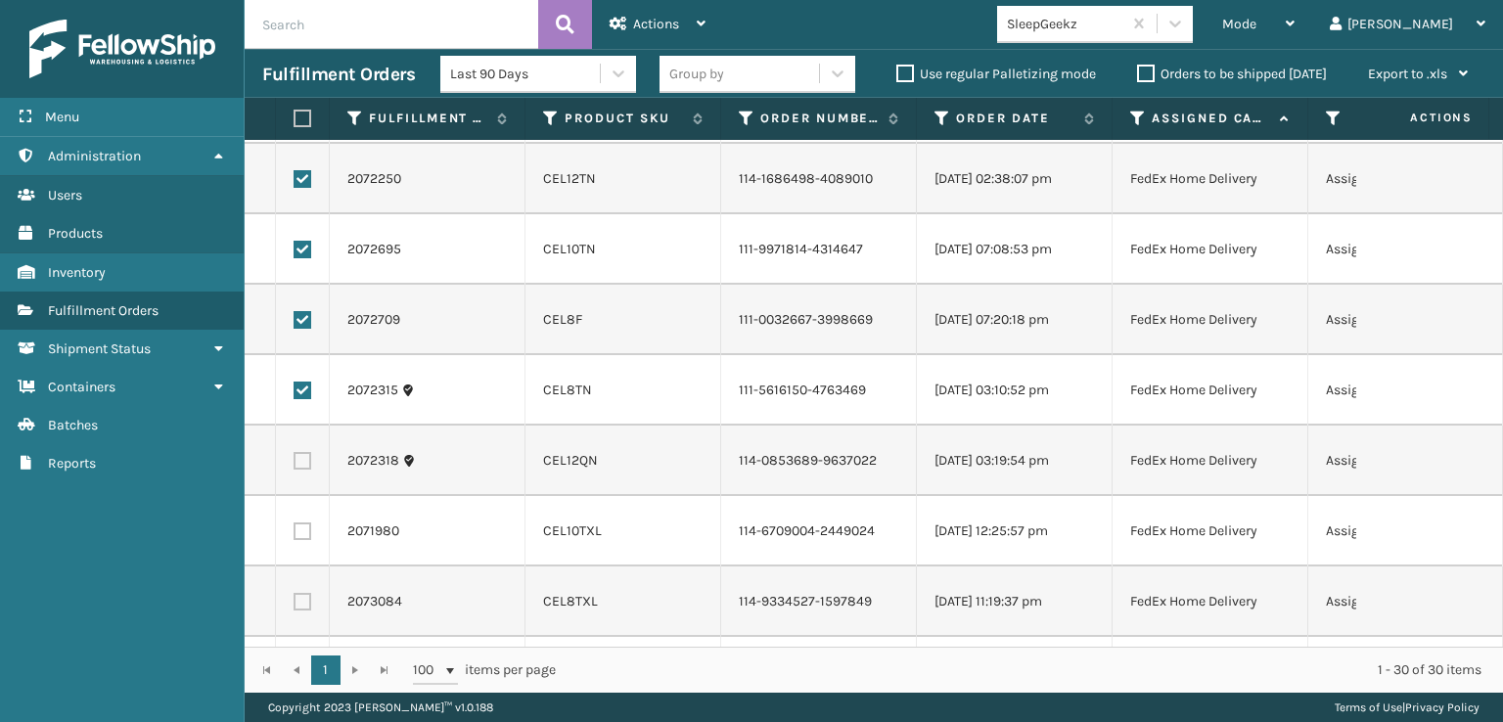
click at [301, 470] on label at bounding box center [303, 461] width 18 height 18
click at [295, 465] on input "checkbox" at bounding box center [294, 458] width 1 height 13
checkbox input "true"
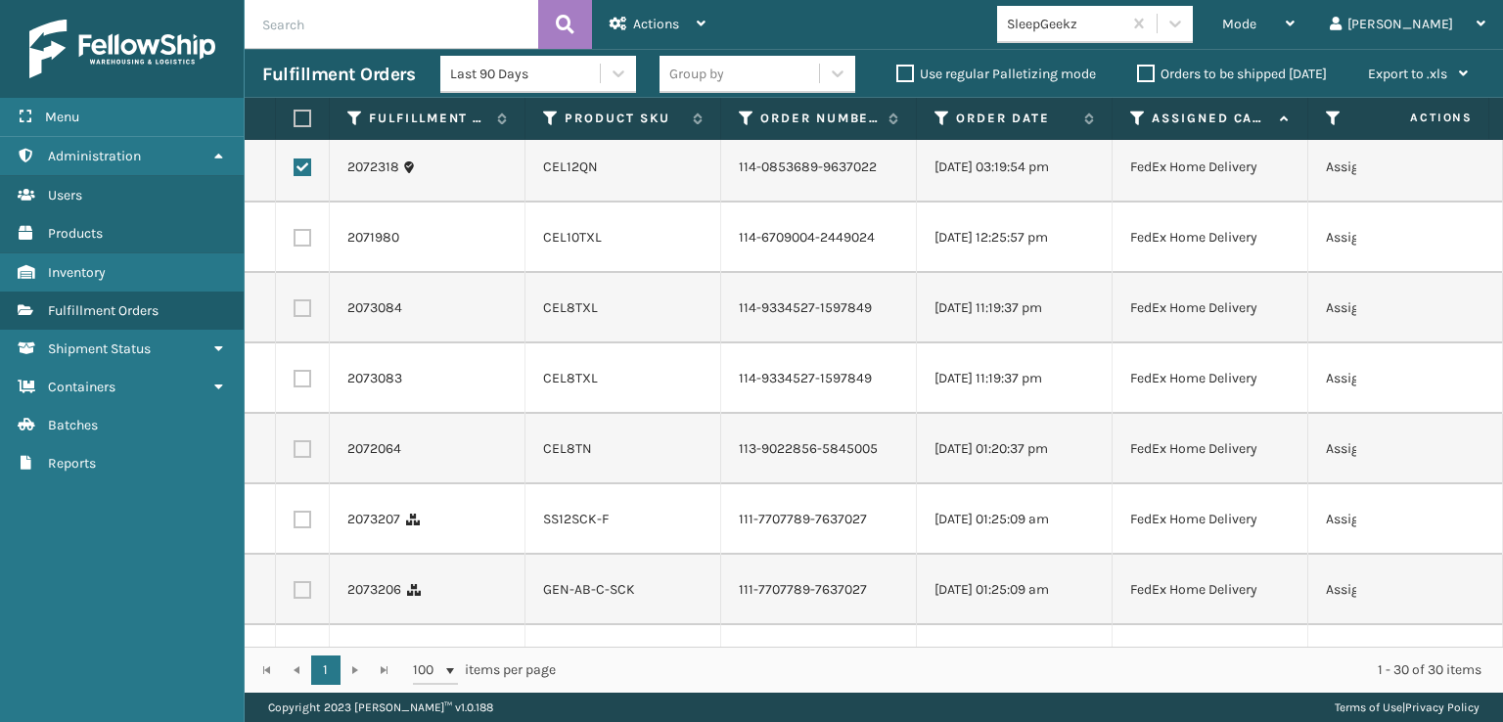
click at [310, 247] on label at bounding box center [303, 238] width 18 height 18
click at [295, 242] on input "checkbox" at bounding box center [294, 235] width 1 height 13
checkbox input "true"
click at [312, 343] on td at bounding box center [303, 308] width 54 height 70
click at [302, 317] on label at bounding box center [303, 308] width 18 height 18
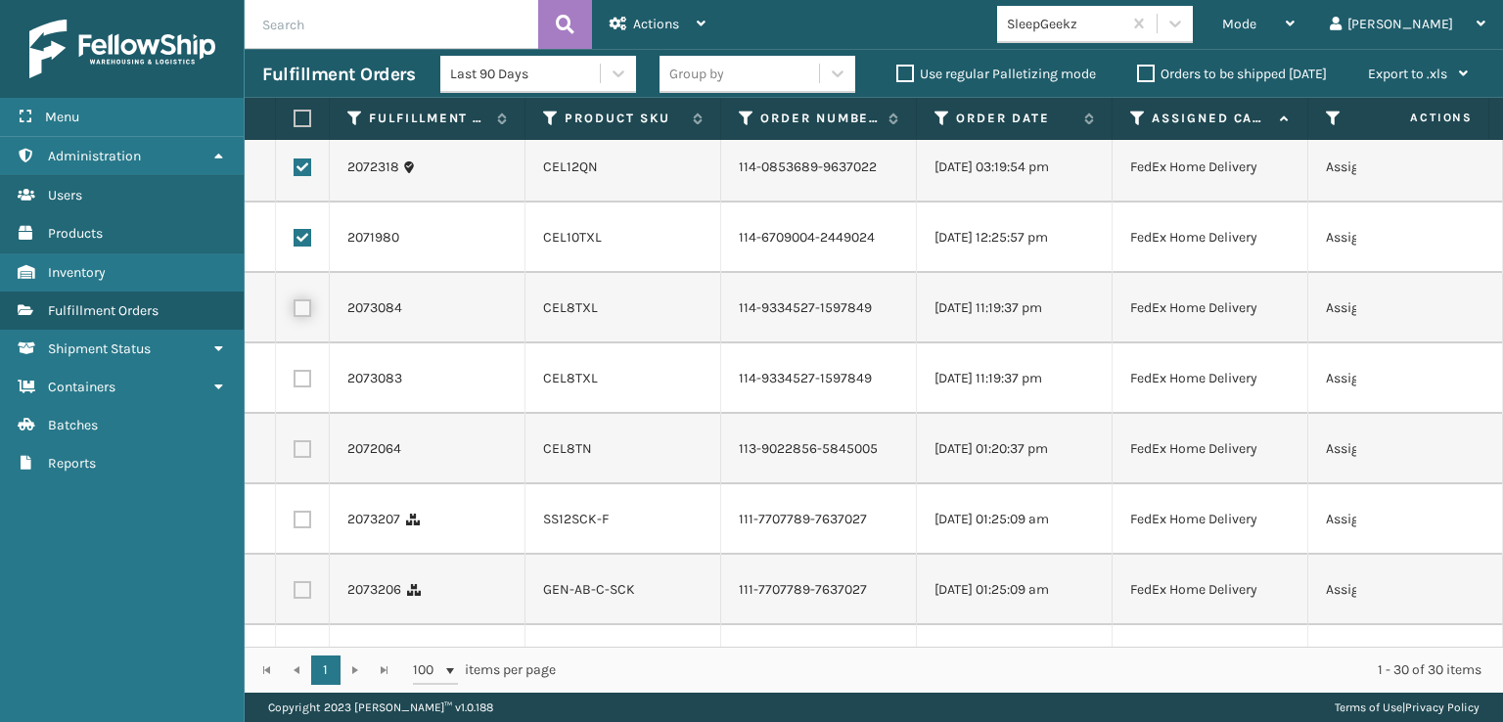
click at [295, 312] on input "checkbox" at bounding box center [294, 305] width 1 height 13
checkbox input "true"
click at [297, 387] on label at bounding box center [303, 379] width 18 height 18
click at [295, 383] on input "checkbox" at bounding box center [294, 376] width 1 height 13
checkbox input "true"
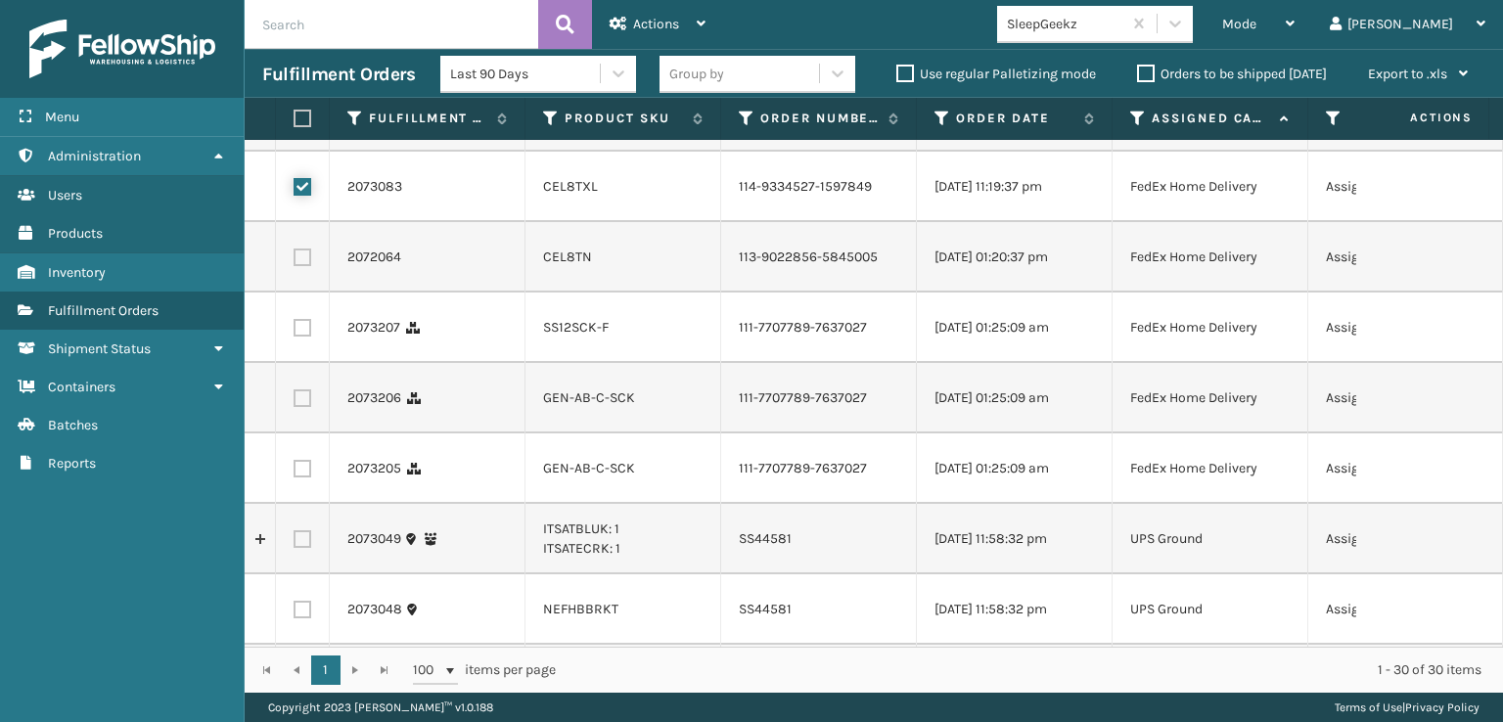
scroll to position [978, 0]
click at [302, 262] on label at bounding box center [303, 254] width 18 height 18
click at [295, 257] on input "checkbox" at bounding box center [294, 251] width 1 height 13
checkbox input "true"
click at [302, 333] on label at bounding box center [303, 324] width 18 height 18
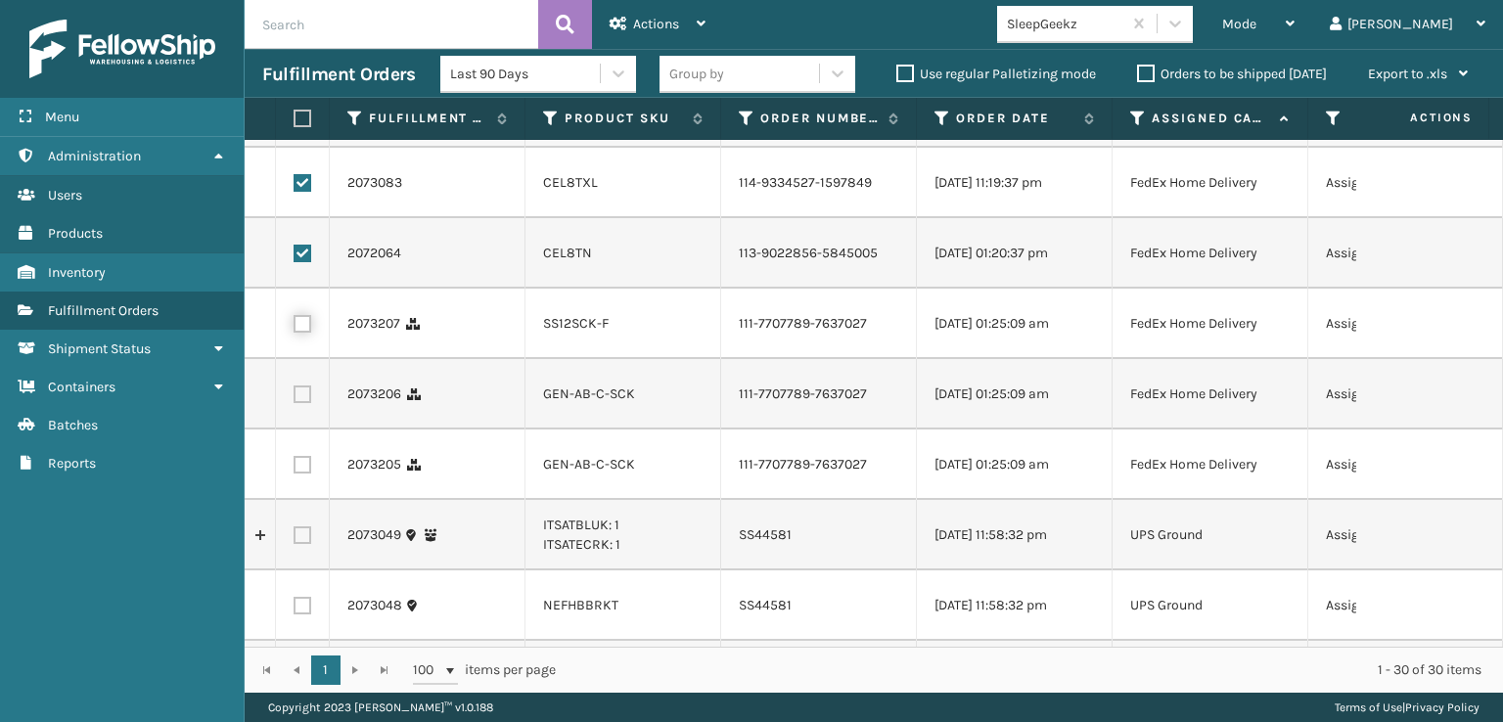
click at [295, 328] on input "checkbox" at bounding box center [294, 321] width 1 height 13
checkbox input "true"
click at [297, 403] on label at bounding box center [303, 394] width 18 height 18
click at [295, 398] on input "checkbox" at bounding box center [294, 391] width 1 height 13
checkbox input "true"
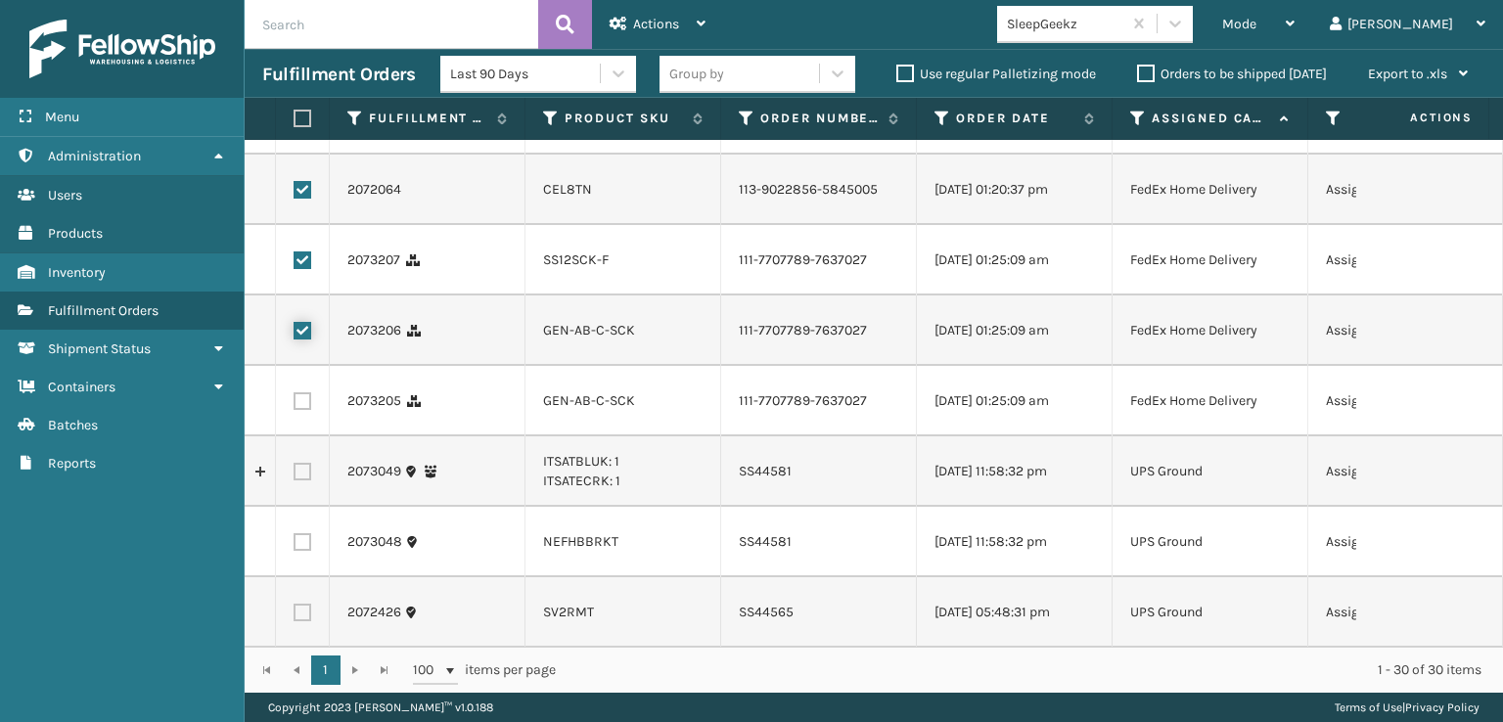
scroll to position [1174, 0]
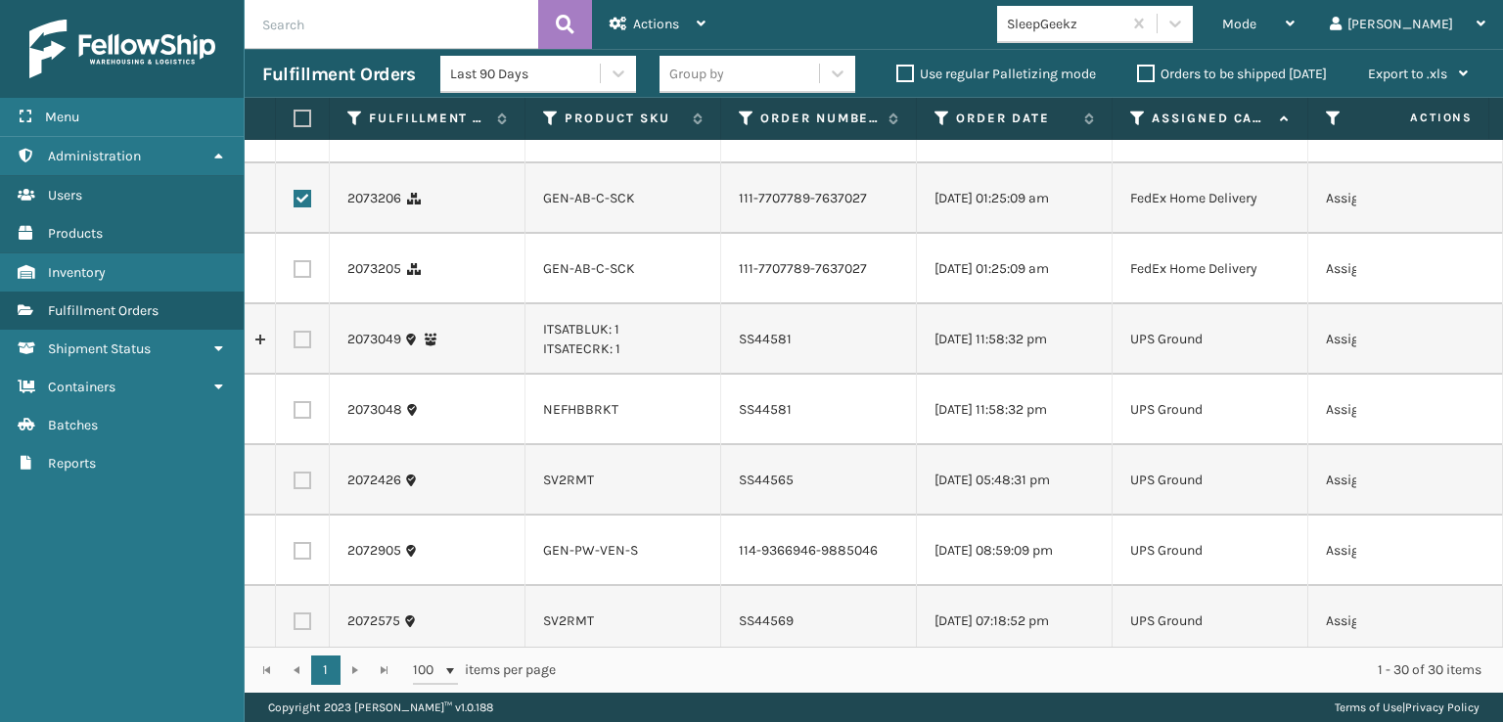
click at [302, 278] on label at bounding box center [303, 269] width 18 height 18
click at [295, 273] on input "checkbox" at bounding box center [294, 266] width 1 height 13
checkbox input "true"
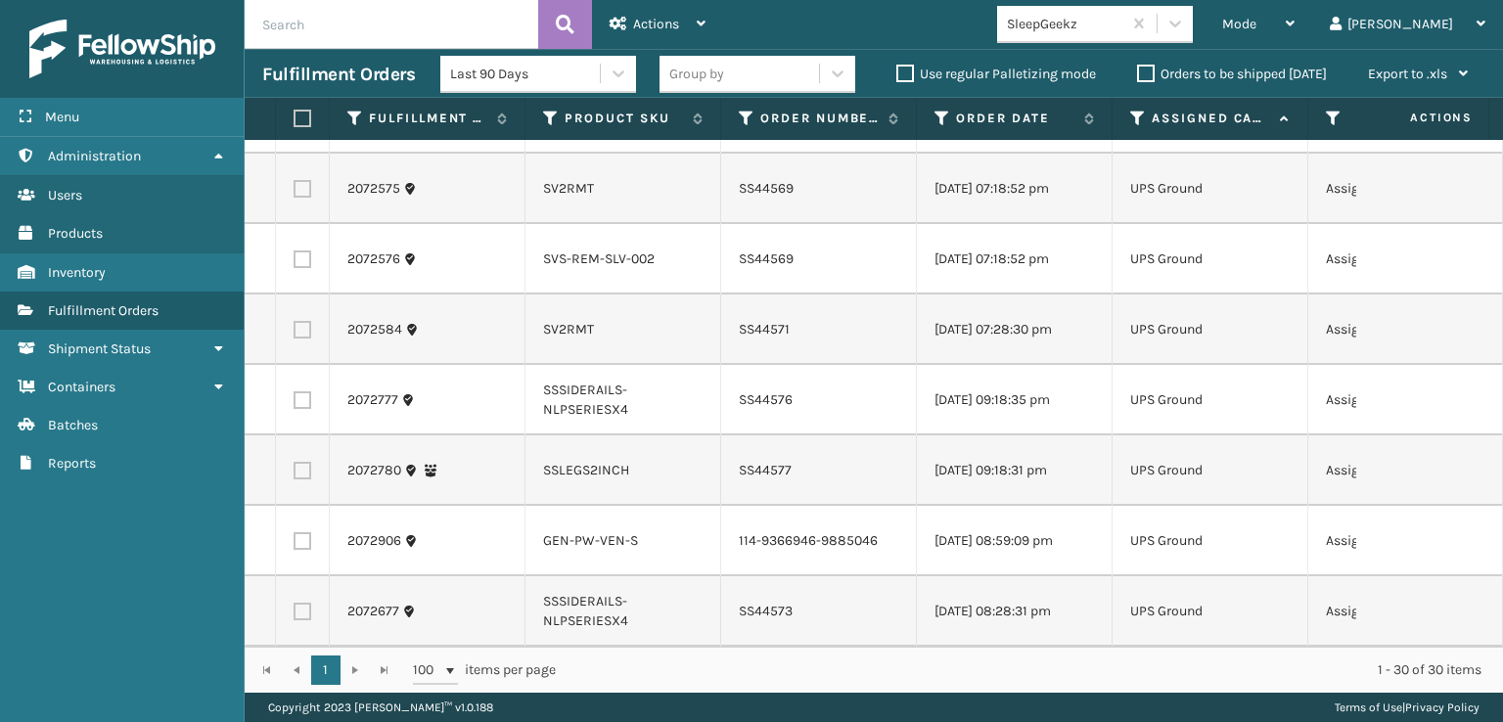
scroll to position [1843, 0]
click at [703, 21] on icon at bounding box center [701, 24] width 9 height 14
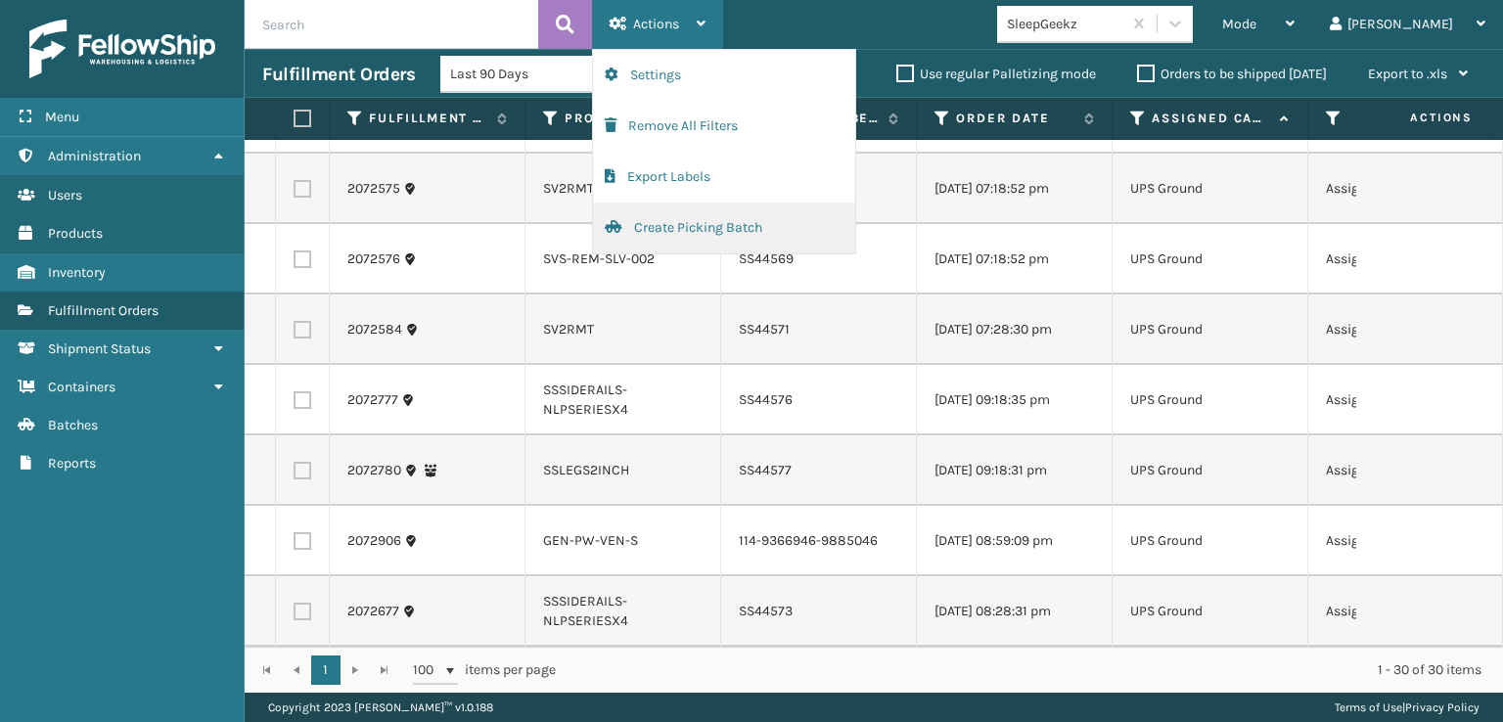
click at [728, 224] on button "Create Picking Batch" at bounding box center [724, 228] width 262 height 51
